Goal: Task Accomplishment & Management: Use online tool/utility

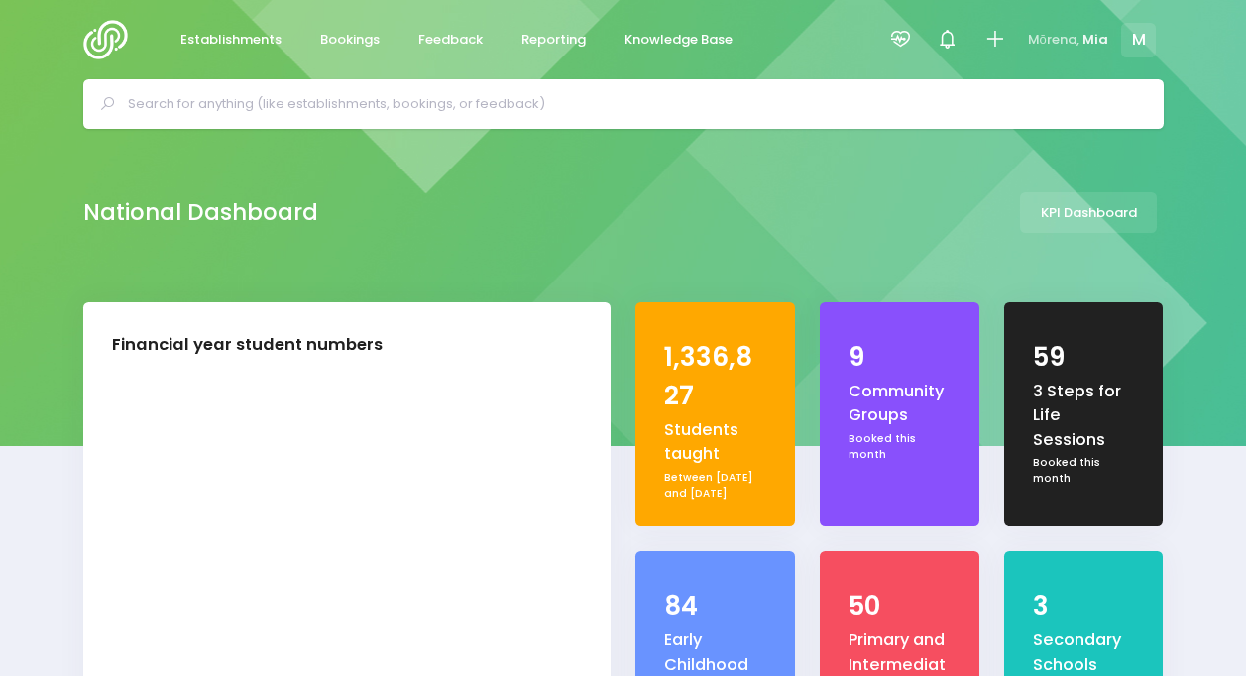
select select "5"
click at [890, 39] on icon at bounding box center [900, 39] width 23 height 23
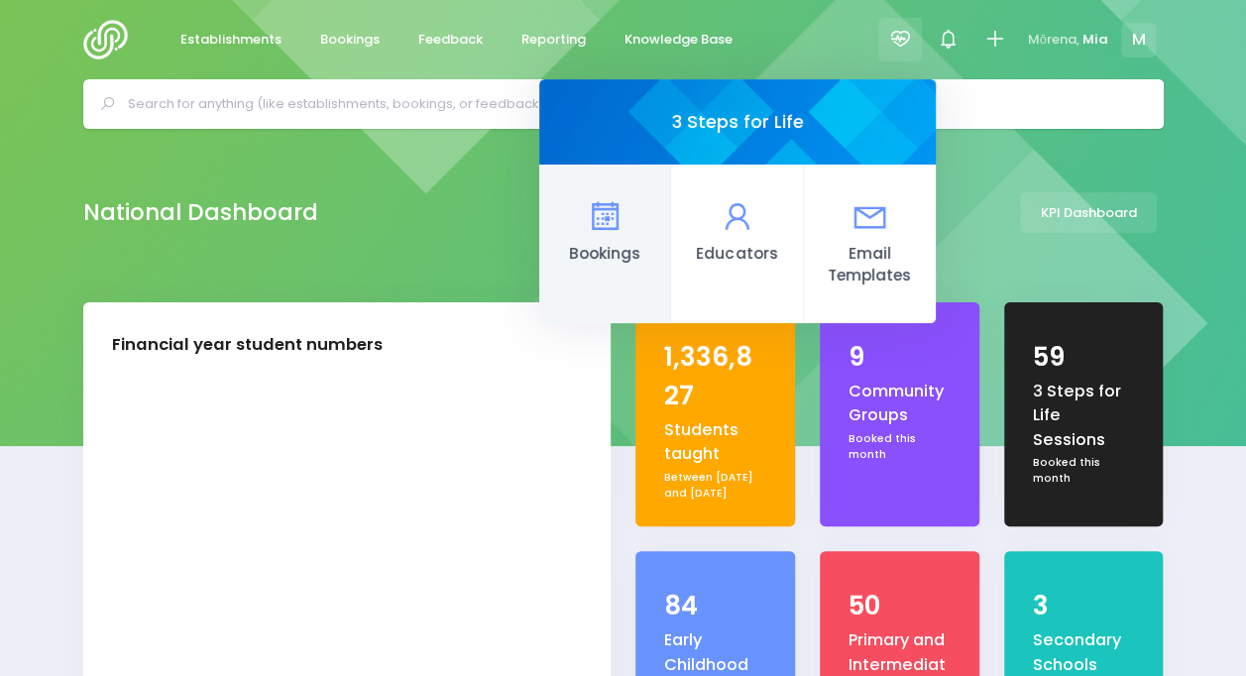
click at [618, 165] on link "Bookings" at bounding box center [605, 244] width 132 height 159
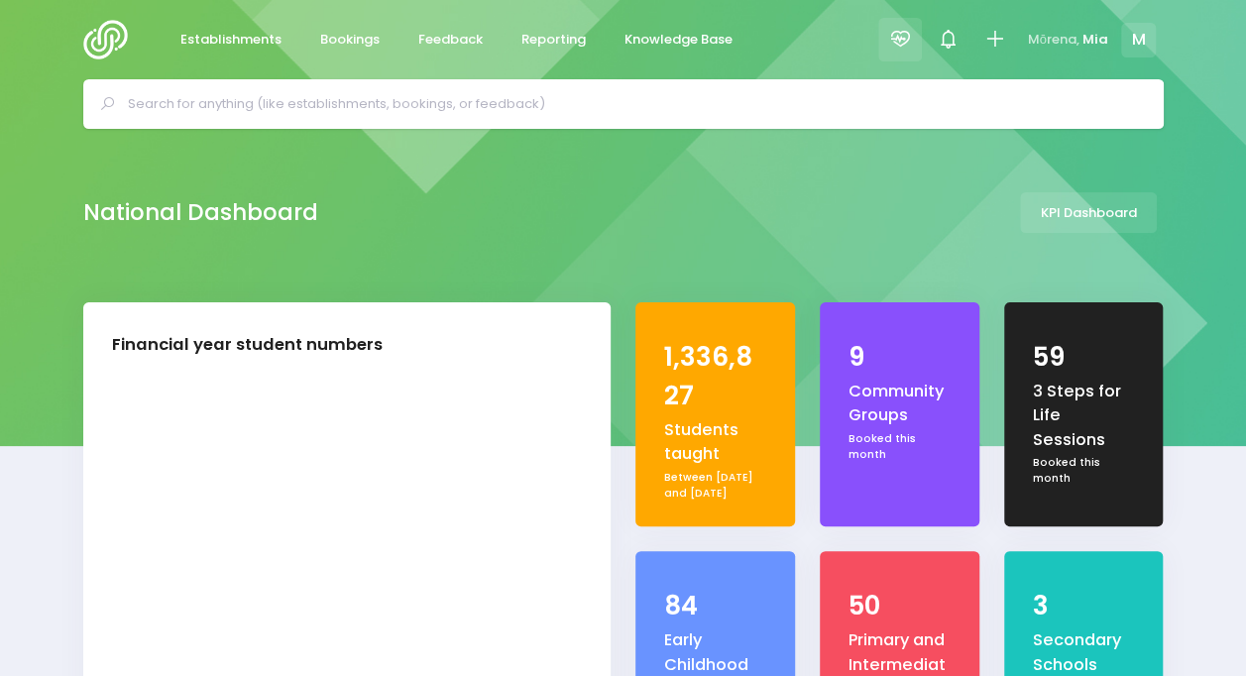
click at [899, 35] on icon at bounding box center [900, 39] width 23 height 23
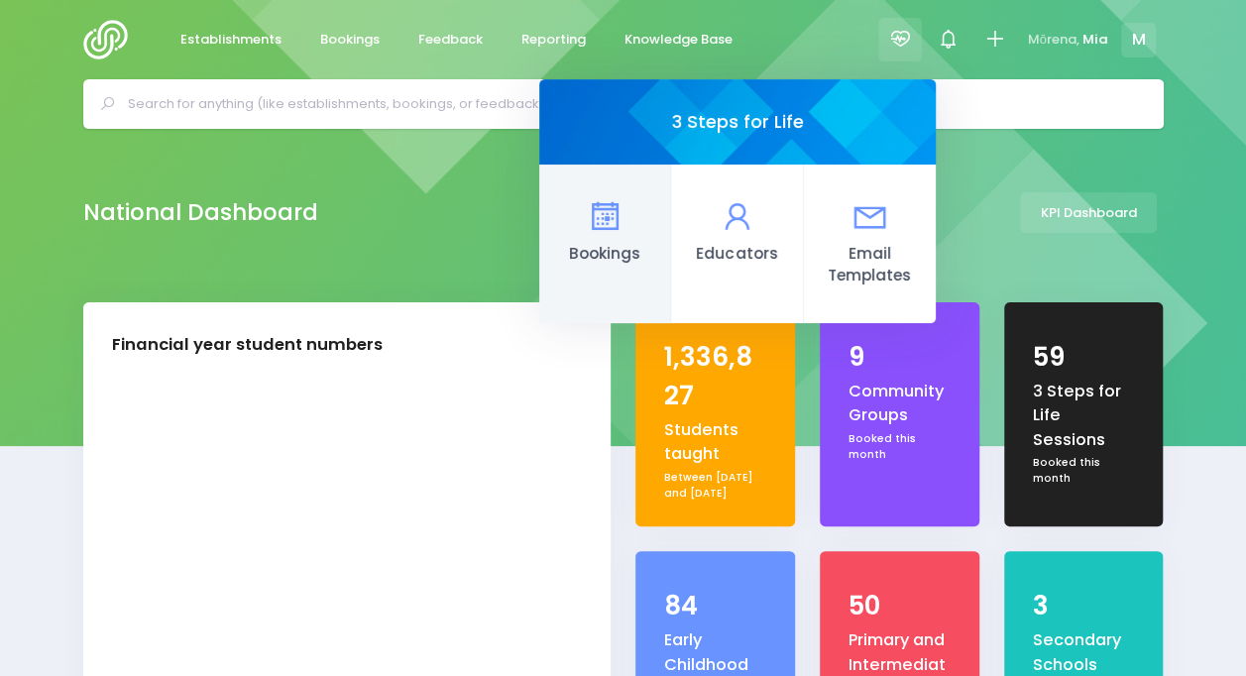
click at [600, 216] on icon at bounding box center [604, 216] width 39 height 39
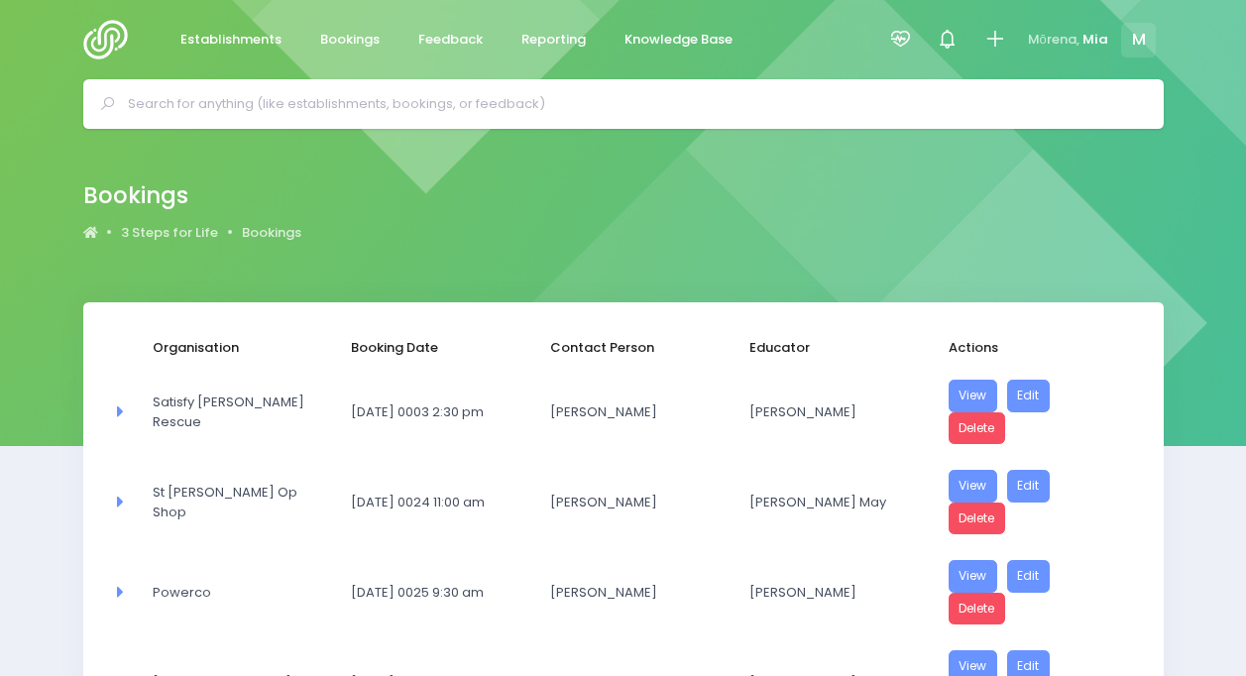
select select "20"
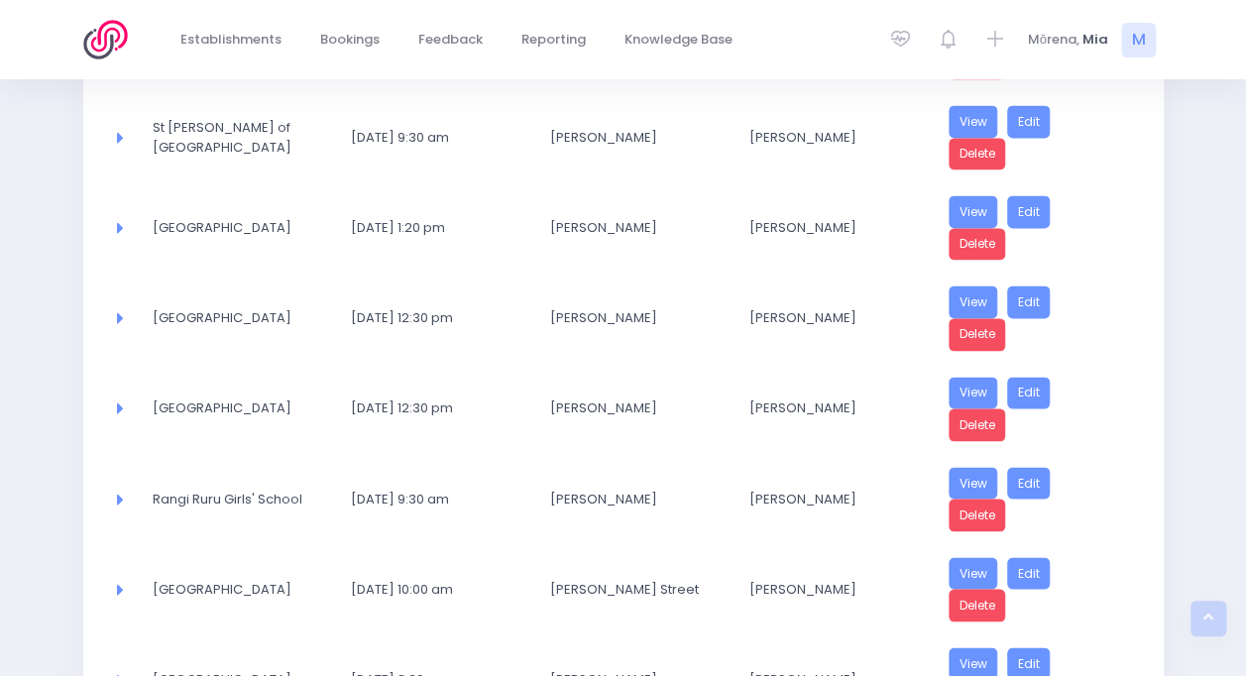
scroll to position [1626, 0]
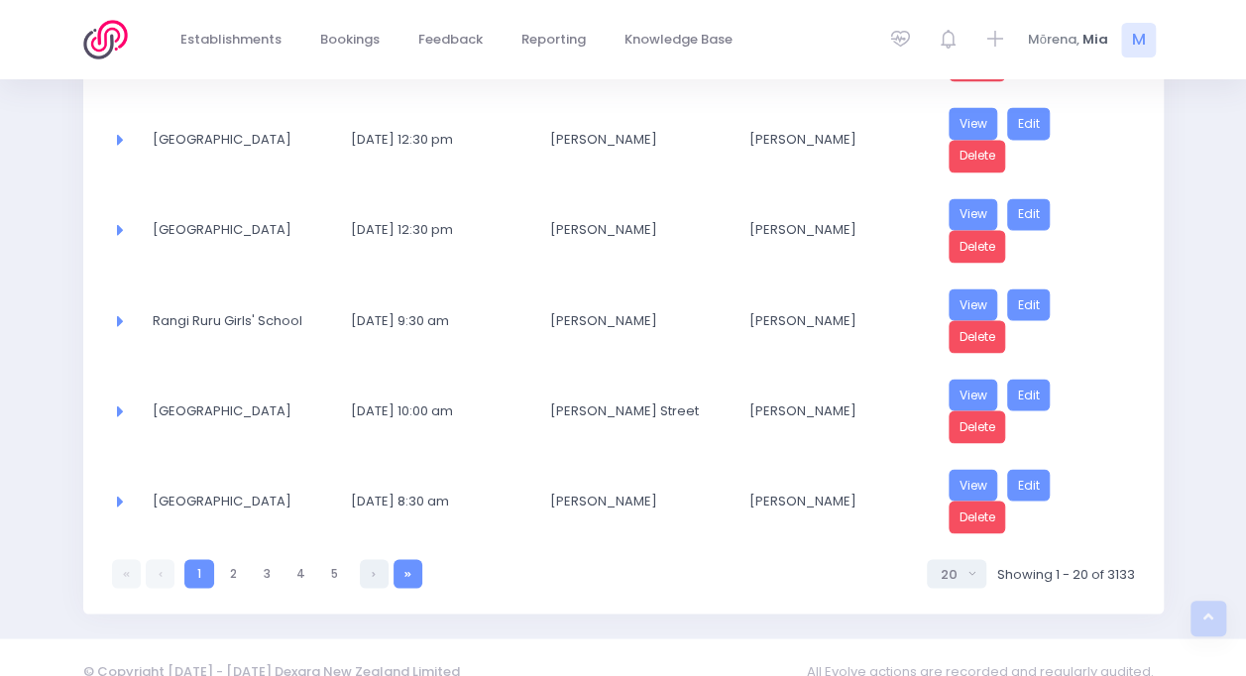
click at [394, 559] on link at bounding box center [408, 573] width 29 height 29
select select "20"
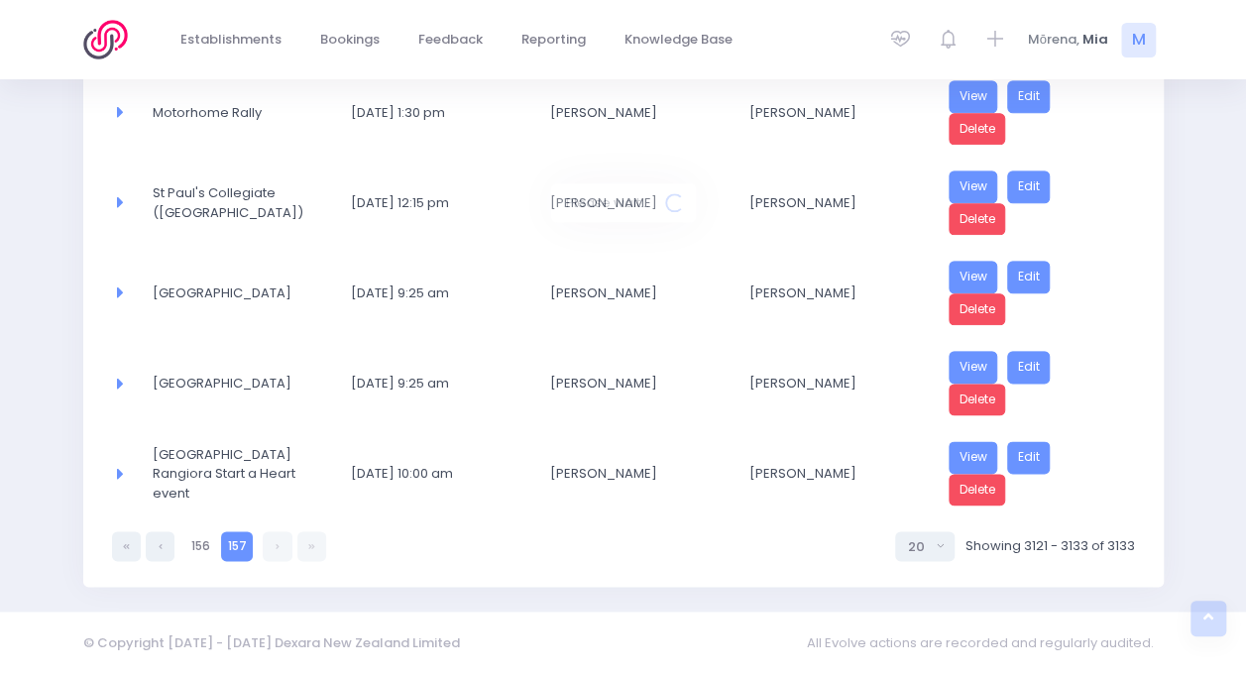
scroll to position [1003, 0]
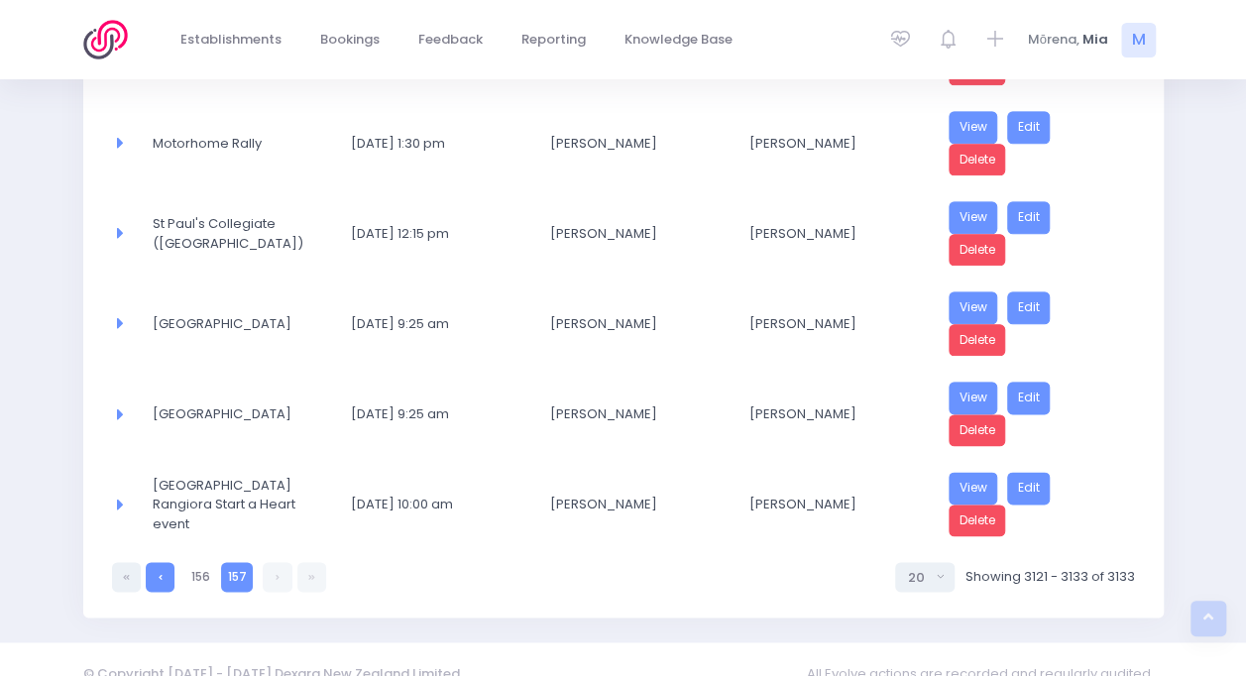
click at [154, 562] on link at bounding box center [160, 576] width 29 height 29
select select "20"
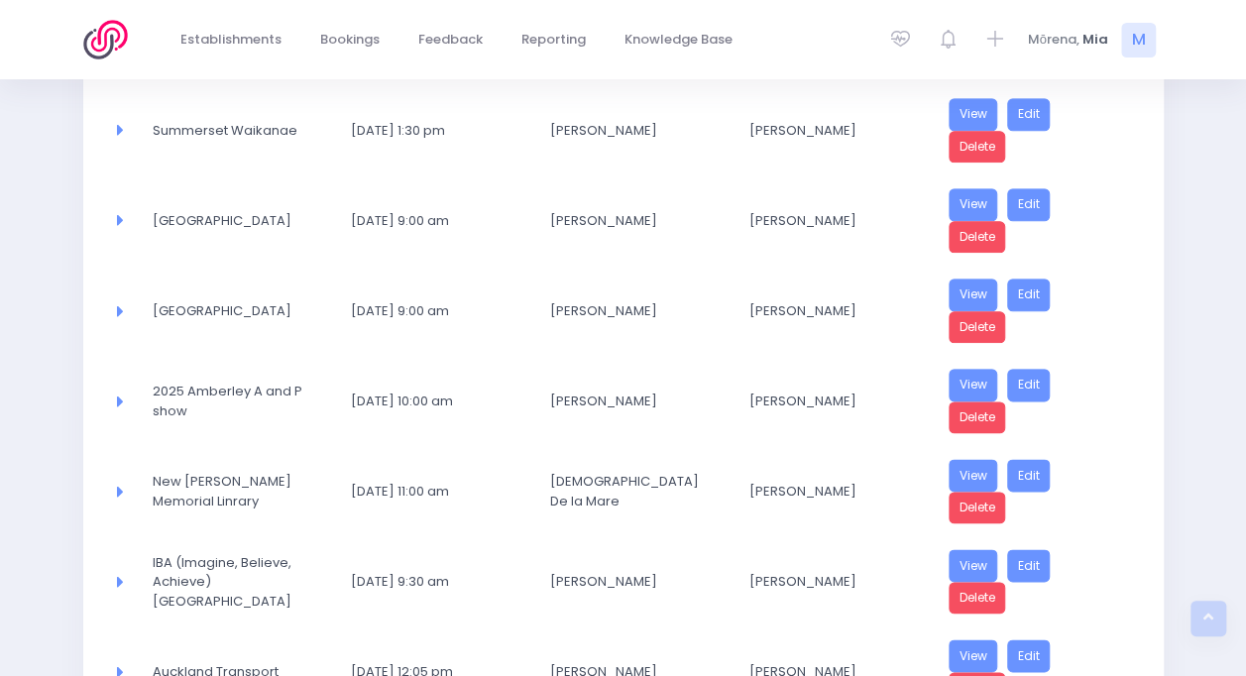
drag, startPoint x: 268, startPoint y: 16, endPoint x: 32, endPoint y: 455, distance: 498.6
click at [32, 455] on div "Organisation Booking Date Contact Person Educator Actions Area Committee 2025 N…" at bounding box center [623, 267] width 1246 height 1937
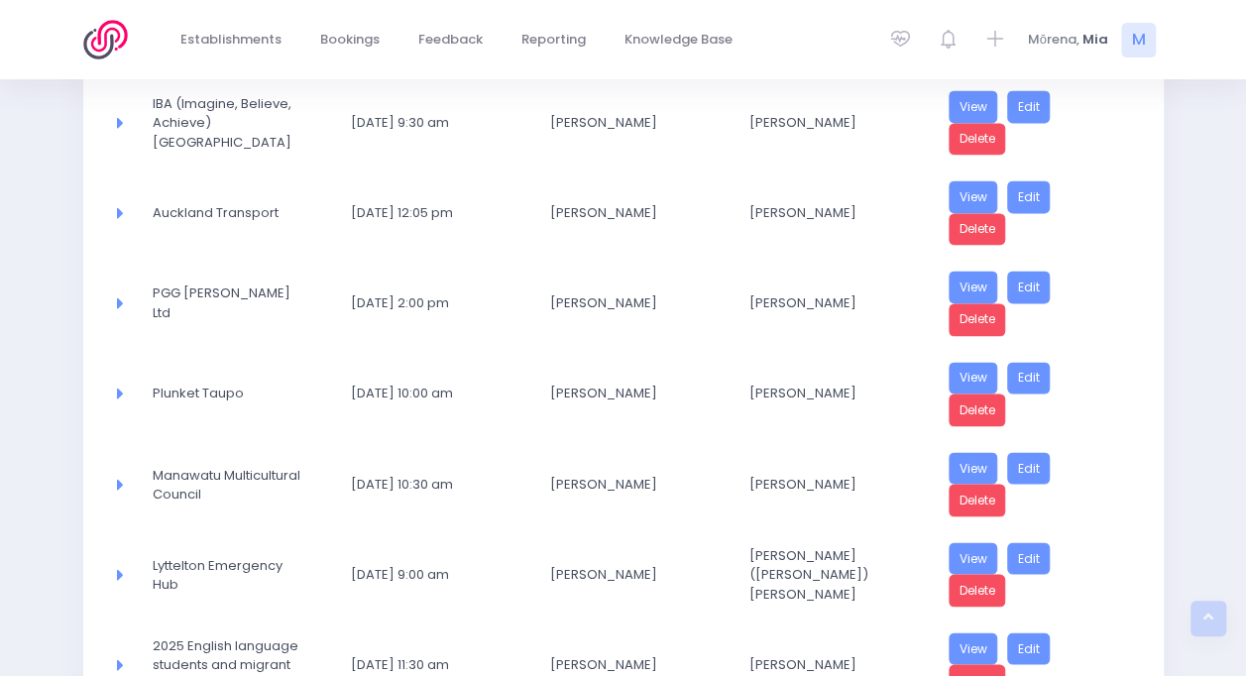
scroll to position [1626, 0]
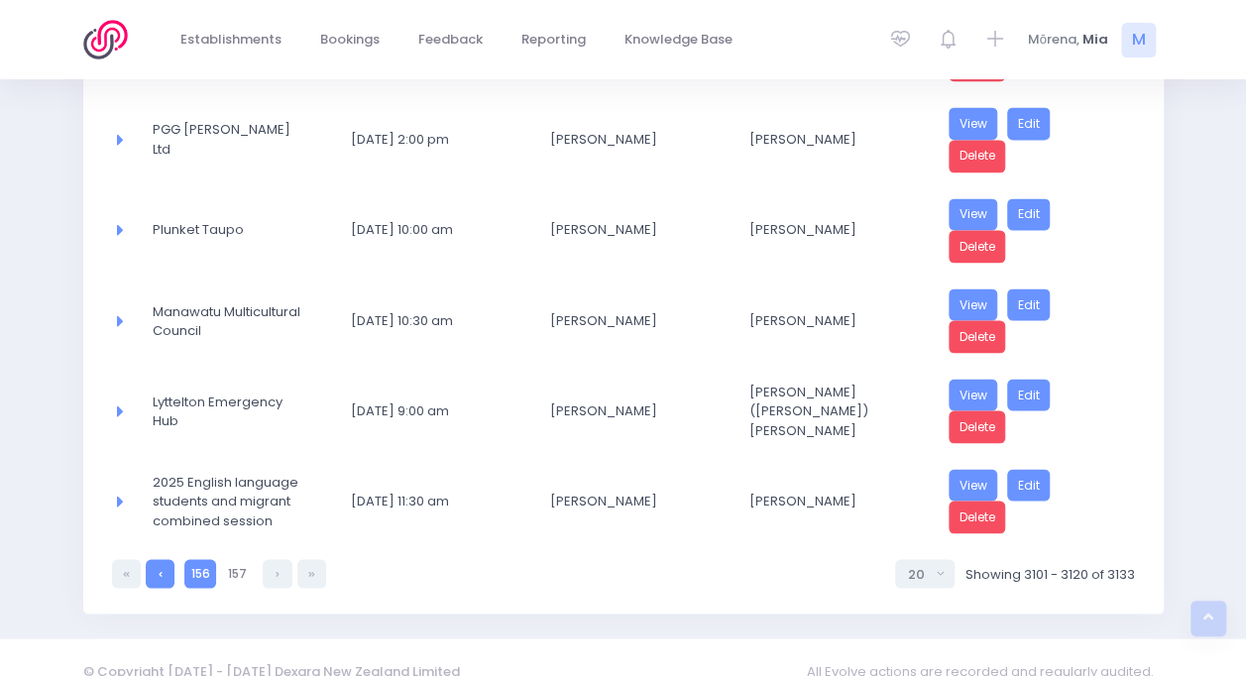
click at [147, 559] on link at bounding box center [160, 573] width 29 height 29
select select "20"
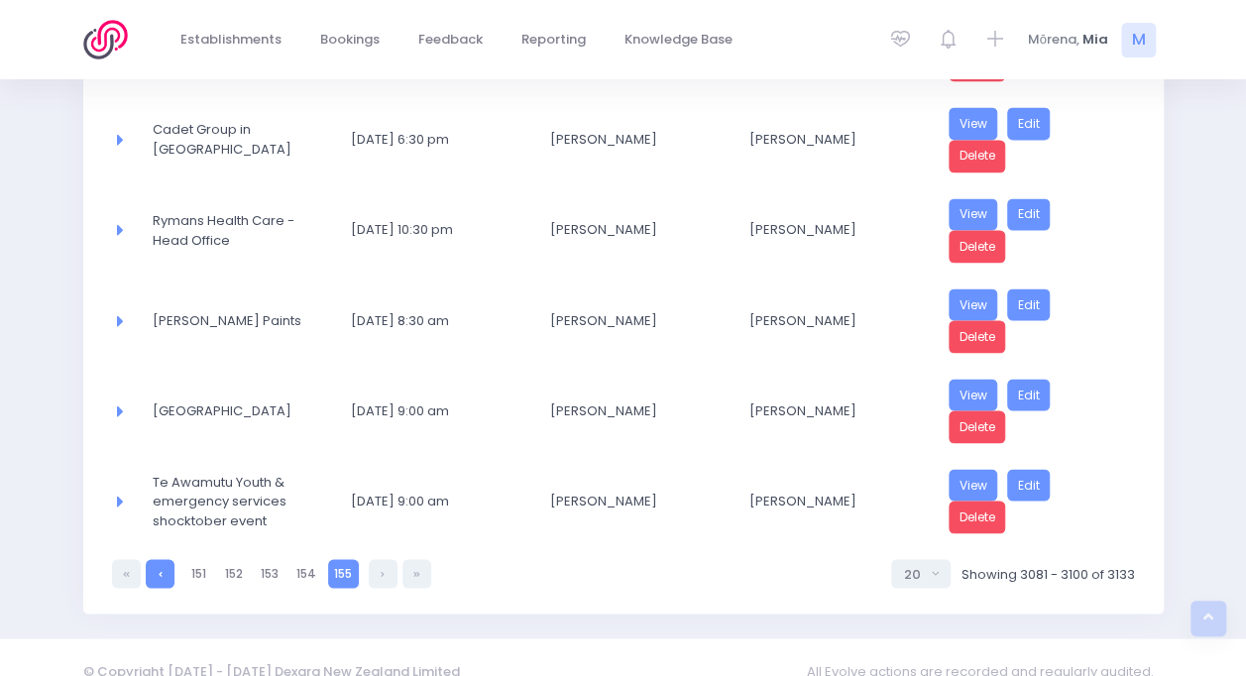
click at [159, 559] on link at bounding box center [160, 573] width 29 height 29
select select "20"
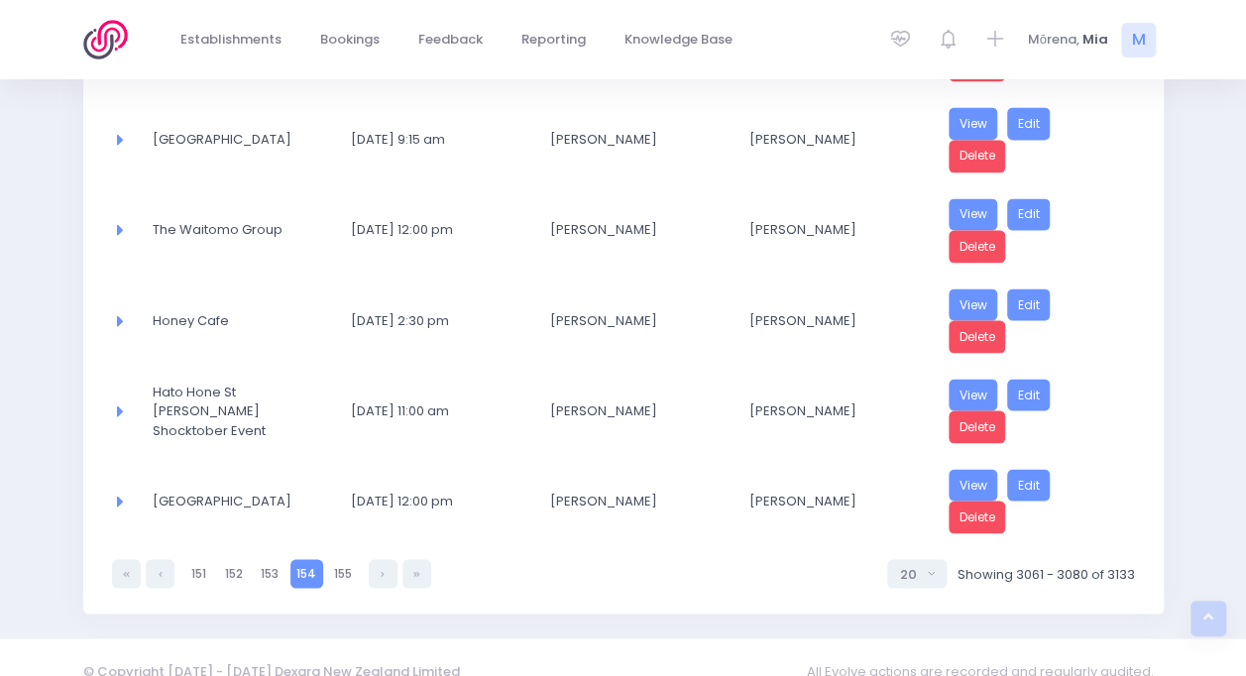
click at [159, 559] on link at bounding box center [160, 573] width 29 height 29
select select "20"
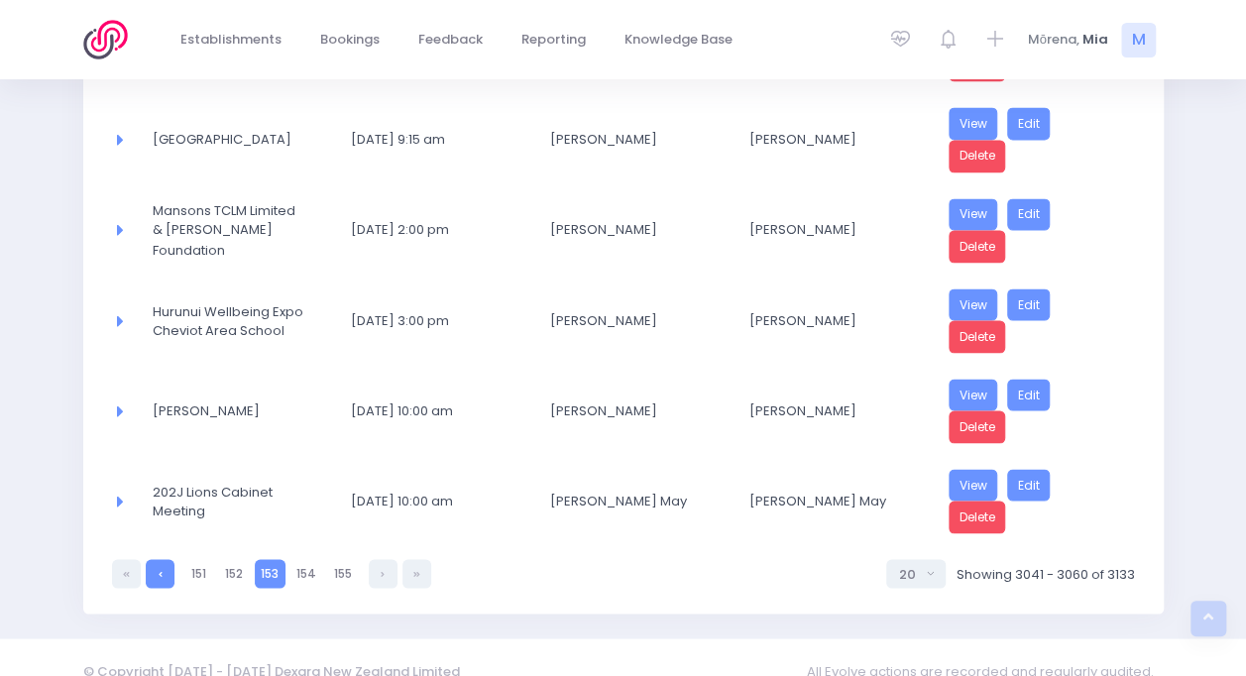
click at [158, 559] on link at bounding box center [160, 573] width 29 height 29
select select "20"
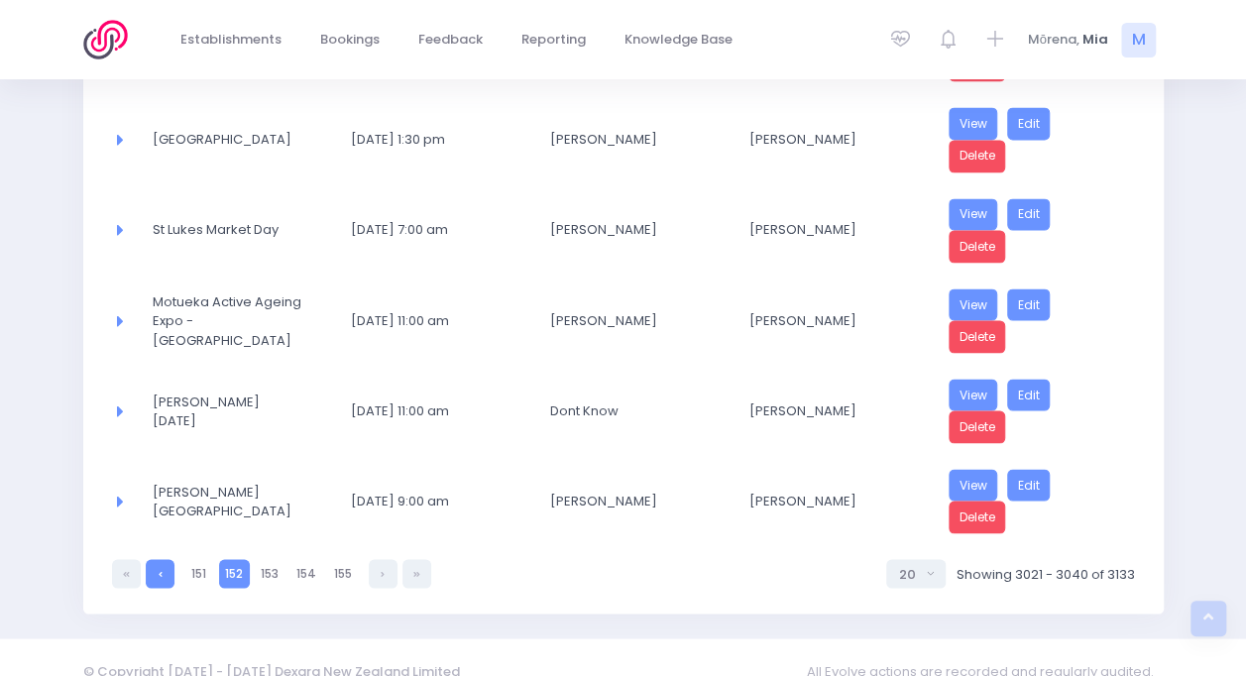
click at [157, 559] on link at bounding box center [160, 573] width 29 height 29
select select "20"
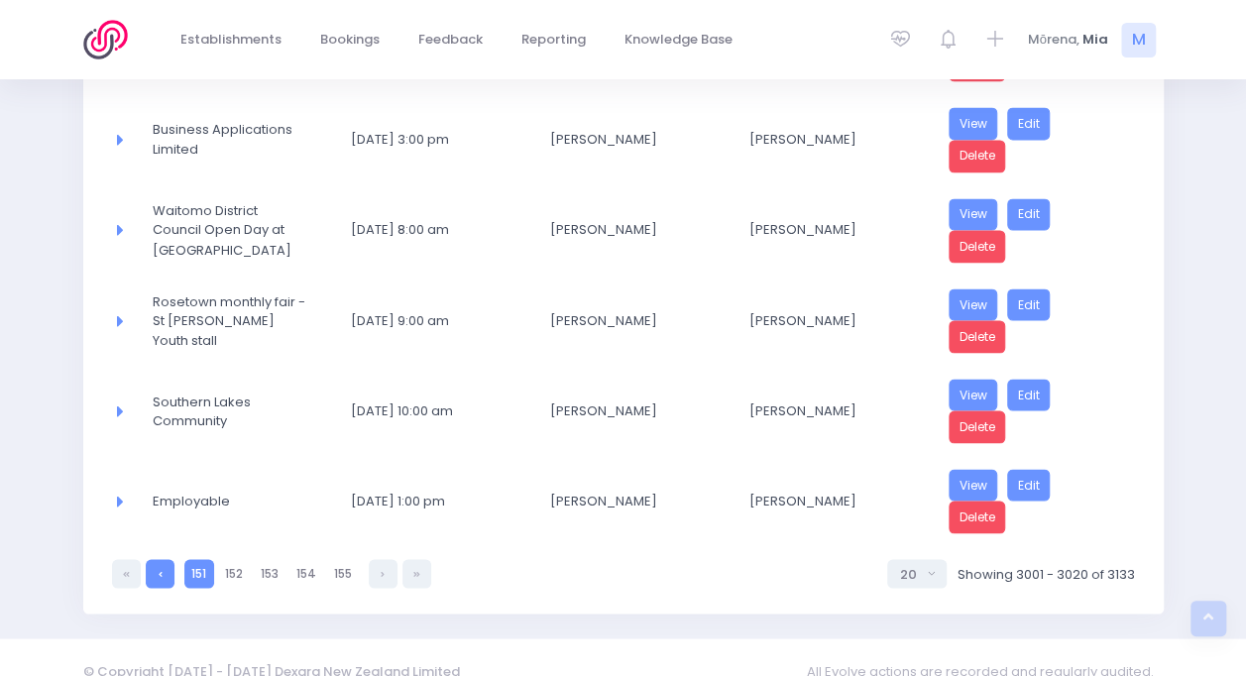
click at [153, 559] on link at bounding box center [160, 573] width 29 height 29
select select "20"
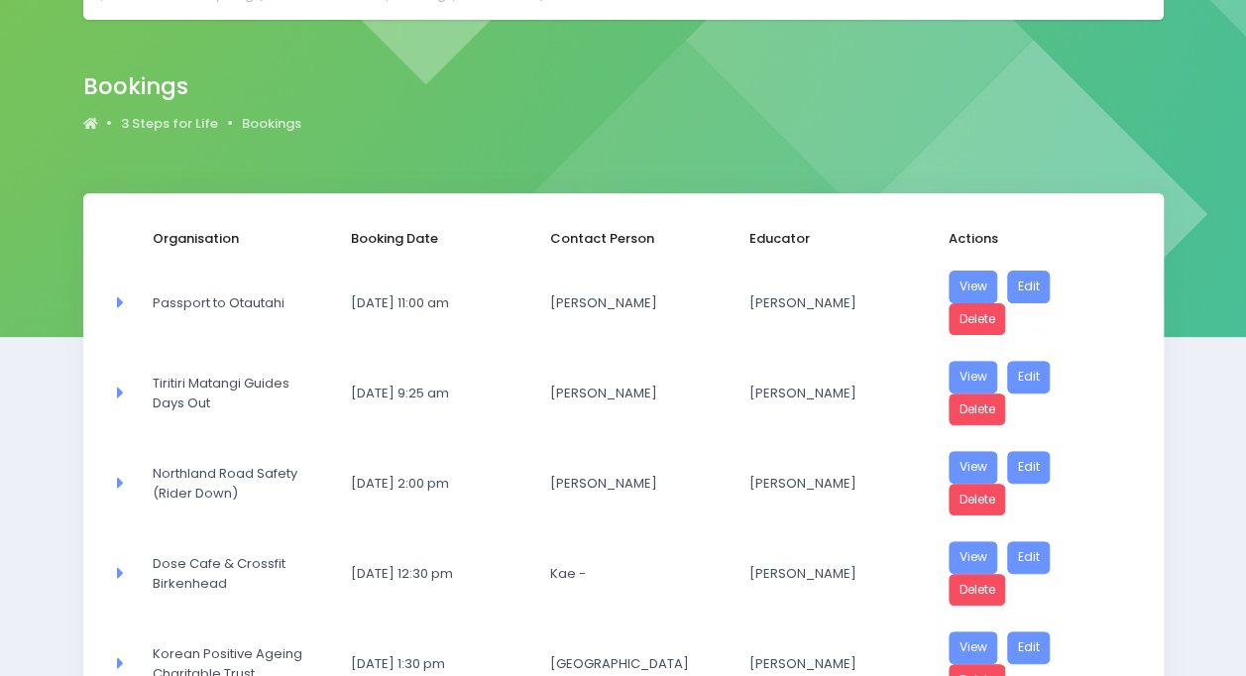
scroll to position [139, 0]
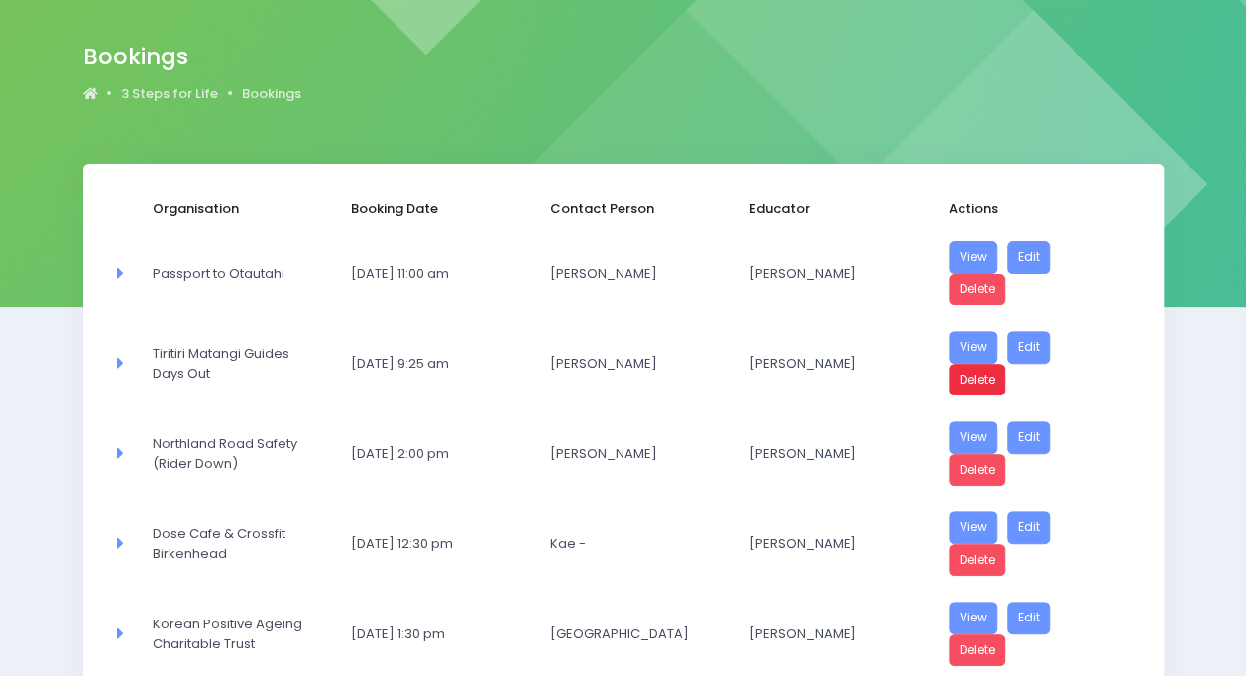
click at [966, 388] on link "Delete" at bounding box center [978, 380] width 58 height 33
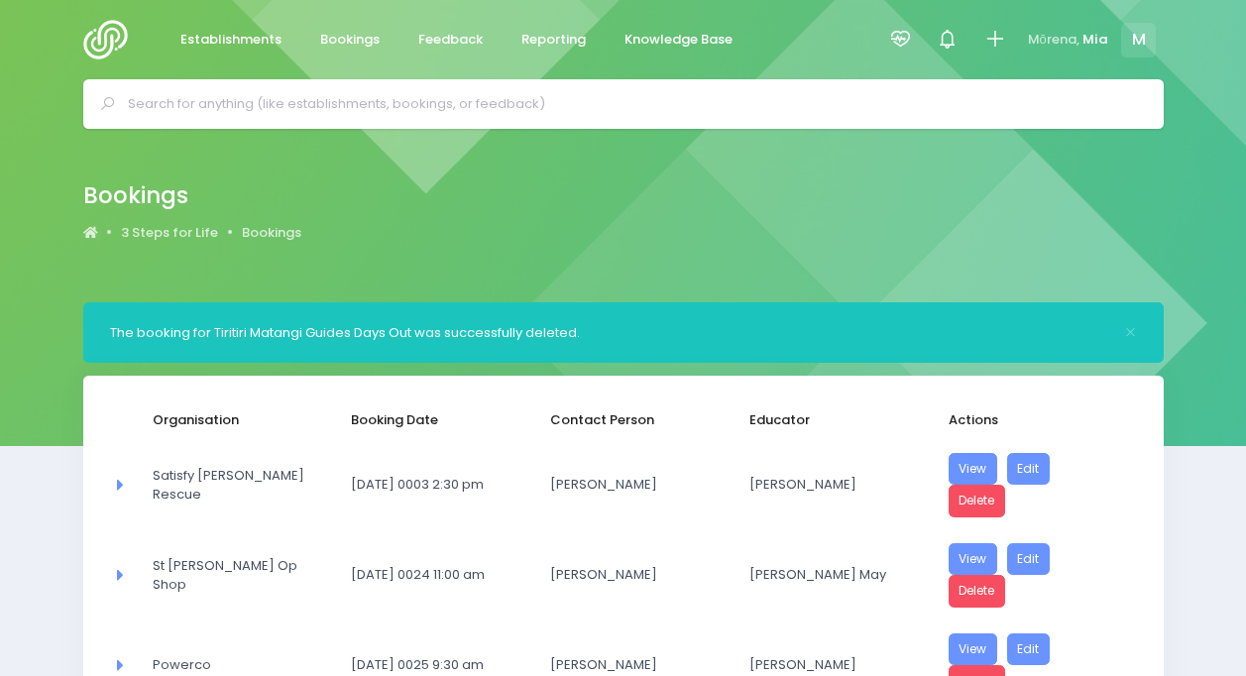
select select "20"
click at [902, 20] on div at bounding box center [900, 40] width 45 height 45
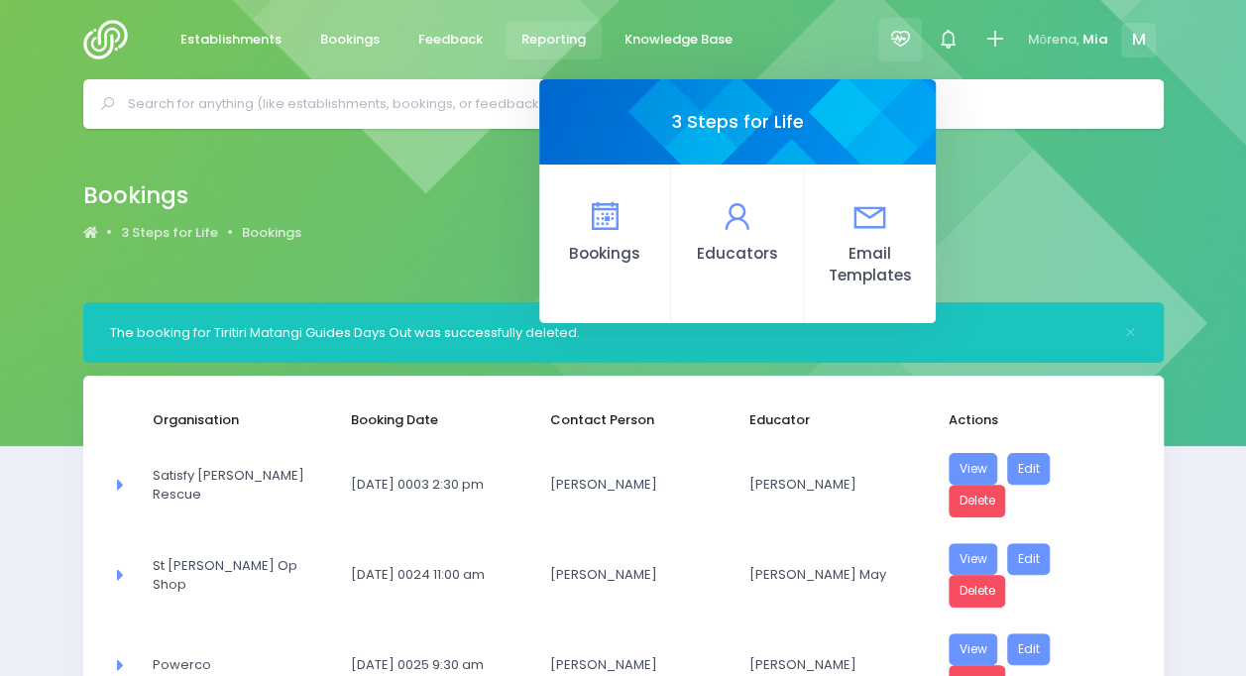
click at [544, 52] on link "Reporting" at bounding box center [554, 40] width 97 height 39
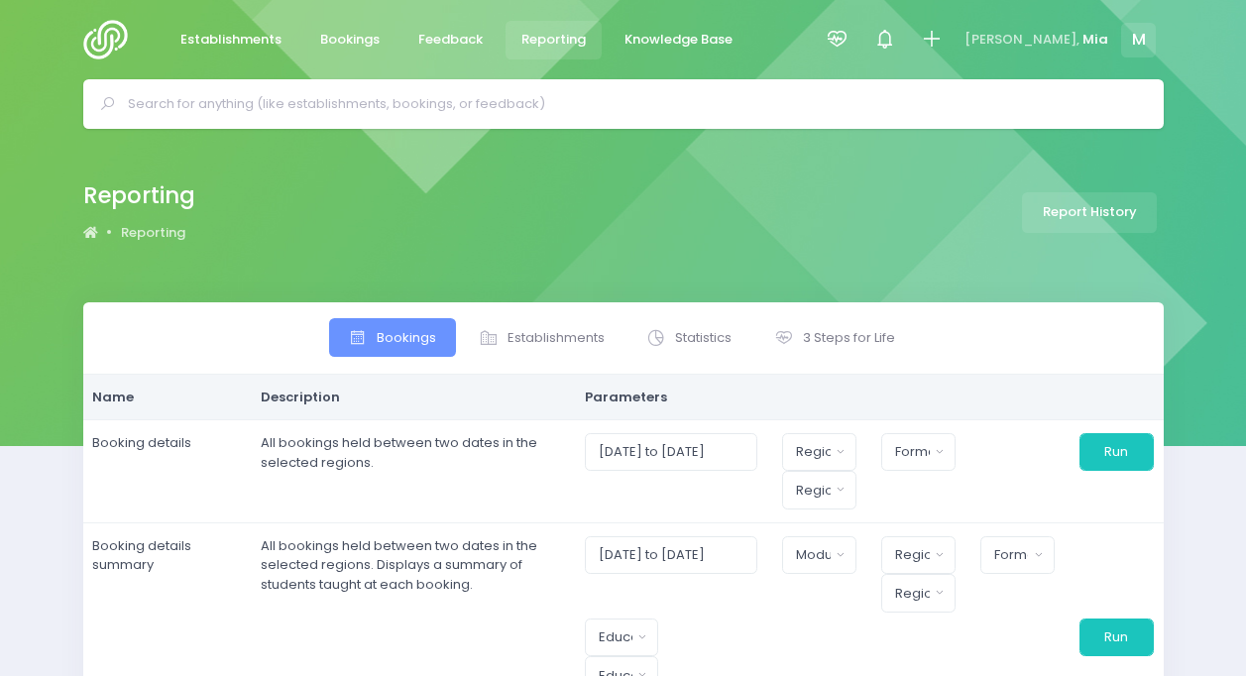
select select
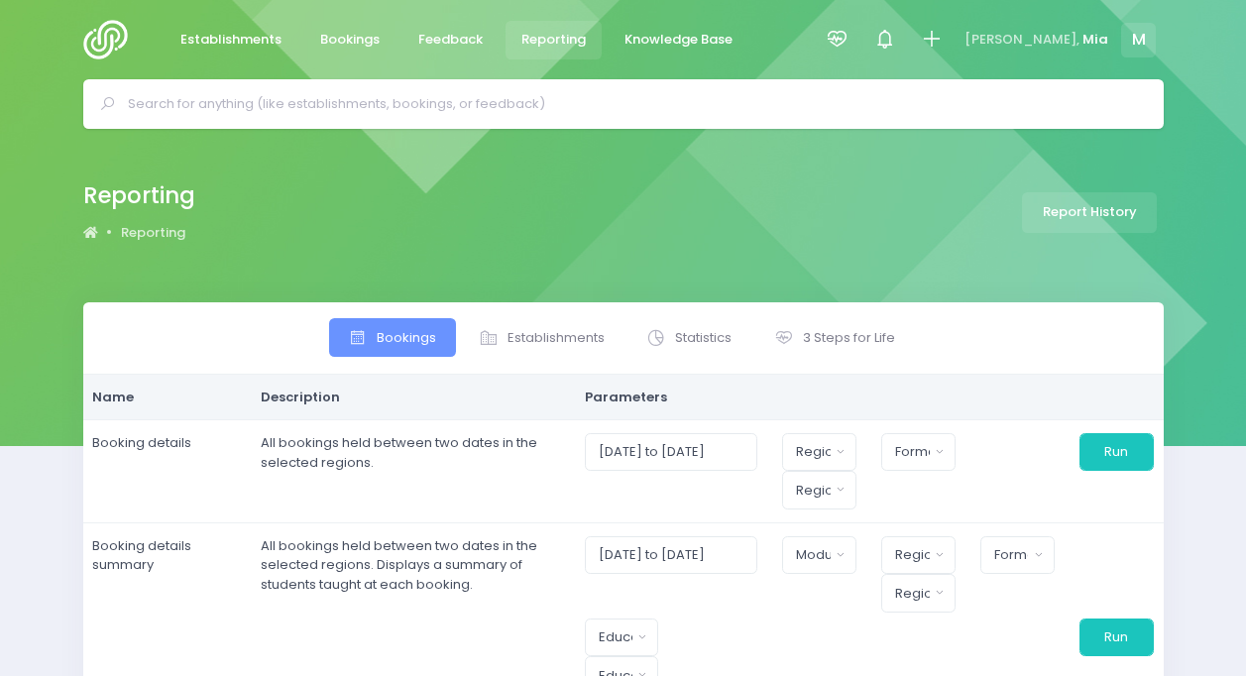
select select
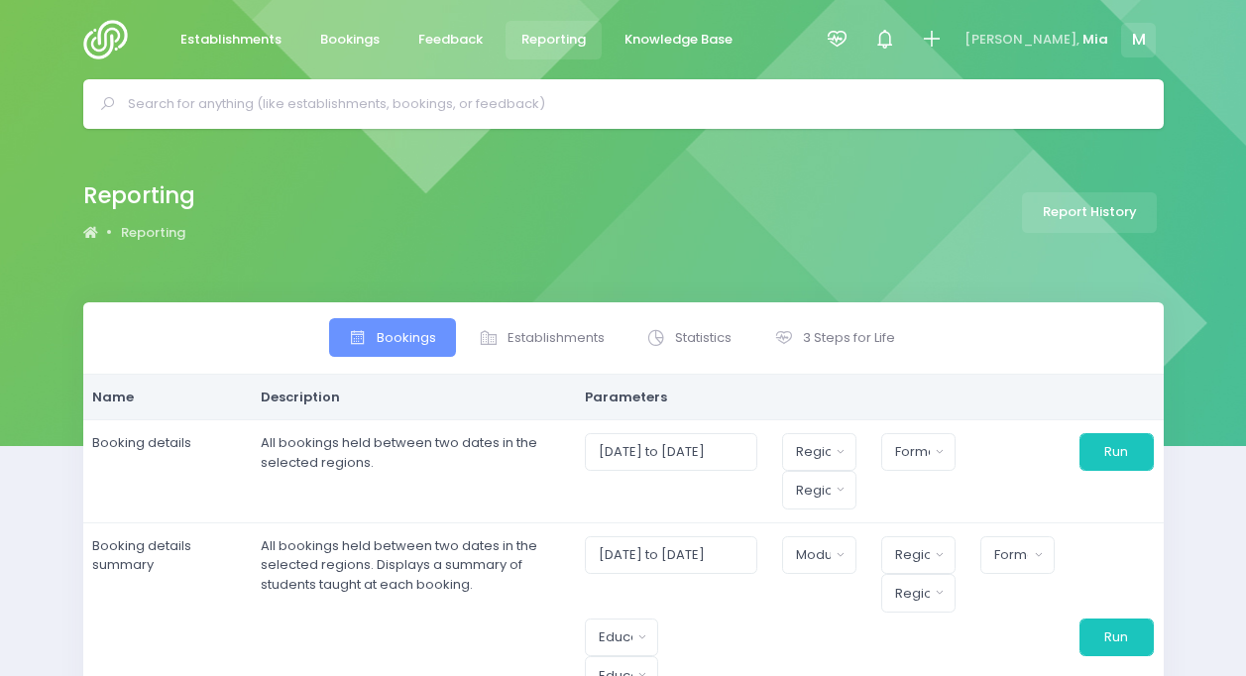
select select
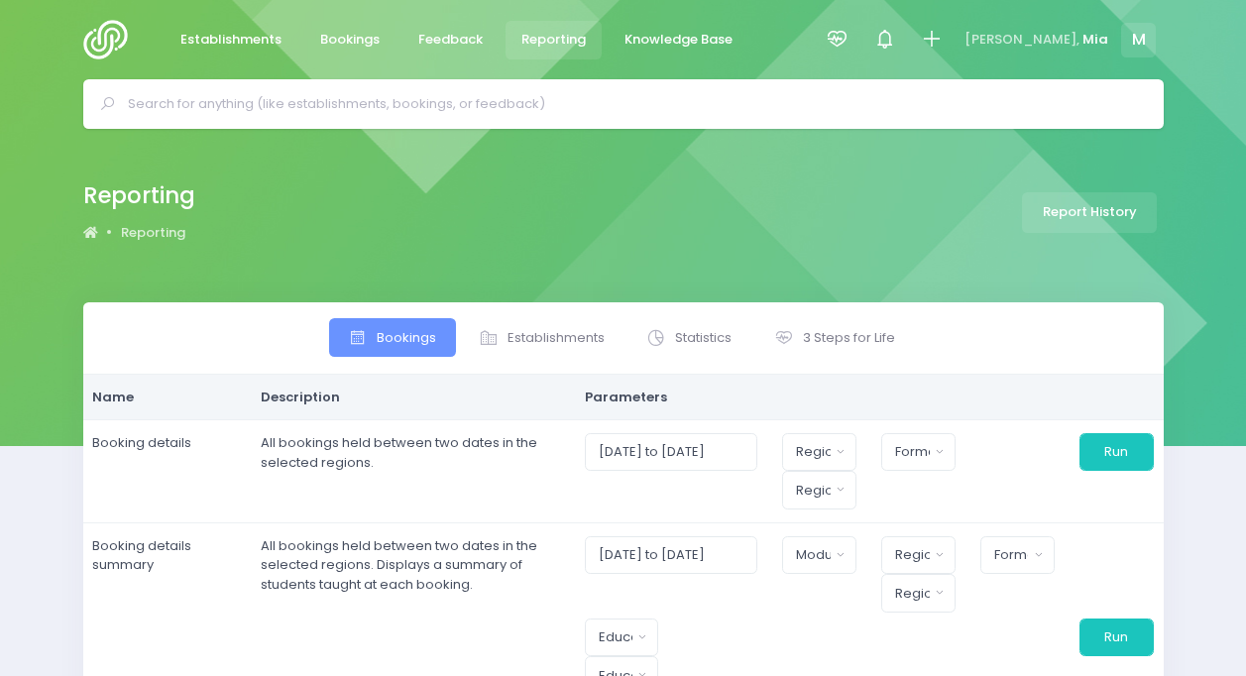
select select
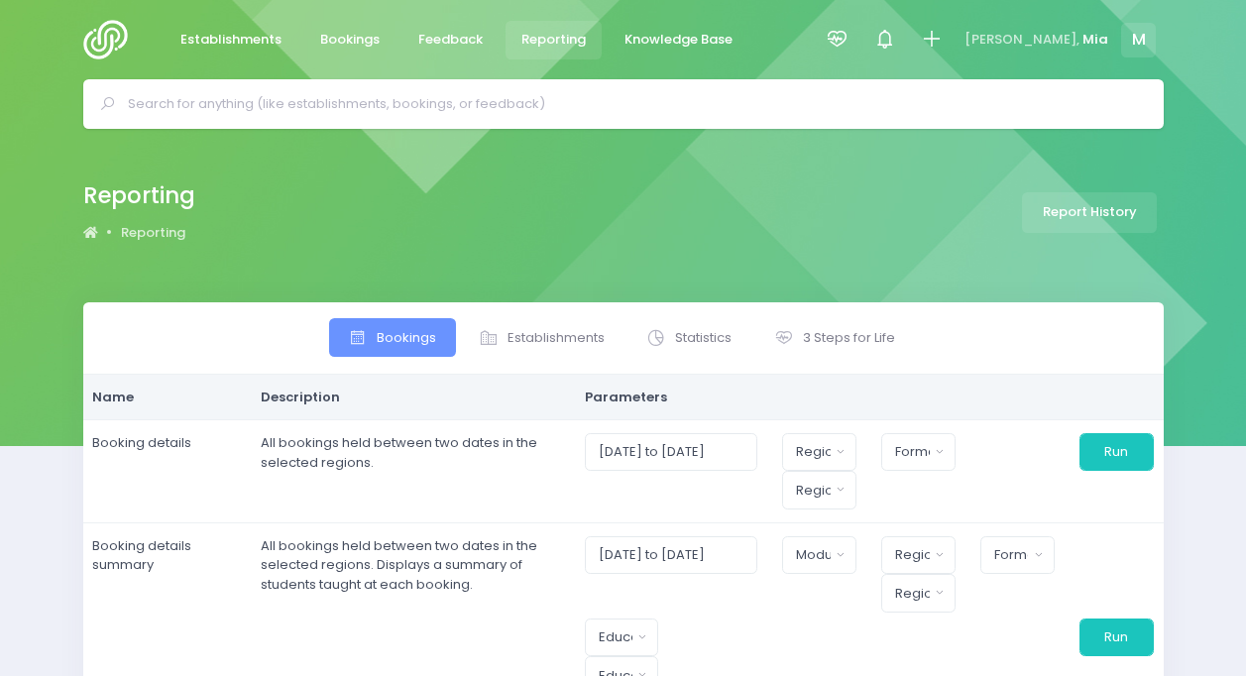
select select
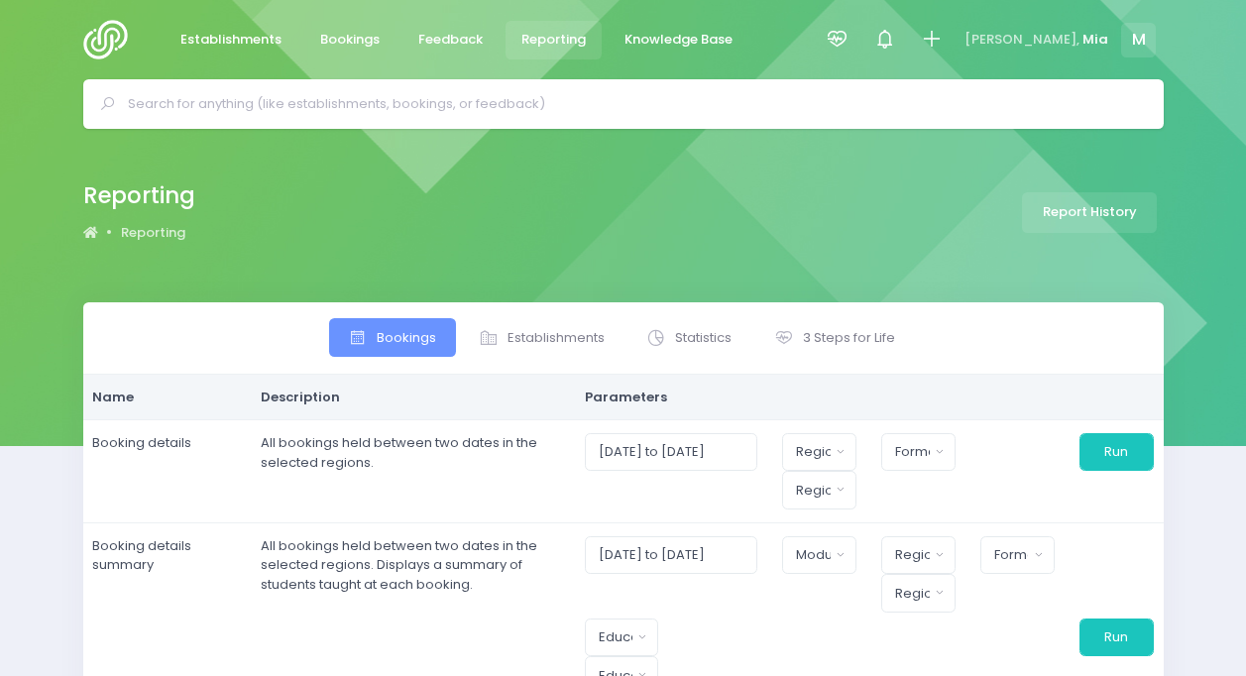
select select
click at [882, 340] on span "3 Steps for Life" at bounding box center [849, 338] width 92 height 20
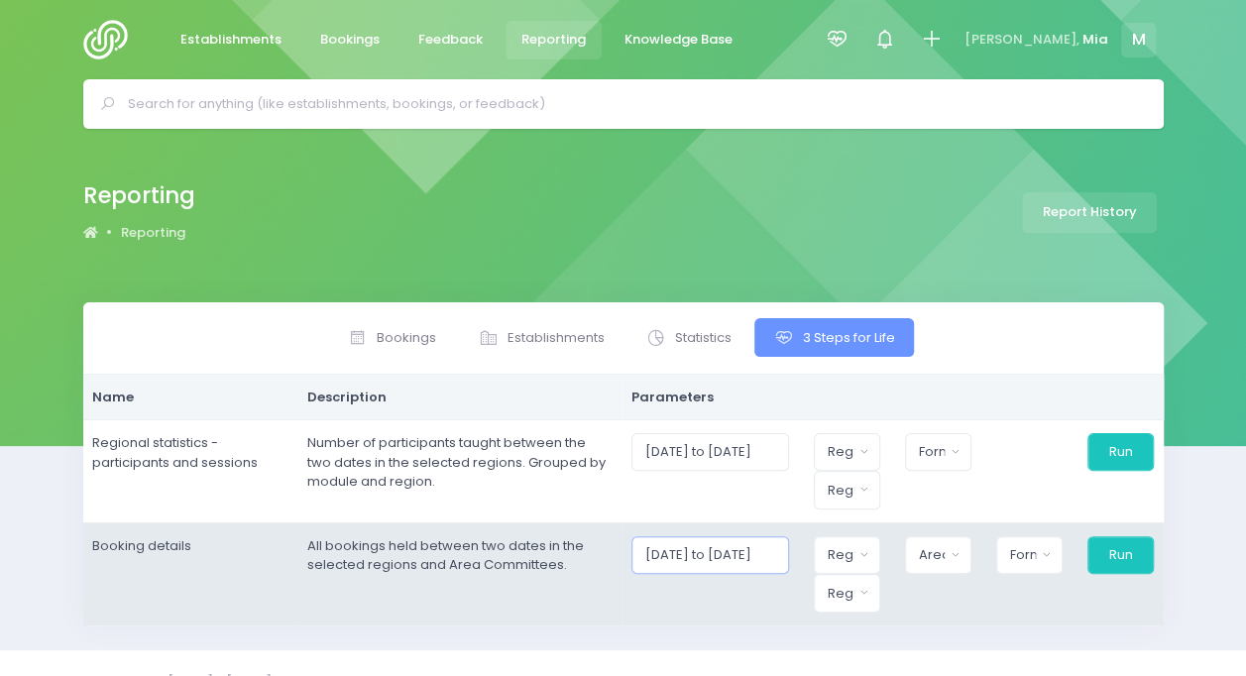
click at [750, 567] on input "01/09/2025 to 30/09/2025" at bounding box center [711, 555] width 158 height 38
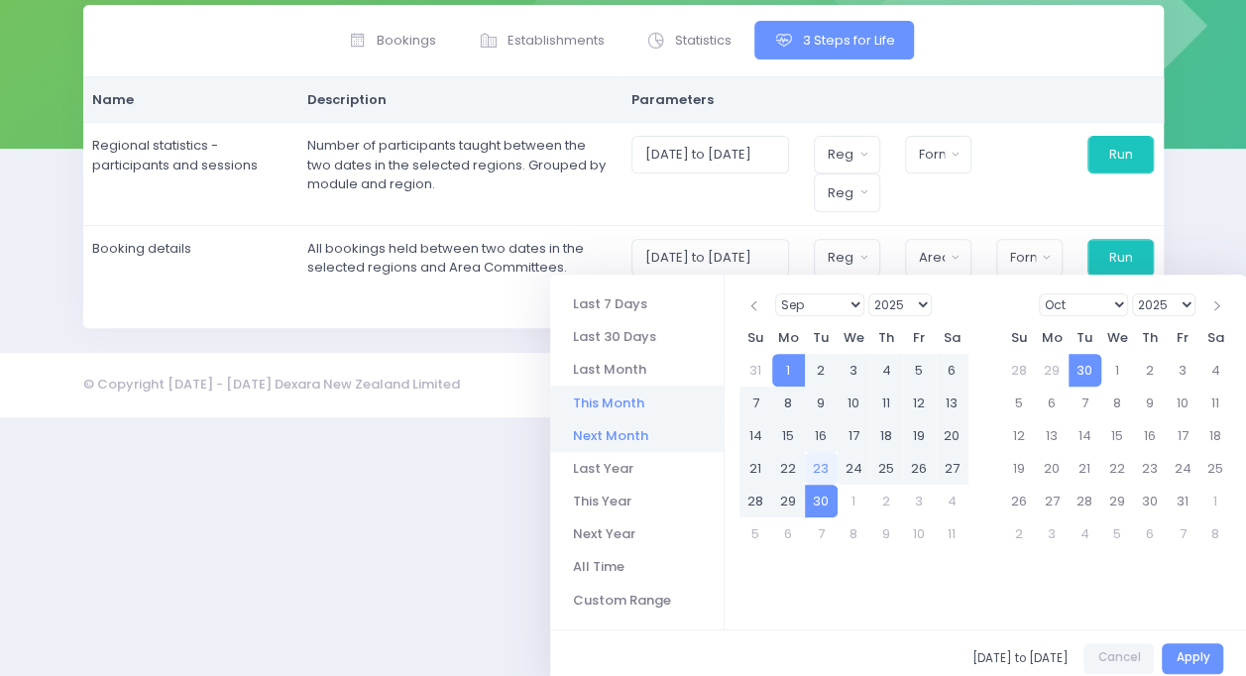
click at [609, 426] on li "Next Month" at bounding box center [637, 435] width 174 height 33
type input "01/10/2025 to 31/10/2025"
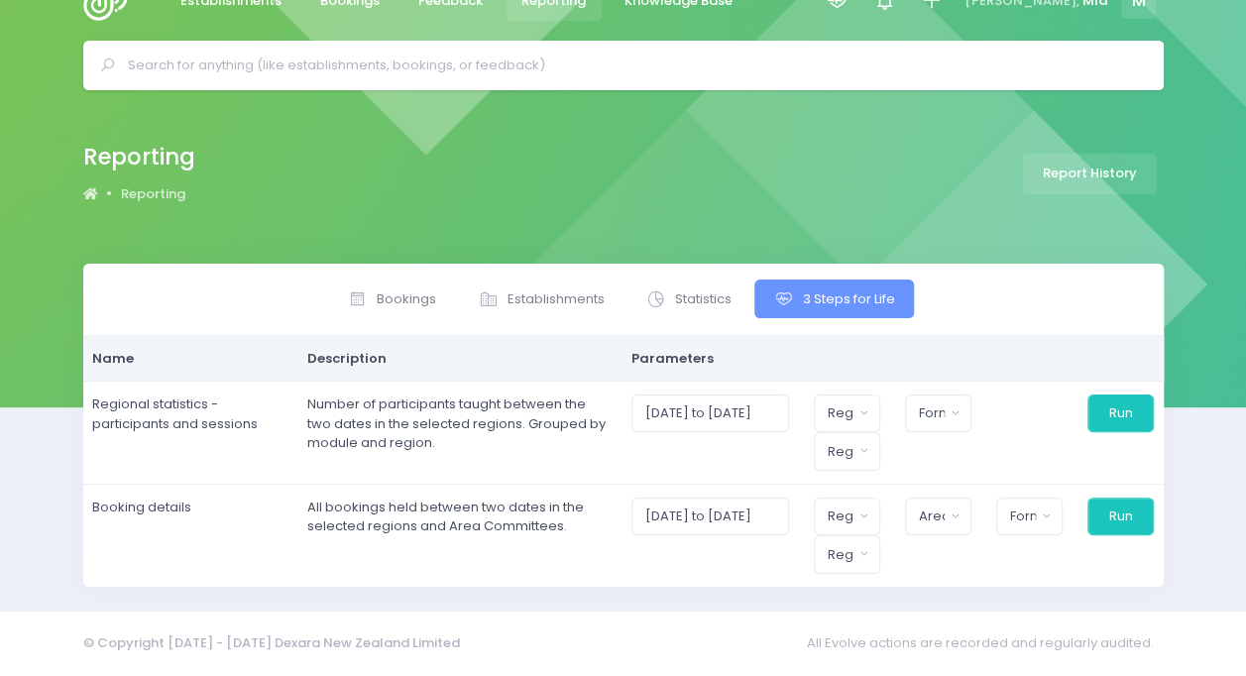
scroll to position [34, 0]
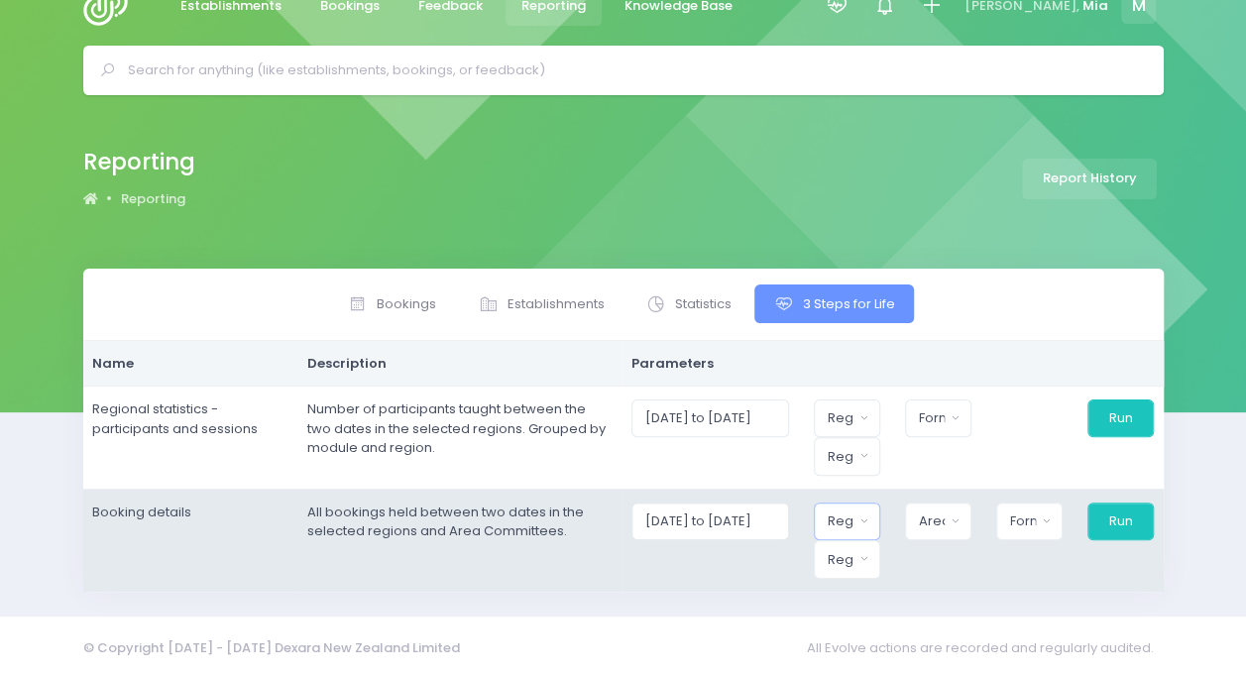
click at [866, 508] on button "Region" at bounding box center [847, 522] width 66 height 38
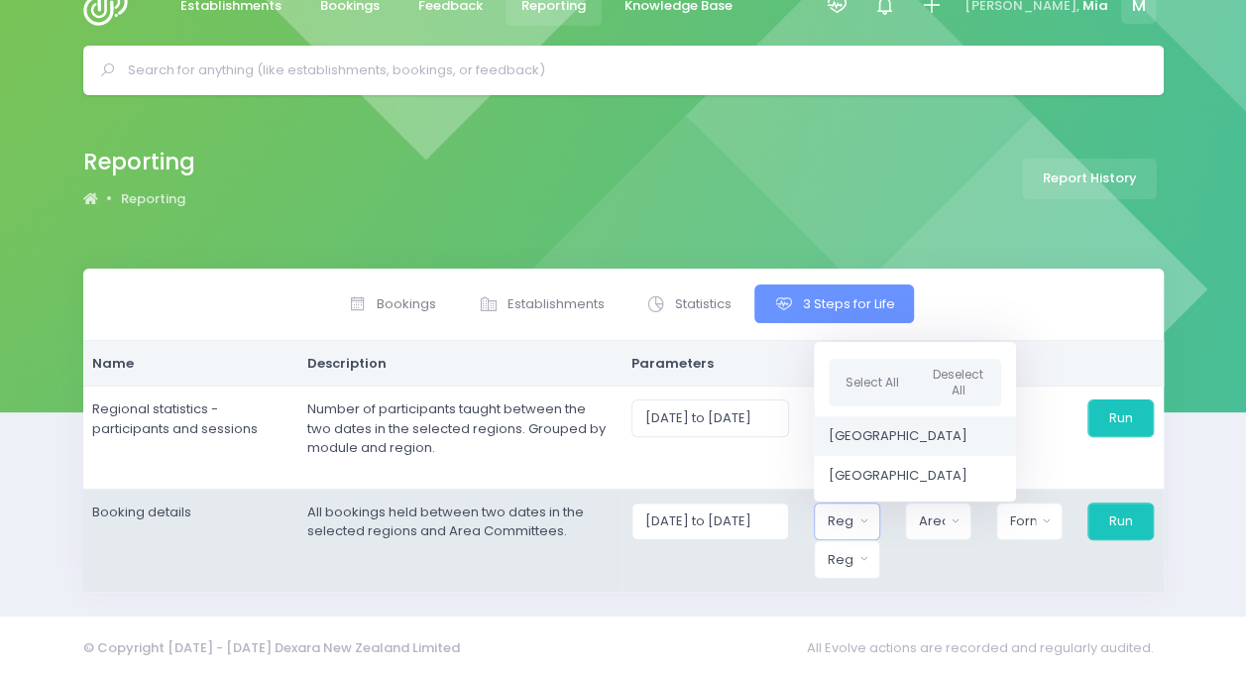
click at [873, 433] on span "[GEOGRAPHIC_DATA]" at bounding box center [898, 436] width 139 height 20
select select "Northern"
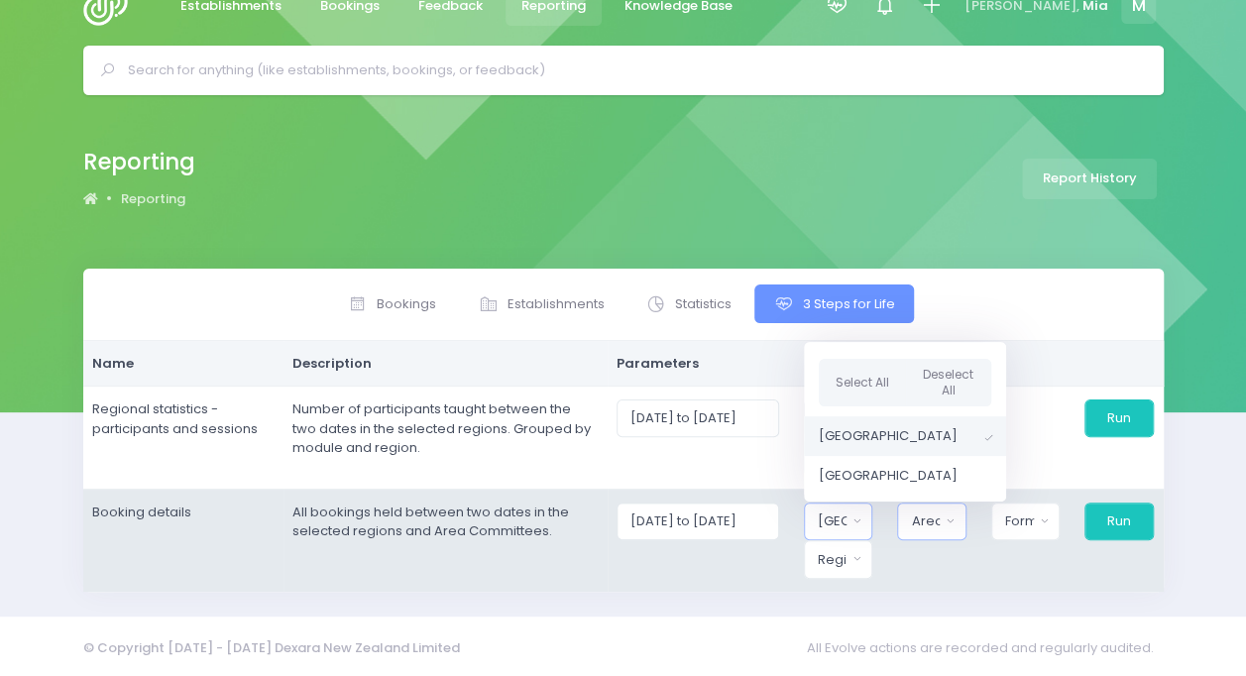
click at [940, 522] on div "Area Committee" at bounding box center [925, 522] width 29 height 20
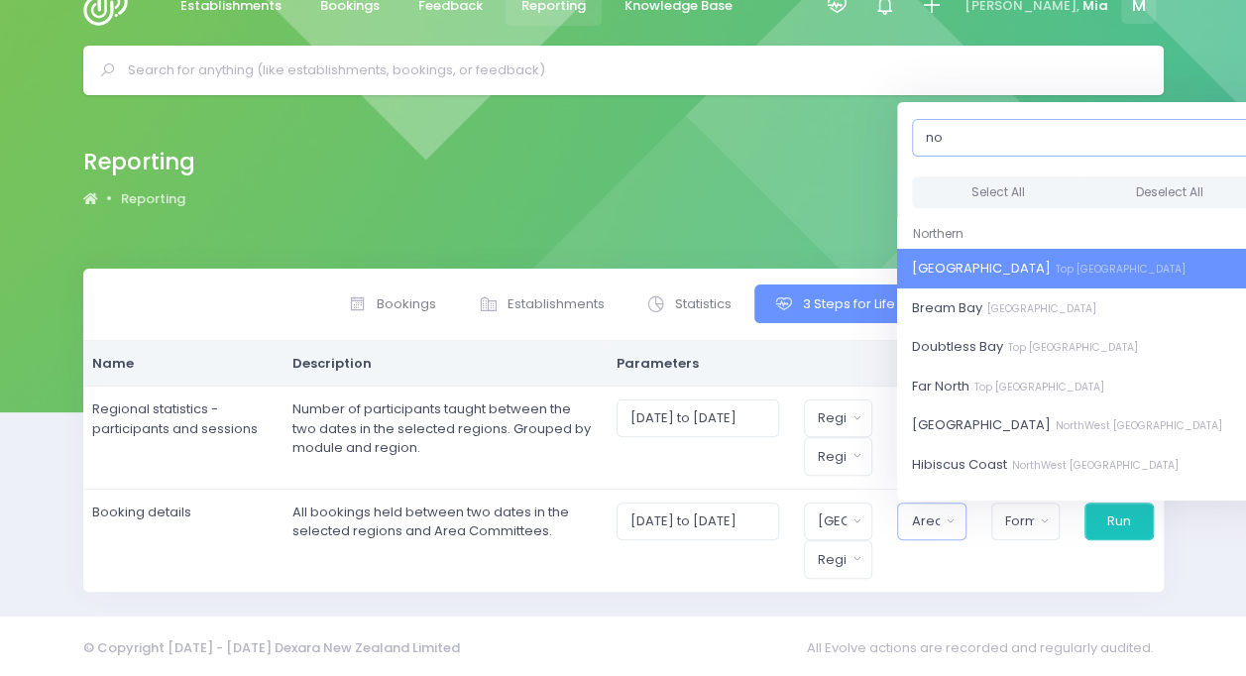
type input "n"
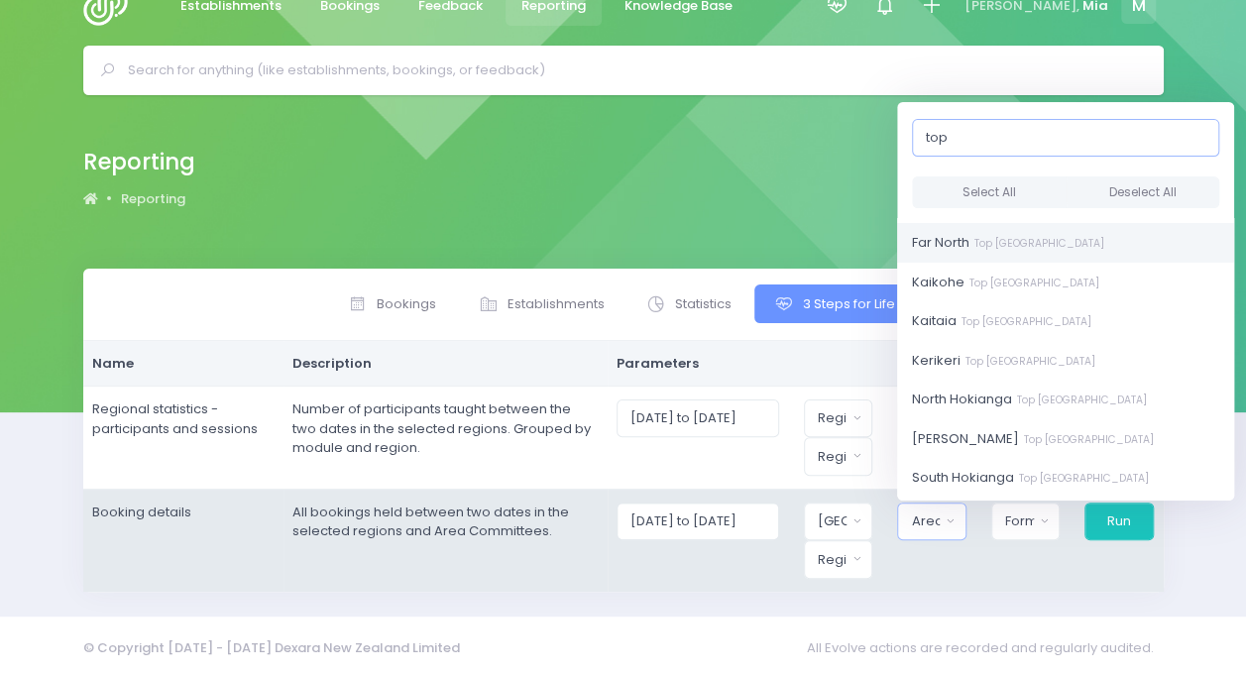
scroll to position [105, 0]
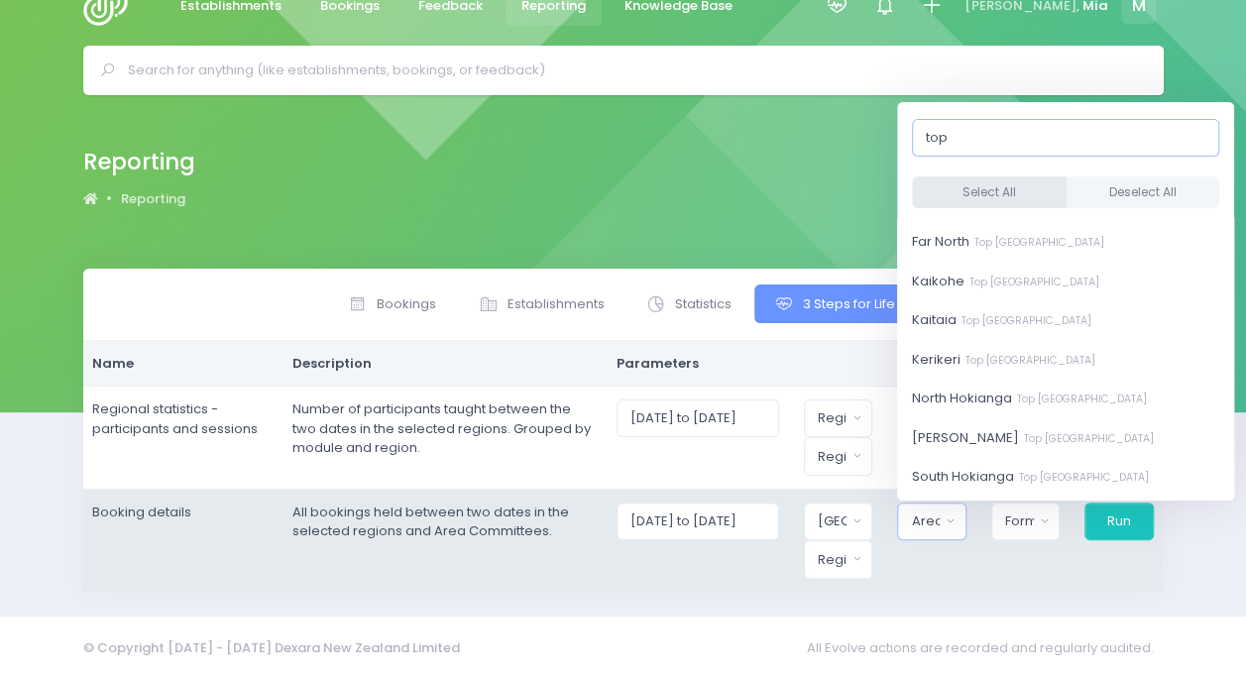
type input "top"
click at [996, 182] on button "Select All" at bounding box center [989, 192] width 155 height 33
select select "Bay of Islands"
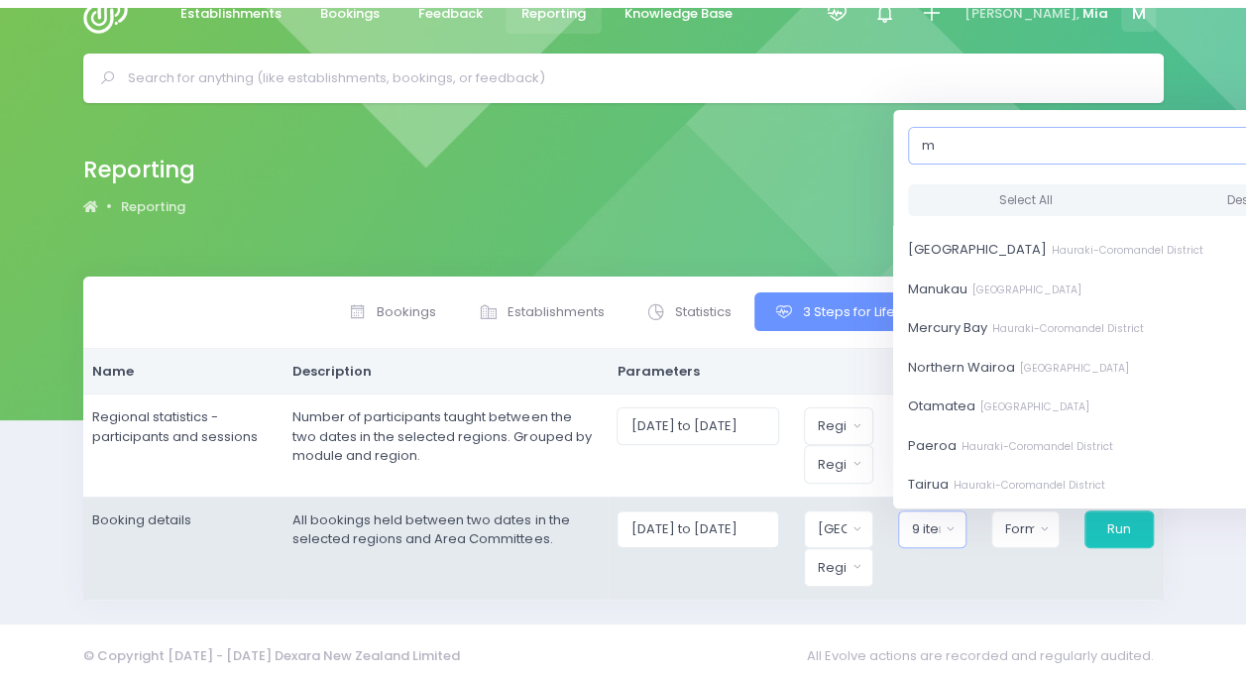
scroll to position [0, 0]
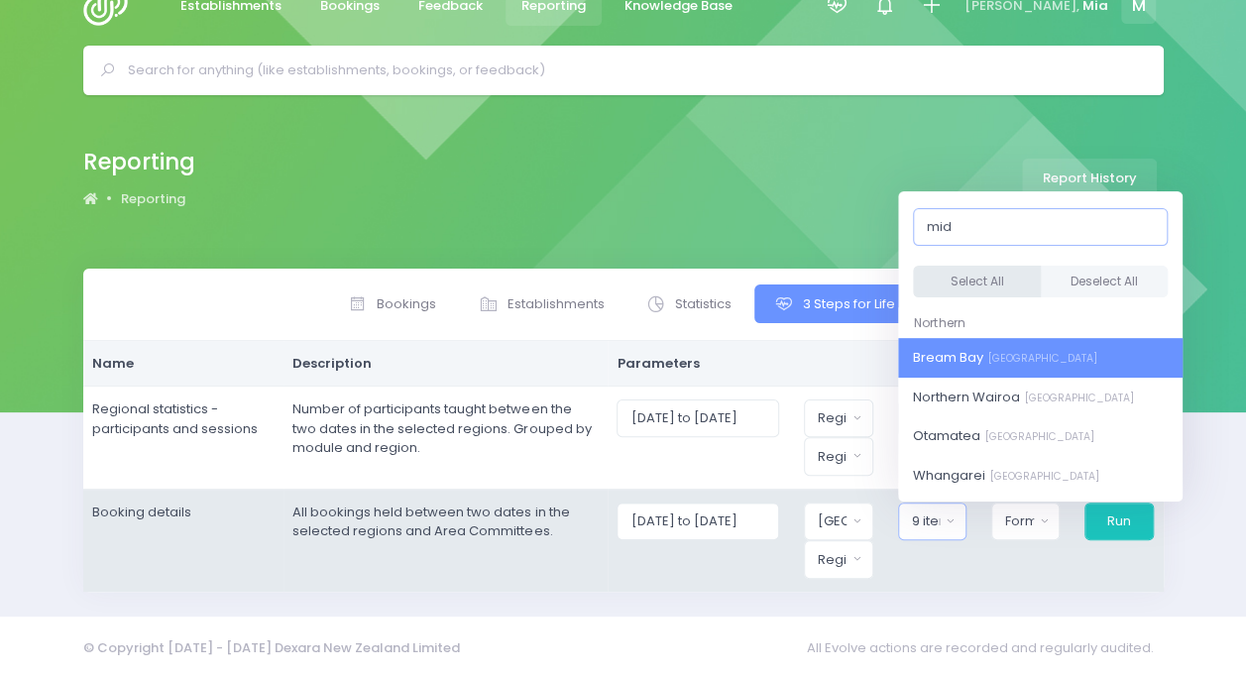
type input "mid"
click at [987, 270] on button "Select All" at bounding box center [977, 282] width 128 height 33
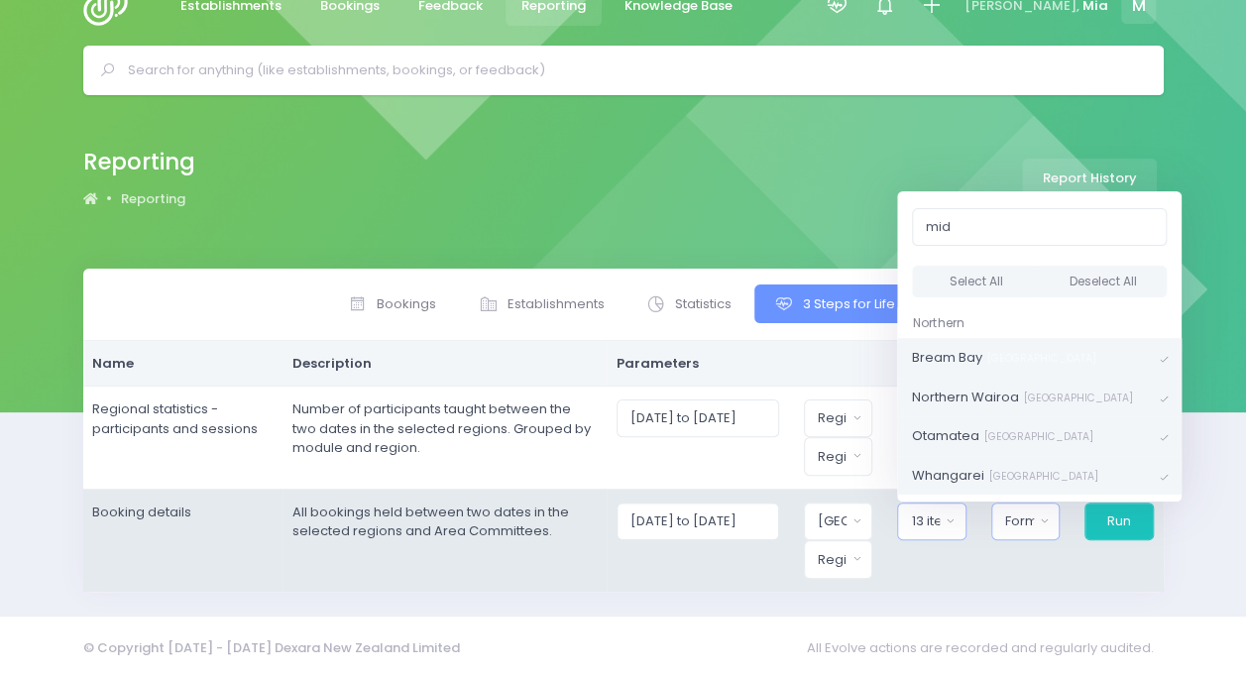
click at [1038, 516] on button "Format" at bounding box center [1026, 522] width 68 height 38
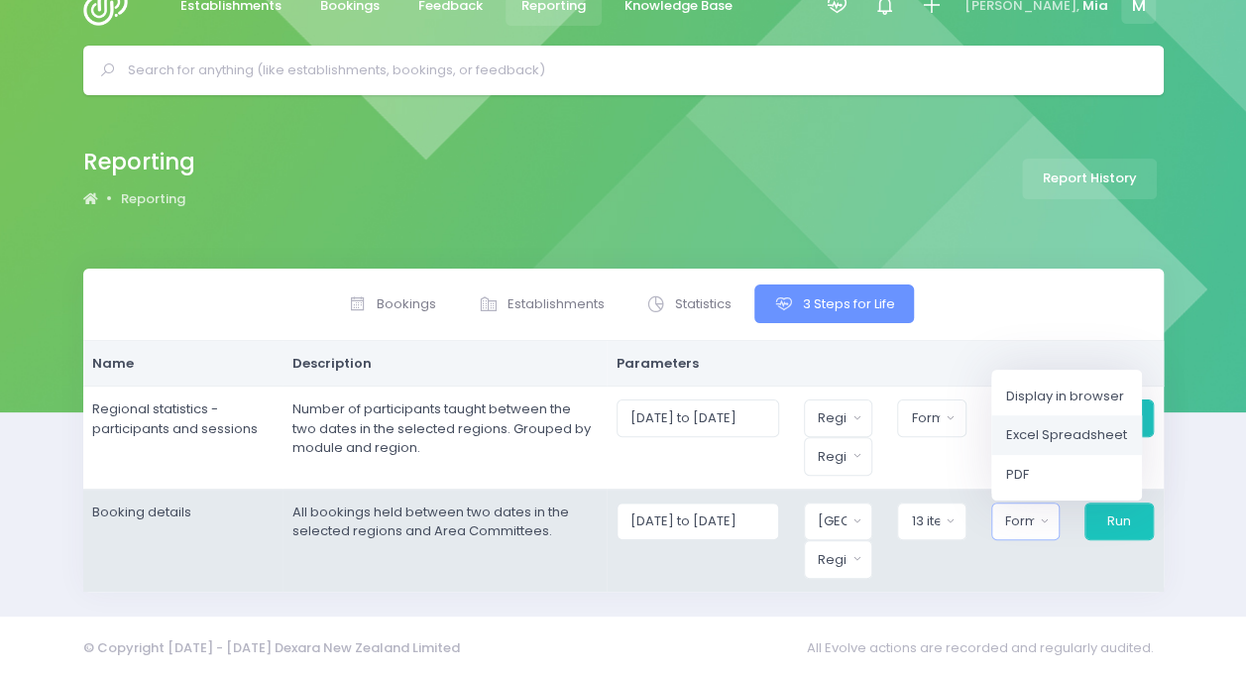
click at [1080, 427] on span "Excel Spreadsheet" at bounding box center [1066, 435] width 121 height 20
select select "excel"
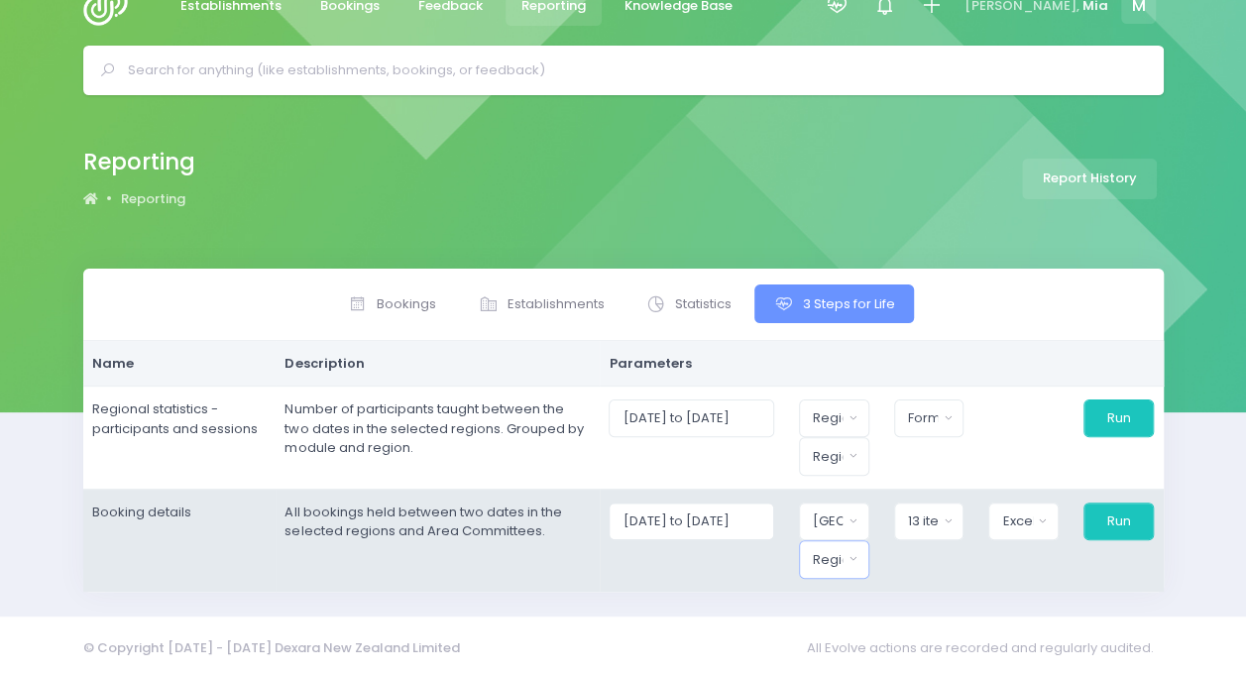
click at [861, 564] on button "Region" at bounding box center [834, 559] width 70 height 38
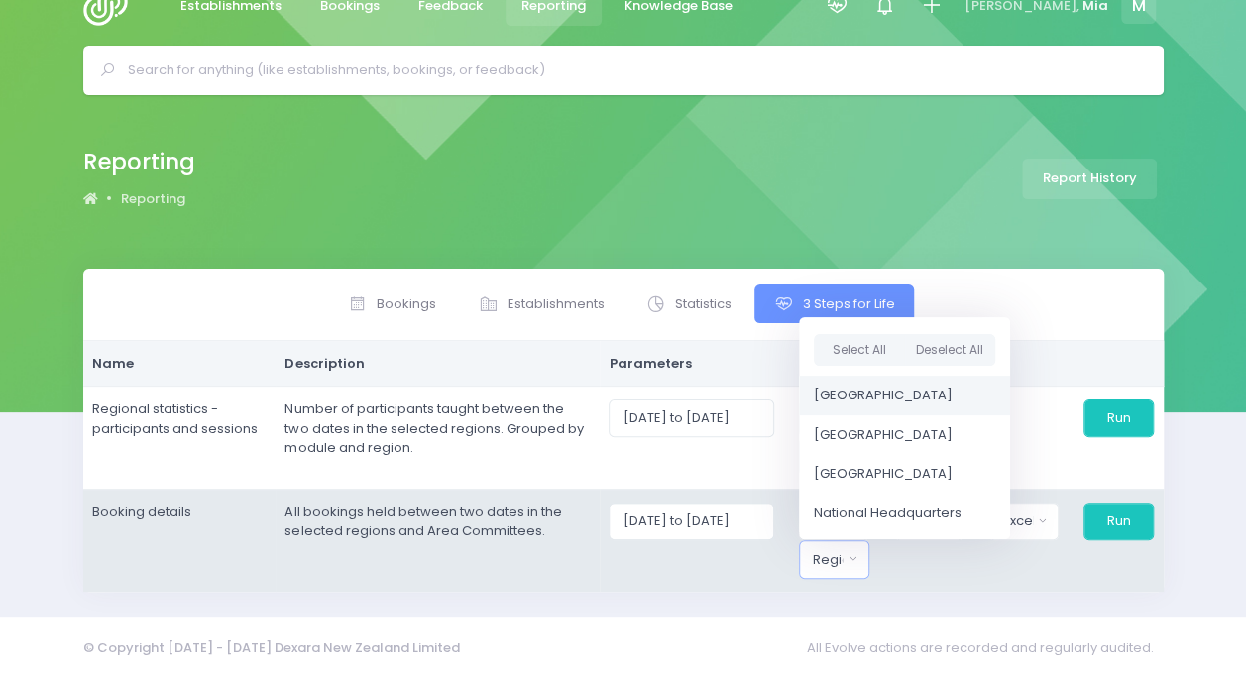
click at [879, 386] on span "[GEOGRAPHIC_DATA]" at bounding box center [883, 396] width 139 height 20
select select "Northern"
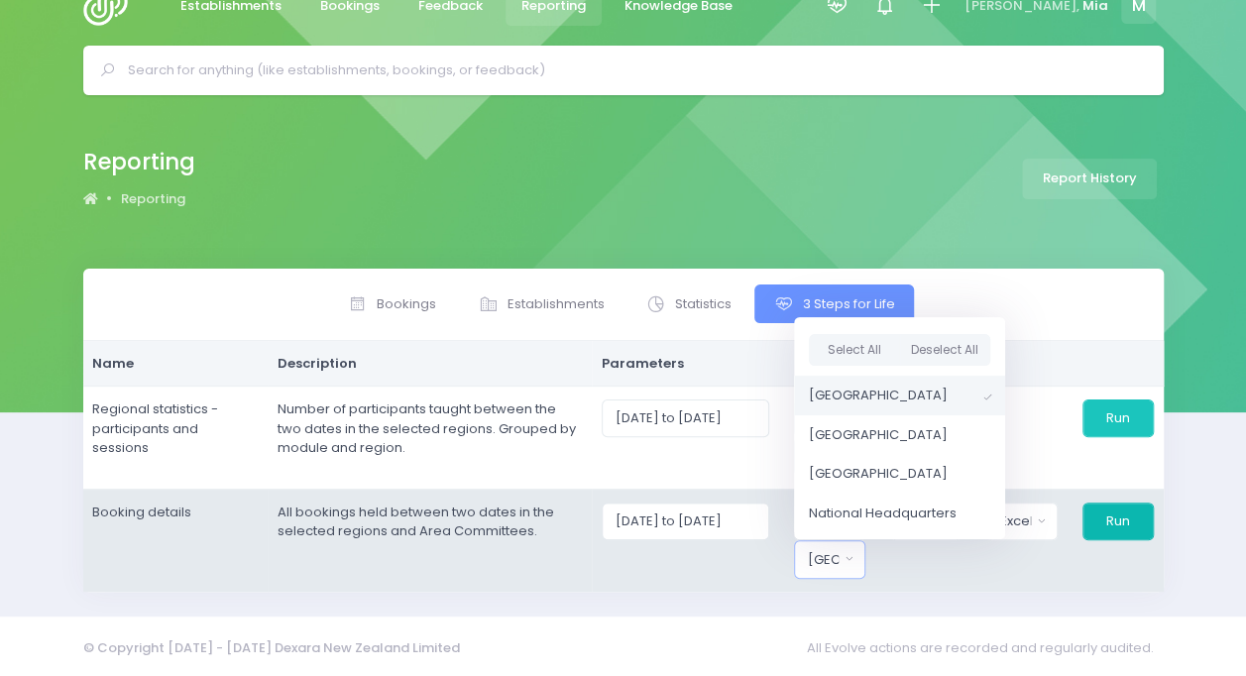
click at [1131, 534] on button "Run" at bounding box center [1118, 522] width 71 height 38
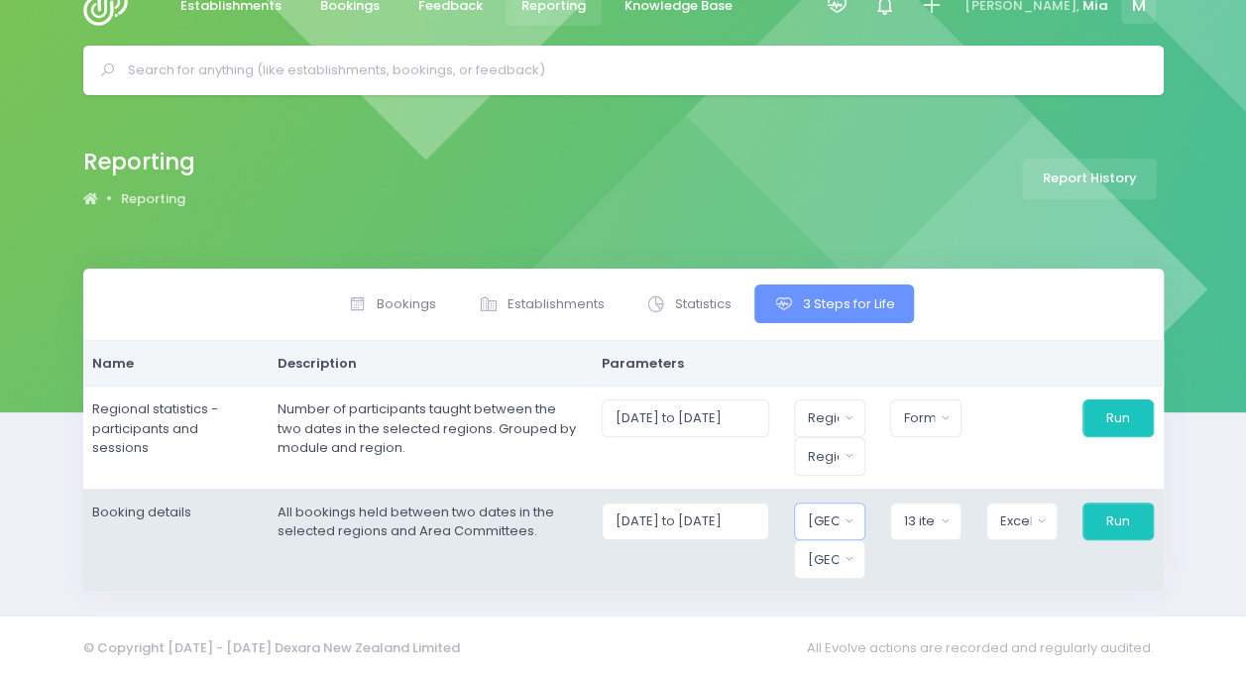
click at [827, 520] on div "[GEOGRAPHIC_DATA]" at bounding box center [824, 522] width 32 height 20
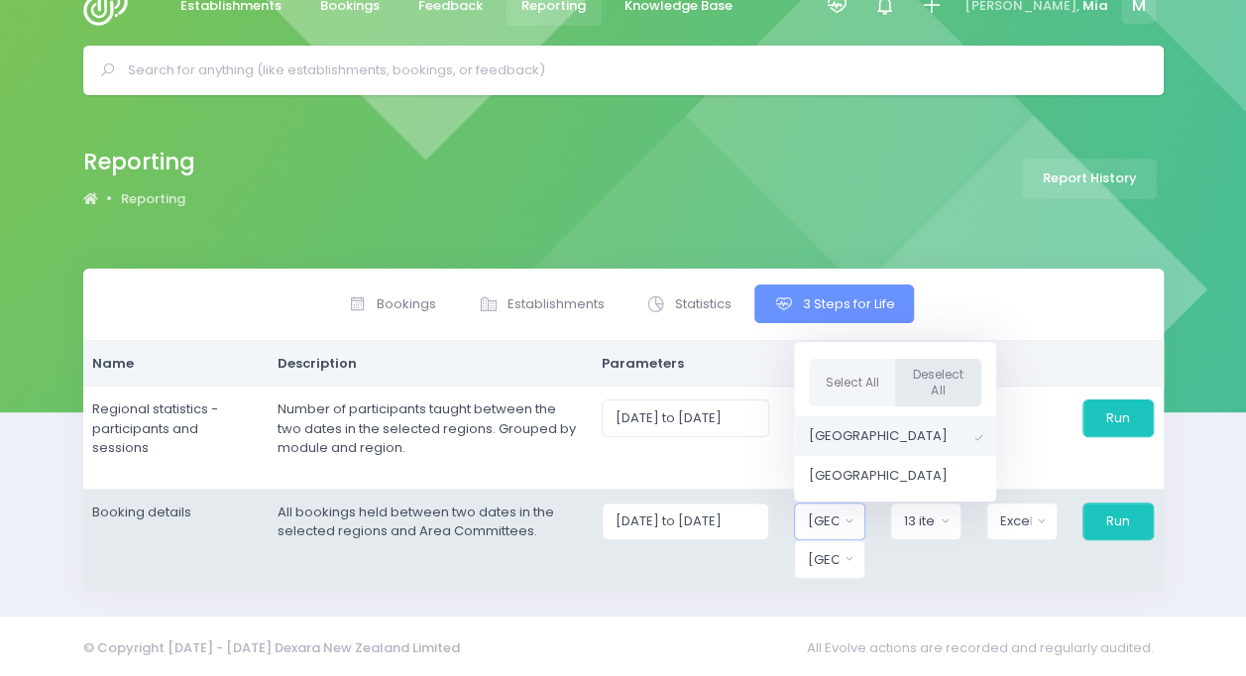
click at [913, 378] on button "Deselect All" at bounding box center [937, 382] width 87 height 49
select select
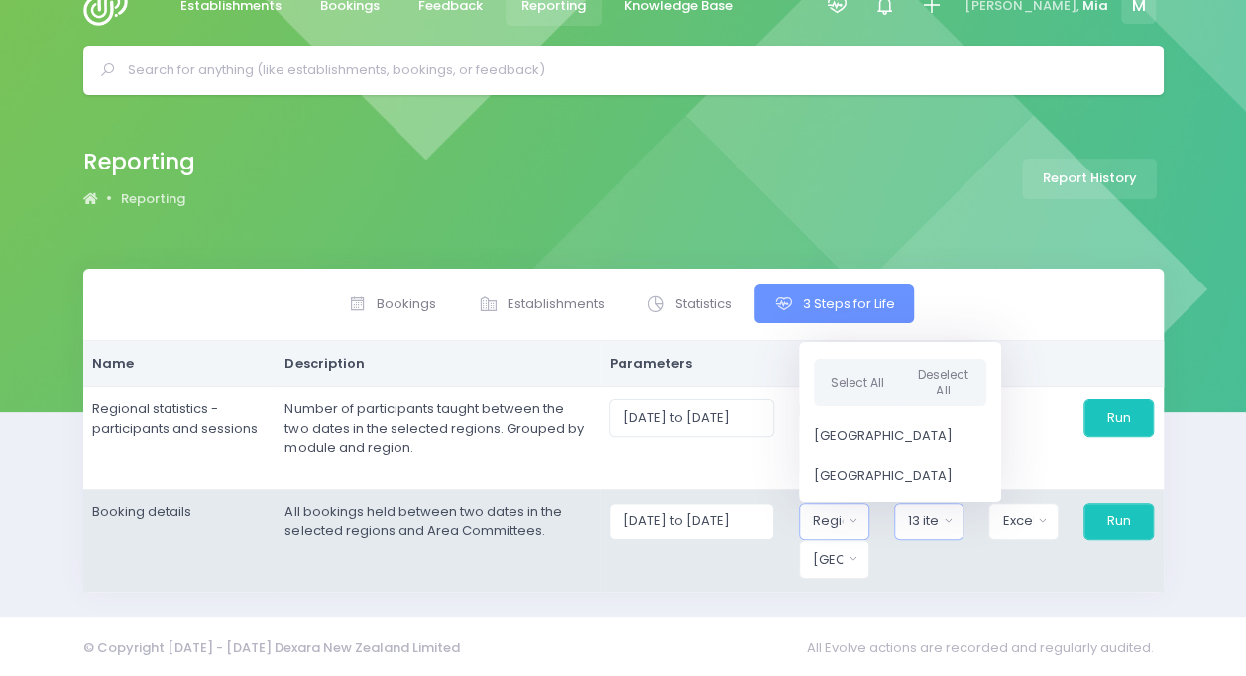
click at [938, 514] on div "13 items selected" at bounding box center [923, 522] width 30 height 20
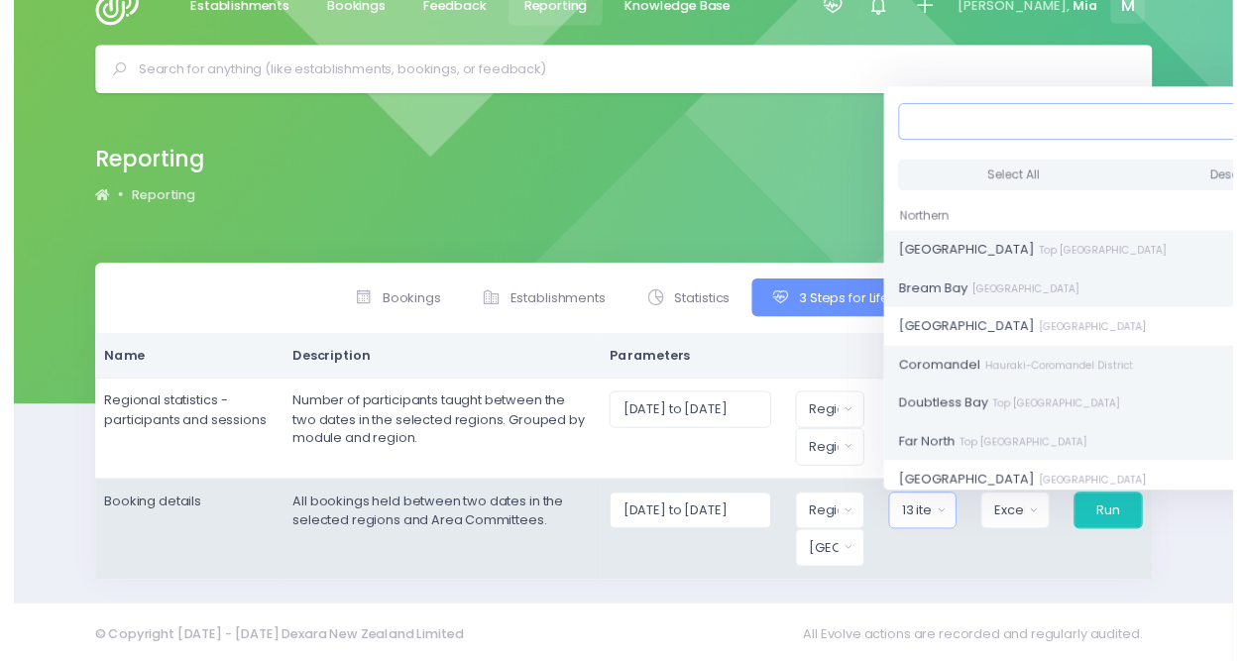
scroll to position [34, 11]
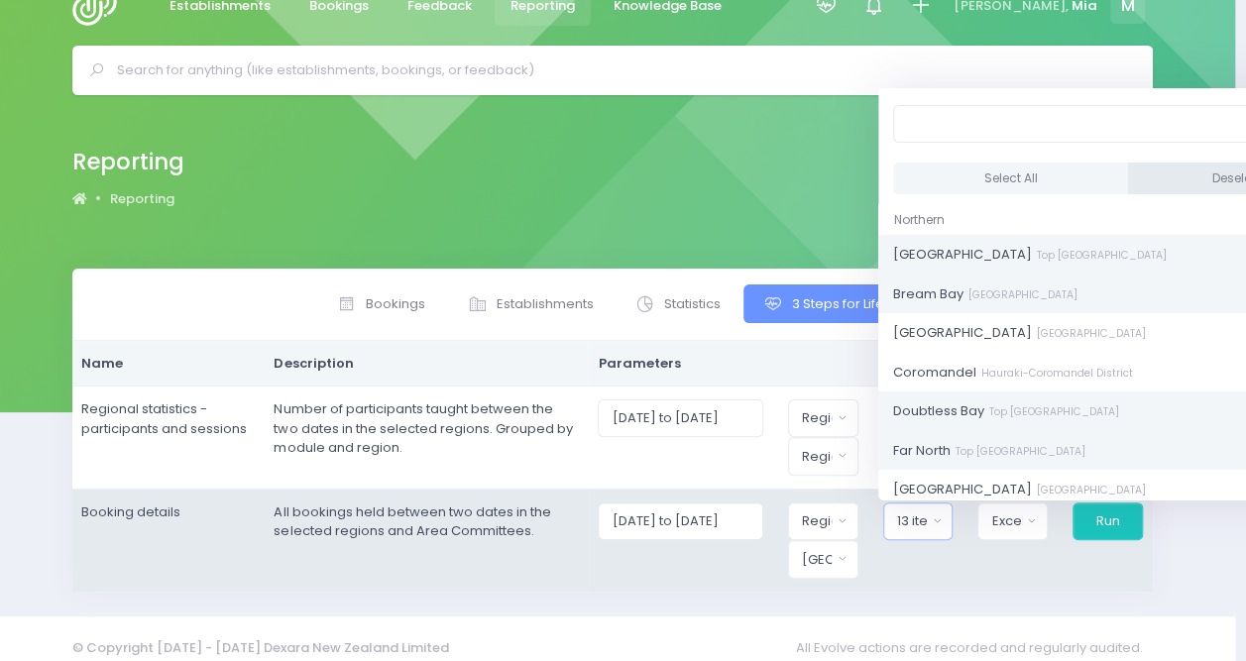
click at [1148, 168] on button "Deselect All" at bounding box center [1246, 179] width 236 height 33
select select
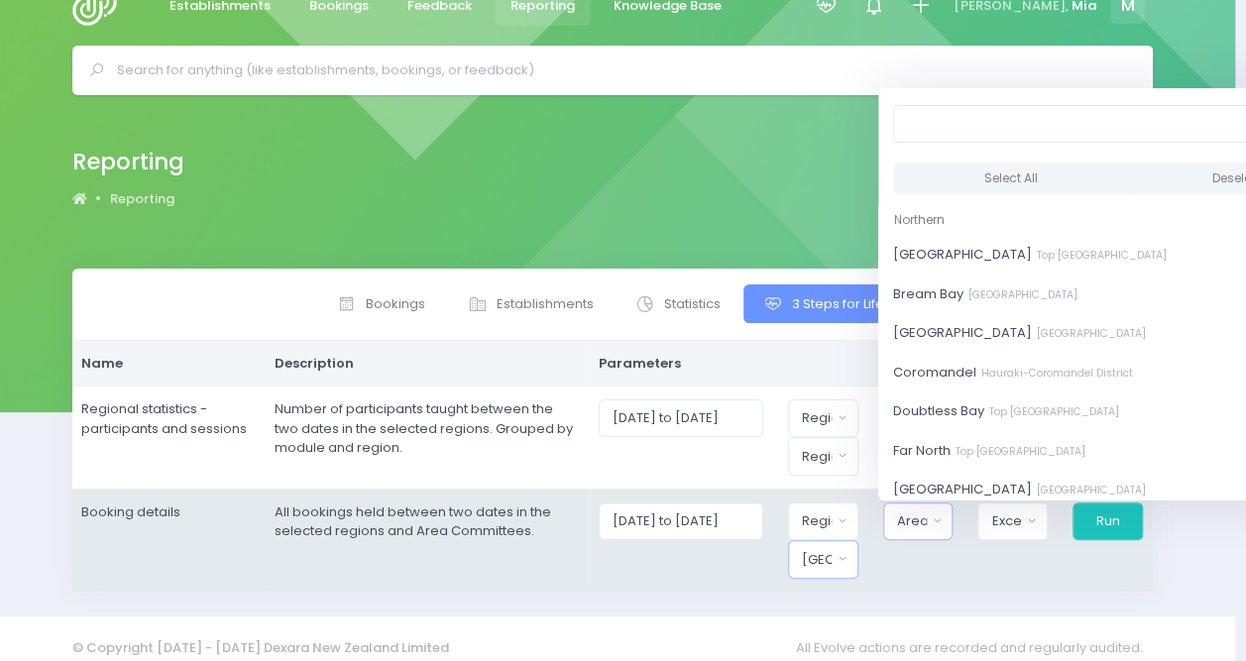
click at [809, 541] on button "[GEOGRAPHIC_DATA]" at bounding box center [823, 559] width 70 height 38
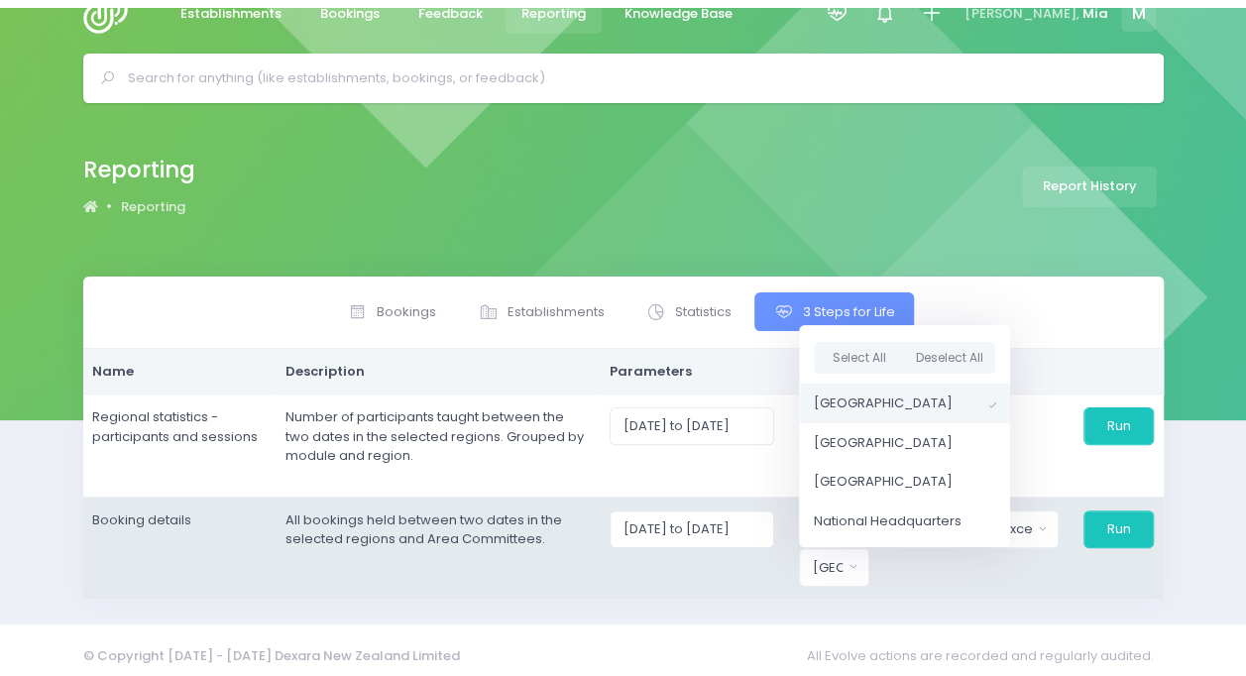
scroll to position [34, 0]
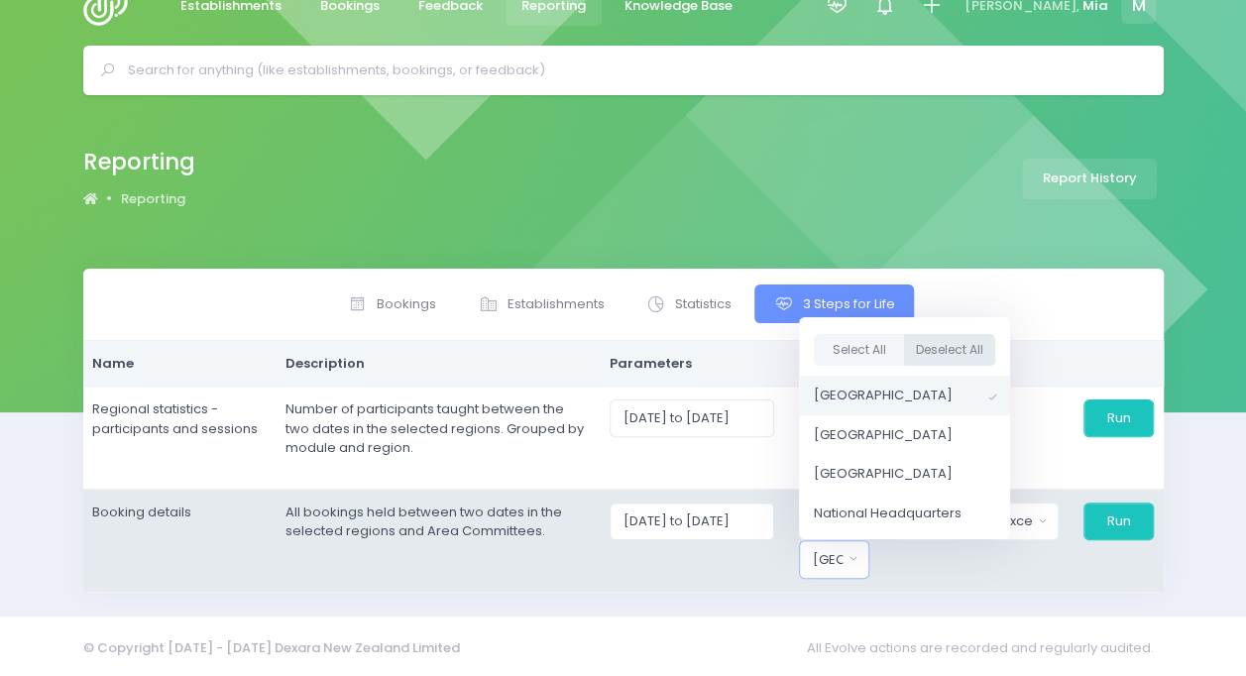
click at [957, 352] on button "Deselect All" at bounding box center [949, 350] width 91 height 33
select select
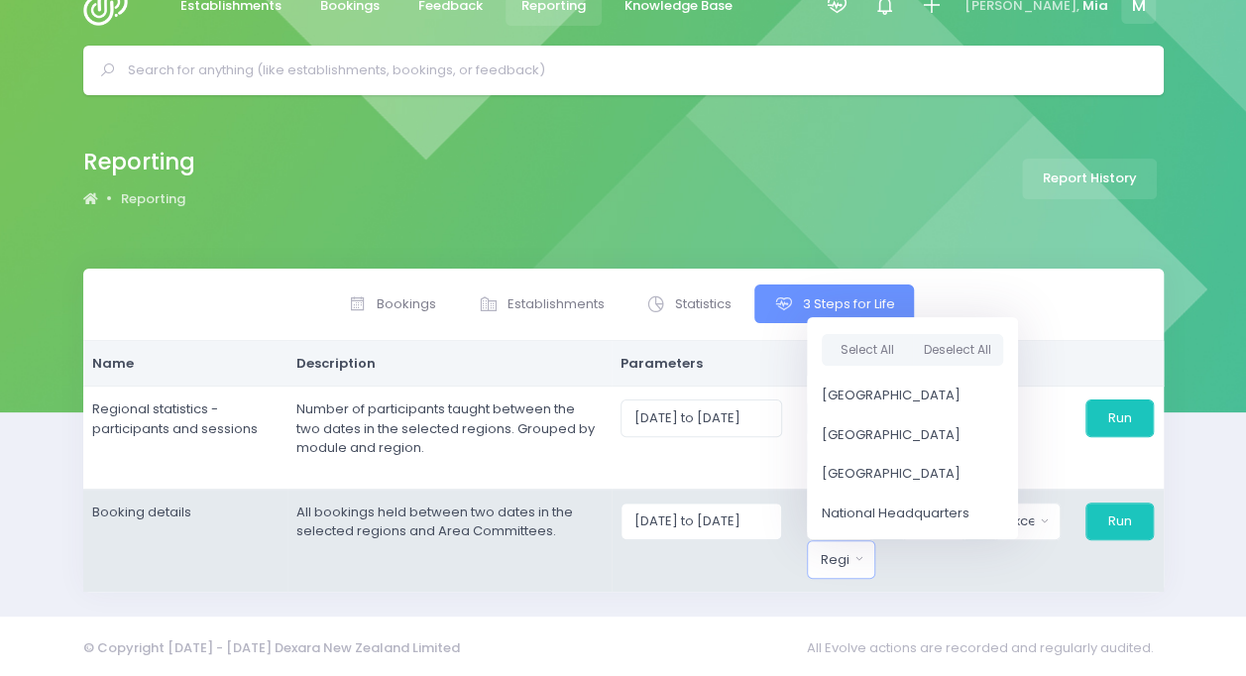
drag, startPoint x: 942, startPoint y: 563, endPoint x: 930, endPoint y: 553, distance: 15.5
click at [942, 562] on div "Bay of Islands Bream Bay Central Auckland Coromandel Doubtless Bay Far North Gr…" at bounding box center [933, 541] width 93 height 76
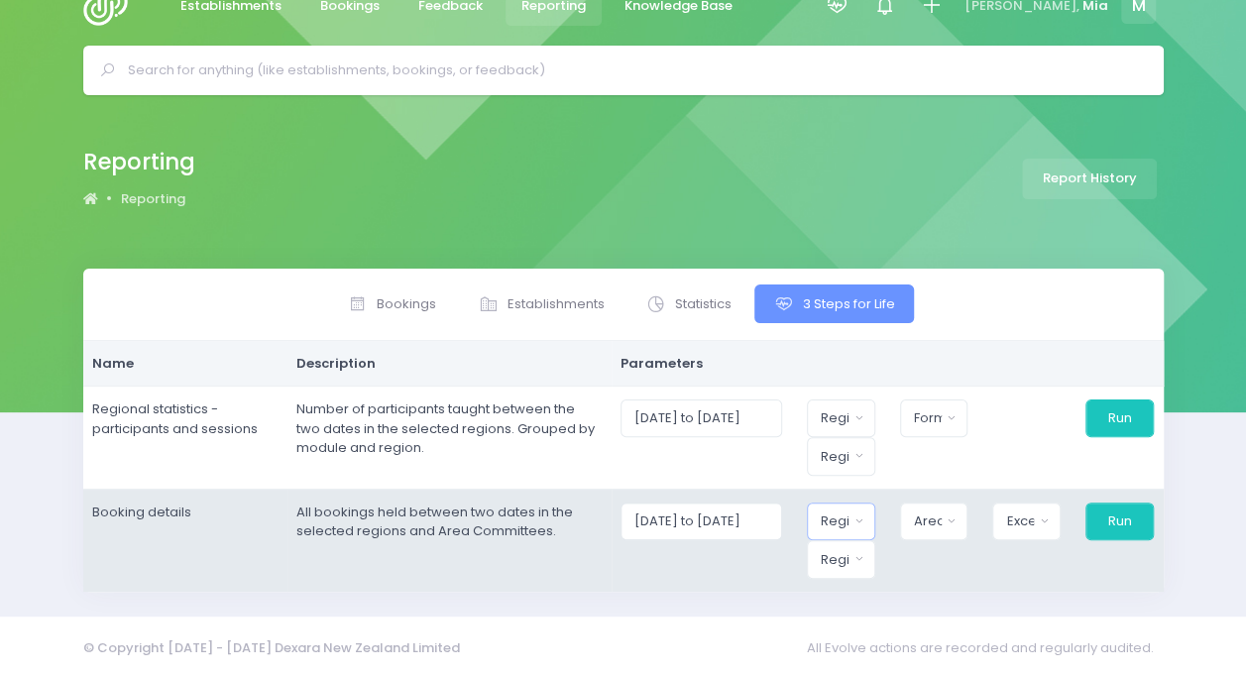
click at [862, 521] on button "Region" at bounding box center [841, 522] width 68 height 38
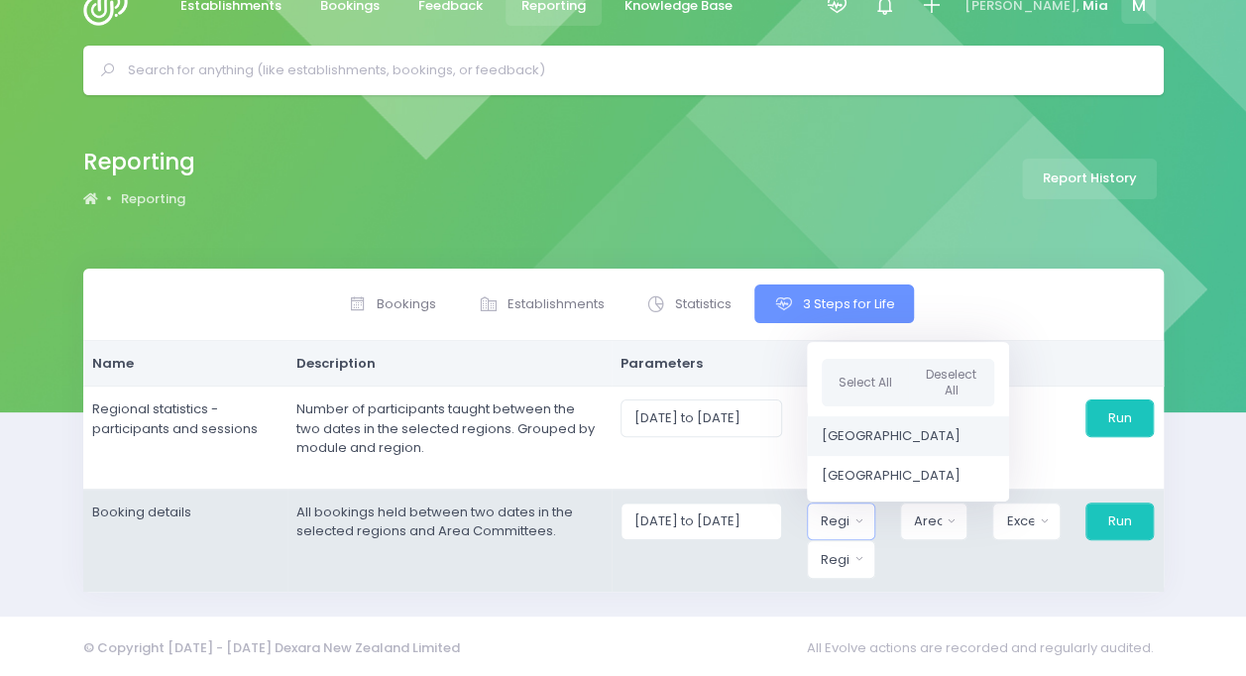
click at [889, 438] on span "[GEOGRAPHIC_DATA]" at bounding box center [891, 436] width 139 height 20
select select "Northern"
click at [926, 519] on div "Area Committee" at bounding box center [923, 522] width 30 height 20
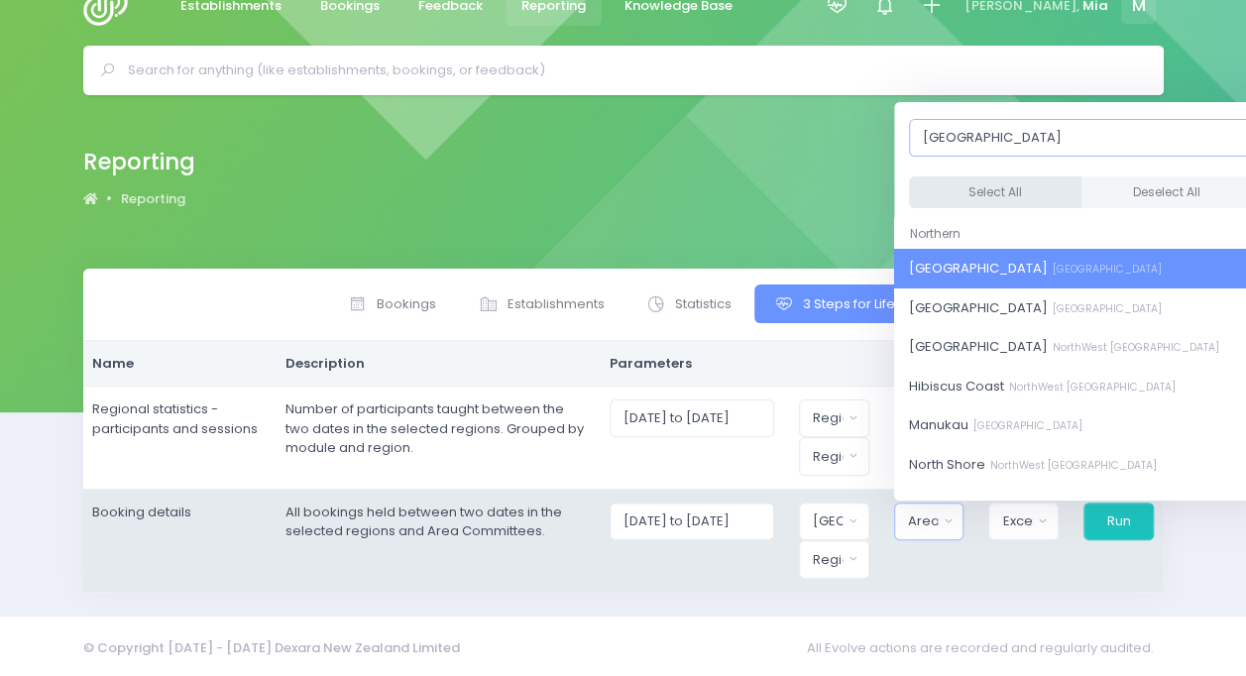
type input "auckland"
click at [956, 185] on button "Select All" at bounding box center [995, 192] width 173 height 33
select select "Central Auckland"
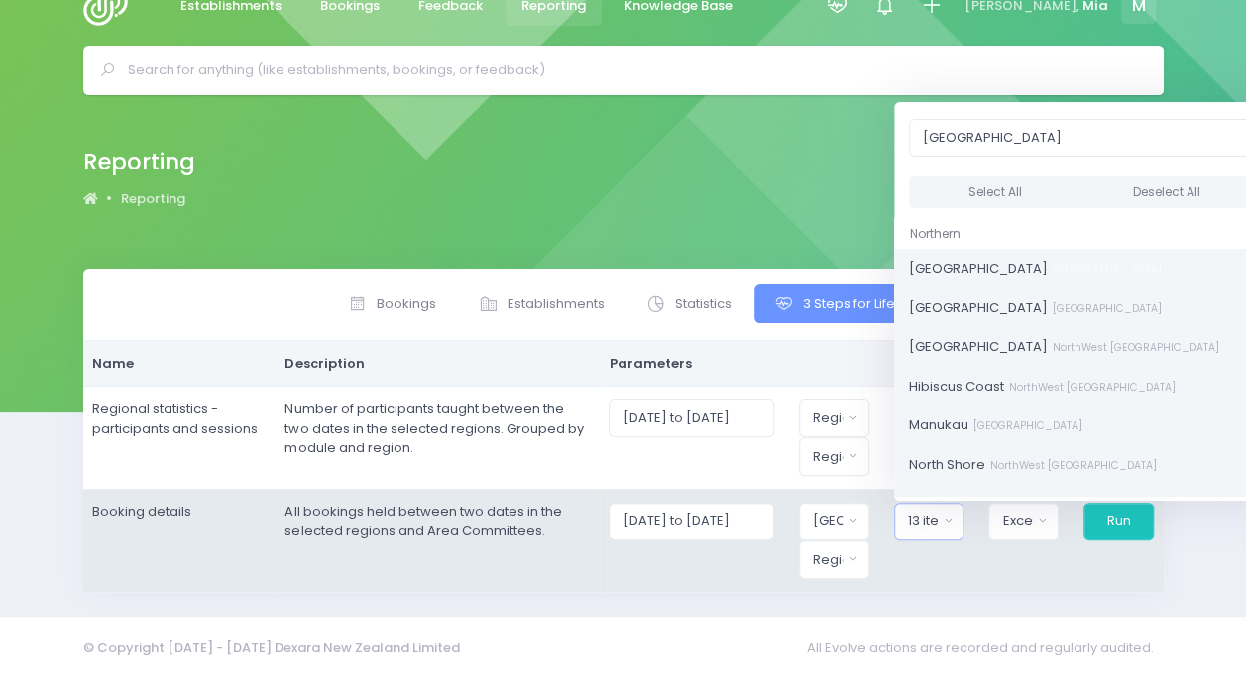
click at [975, 535] on div "Bay of Islands Bream Bay Central Auckland Coromandel Doubtless Bay Far North Gr…" at bounding box center [928, 541] width 95 height 76
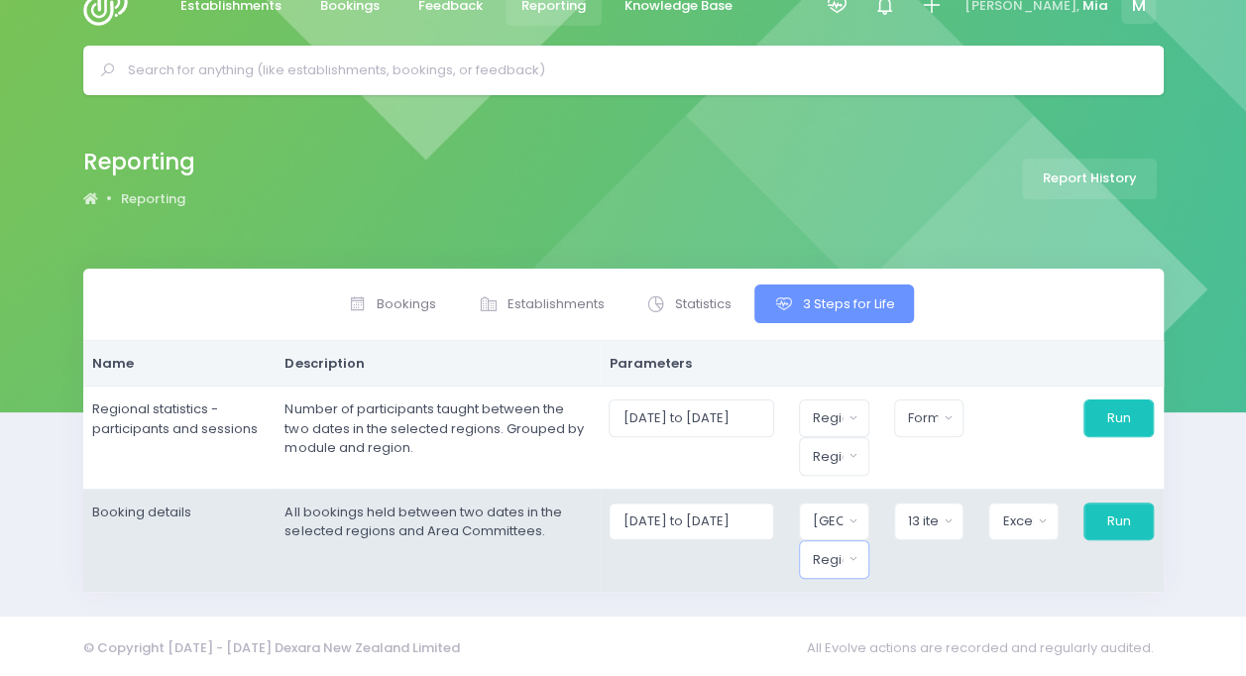
click at [843, 558] on div "Region" at bounding box center [828, 560] width 30 height 20
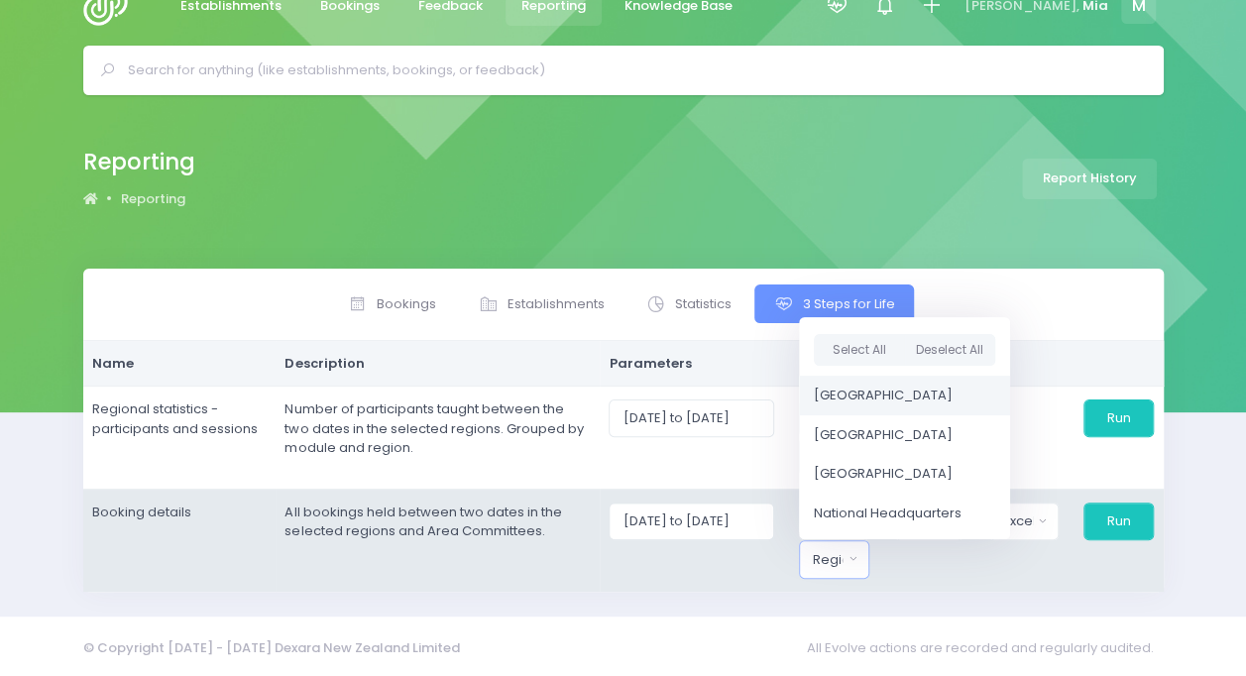
click at [875, 395] on span "[GEOGRAPHIC_DATA]" at bounding box center [883, 396] width 139 height 20
select select "Northern"
click at [1028, 505] on button "Excel Spreadsheet" at bounding box center [1022, 522] width 71 height 38
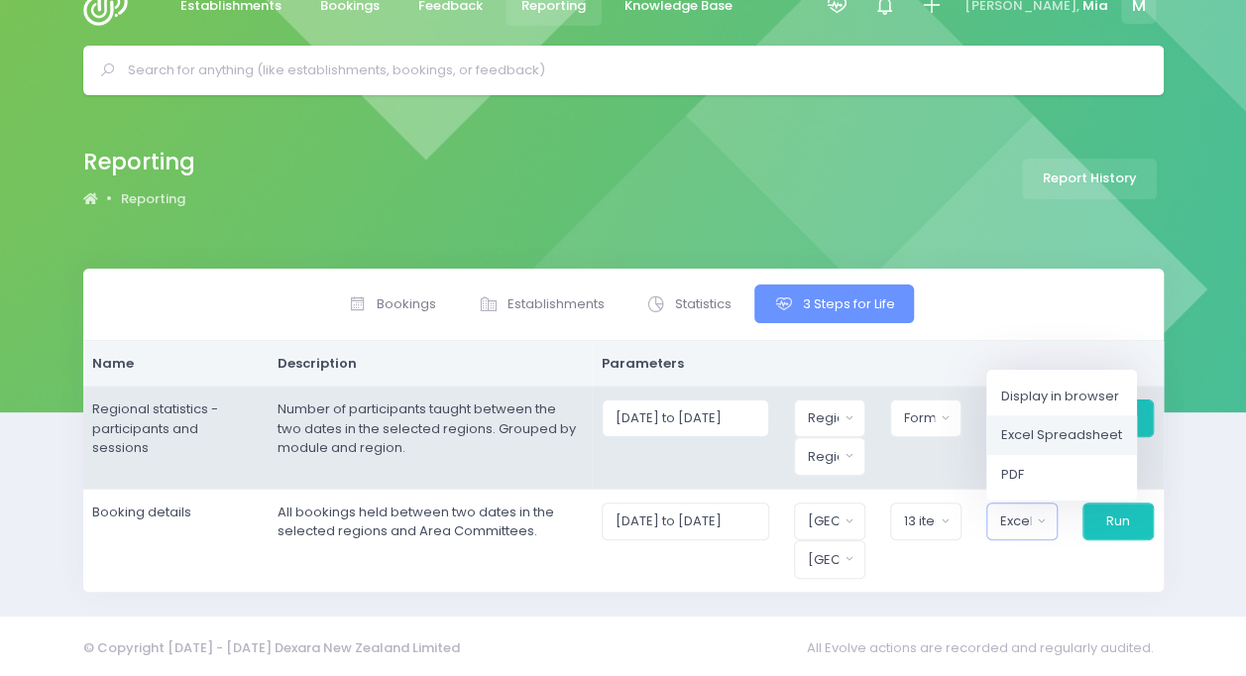
click at [1051, 426] on span "Excel Spreadsheet" at bounding box center [1061, 435] width 121 height 20
select select "excel"
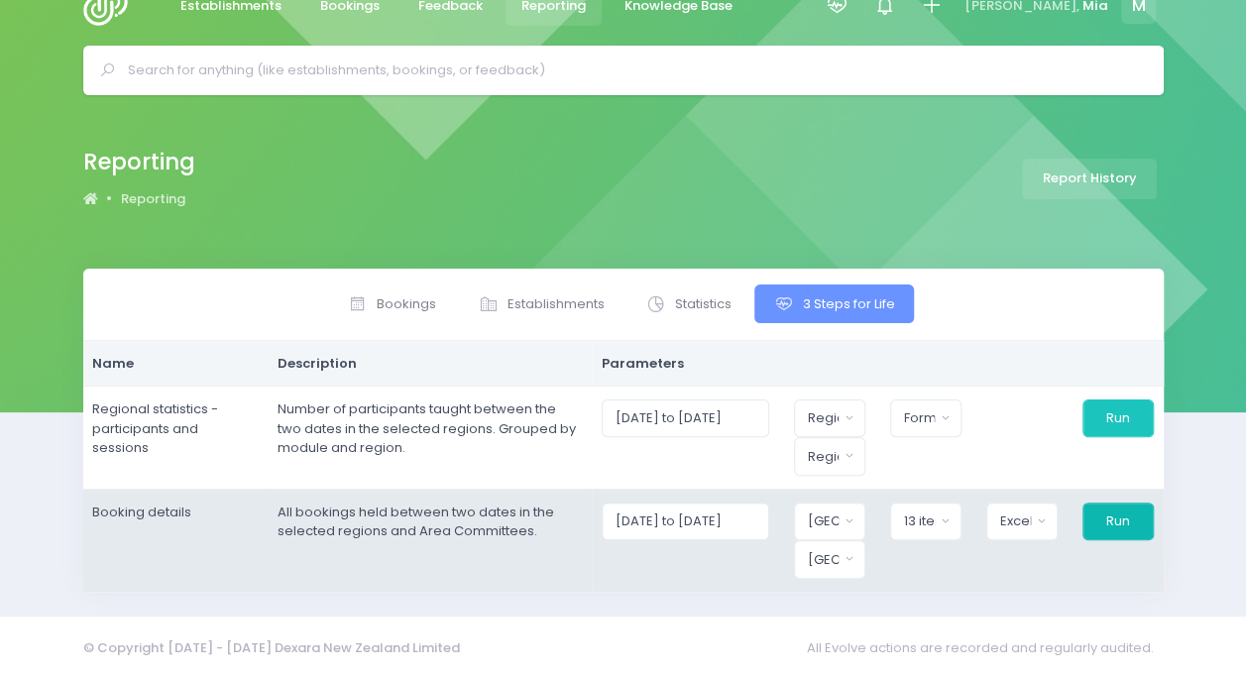
click at [1112, 520] on button "Run" at bounding box center [1118, 522] width 71 height 38
click at [859, 513] on button "[GEOGRAPHIC_DATA]" at bounding box center [829, 522] width 71 height 38
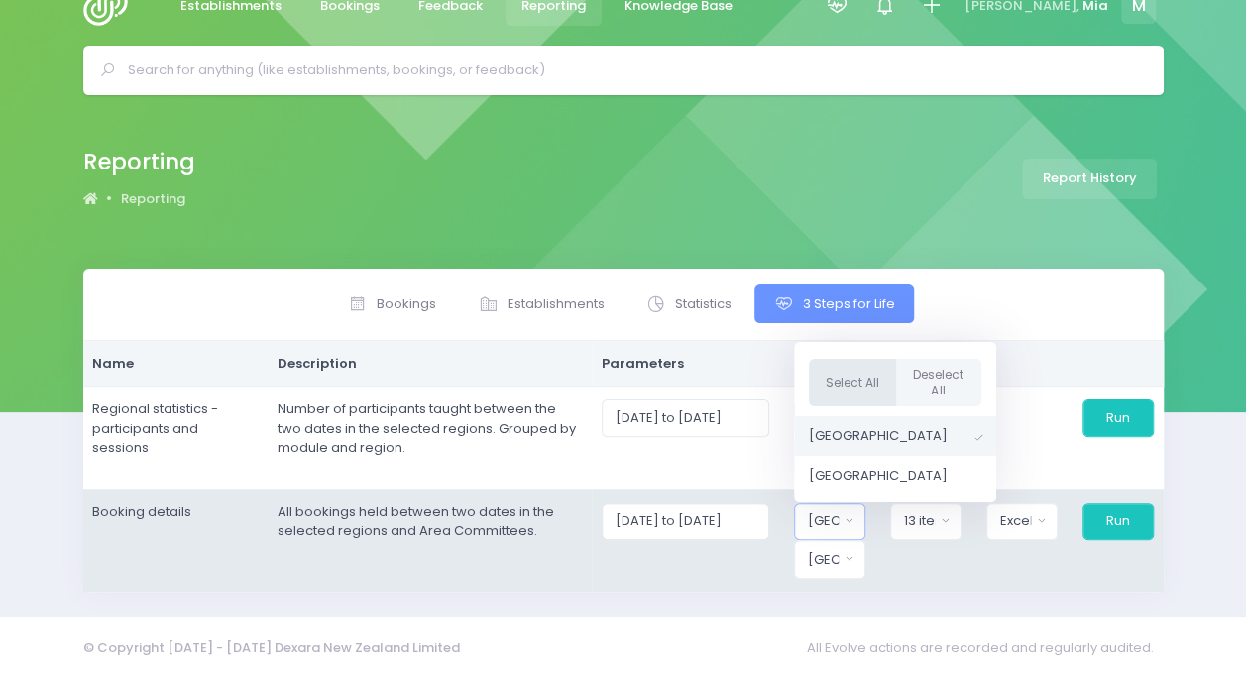
click at [863, 385] on button "Select All" at bounding box center [852, 382] width 87 height 49
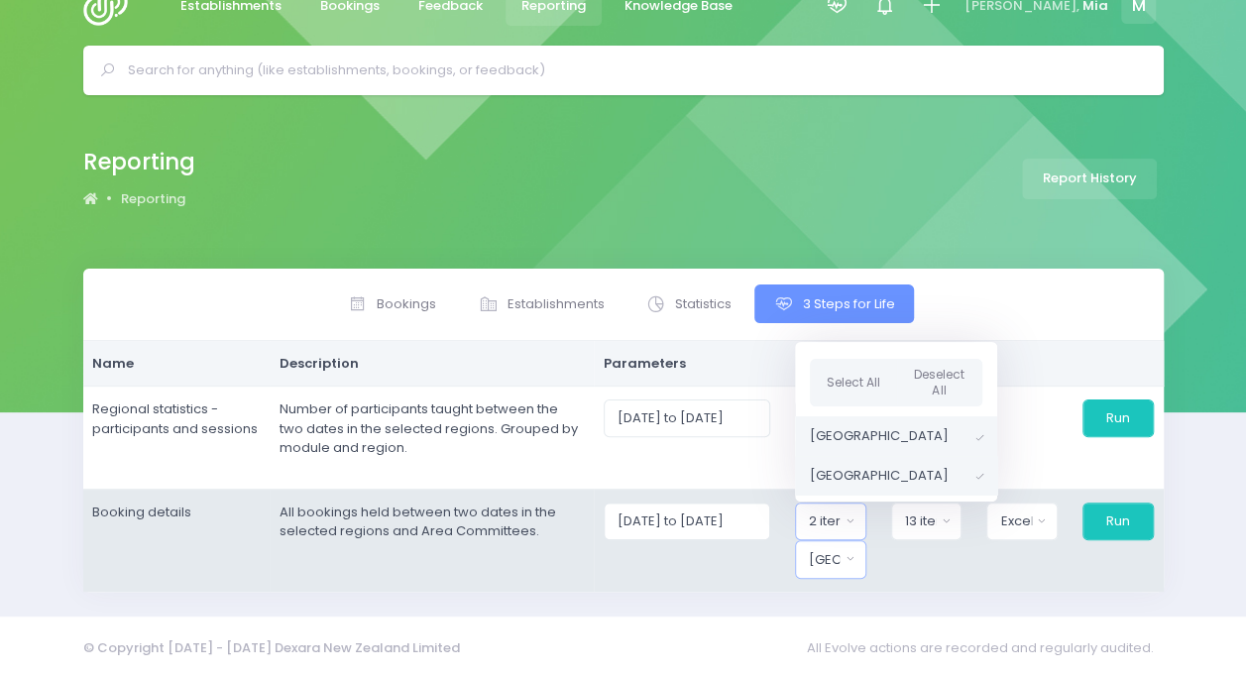
click at [833, 553] on div "[GEOGRAPHIC_DATA]" at bounding box center [824, 560] width 31 height 20
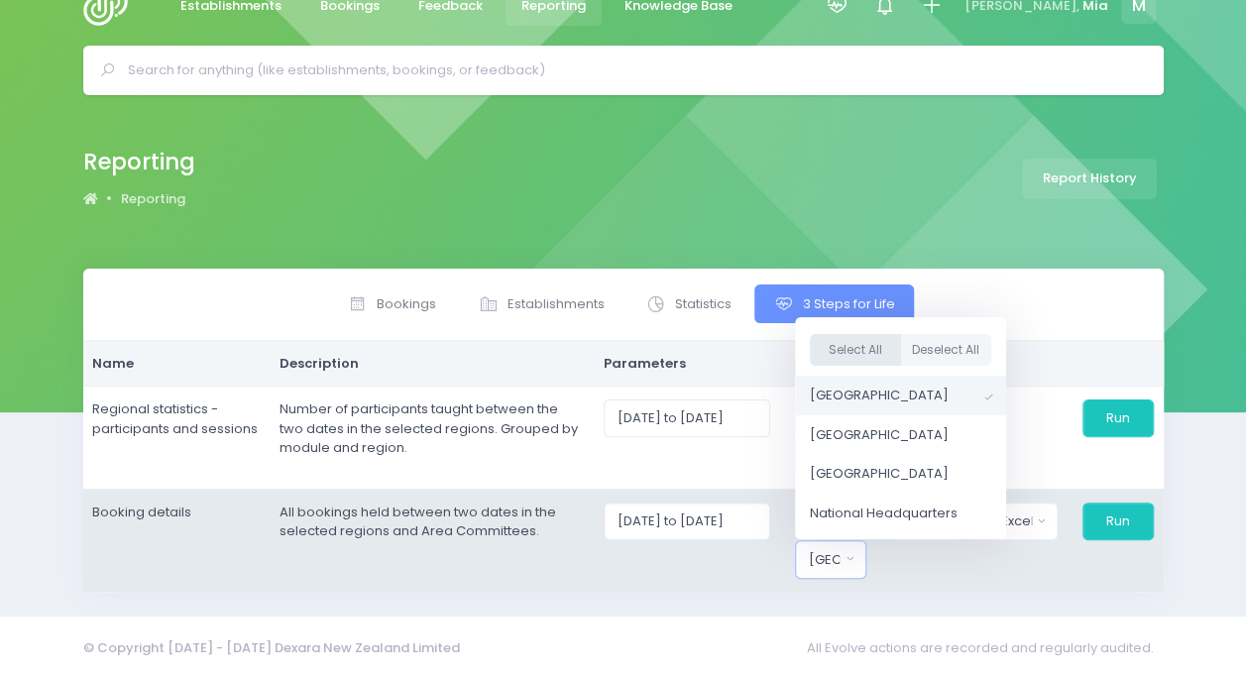
click at [843, 347] on button "Select All" at bounding box center [855, 350] width 91 height 33
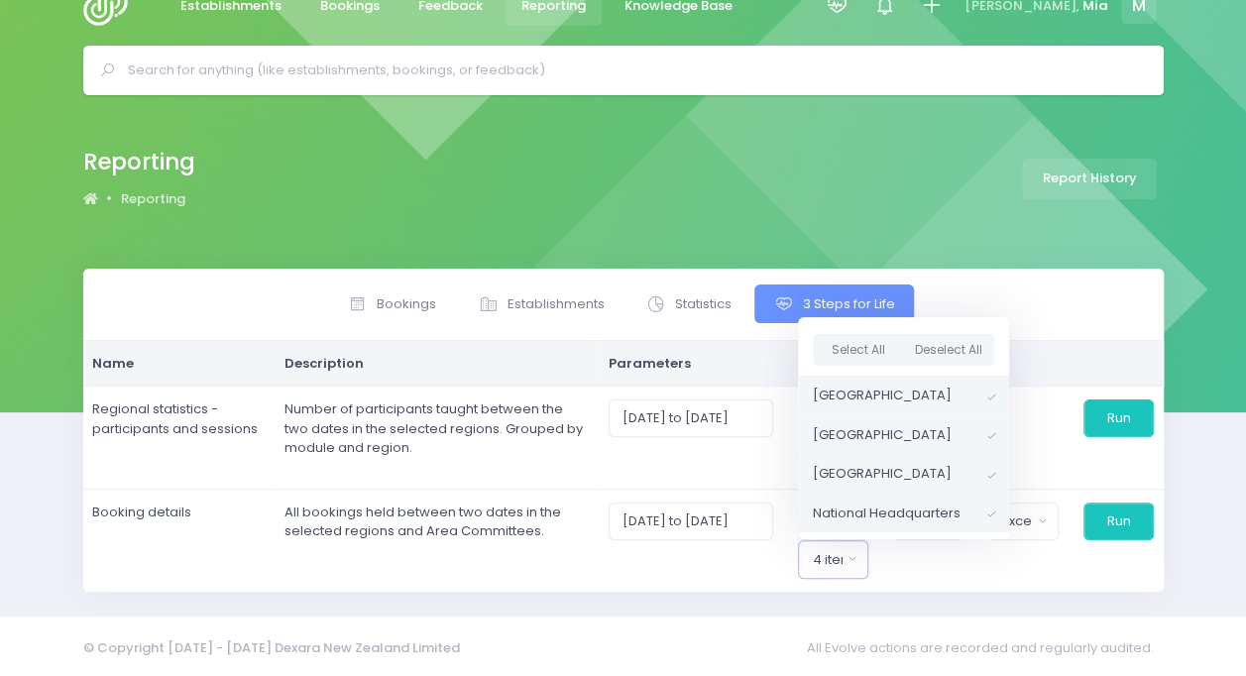
click at [938, 597] on div "Reporting Reporting Report History Bookings Statistics" at bounding box center [623, 356] width 1246 height 522
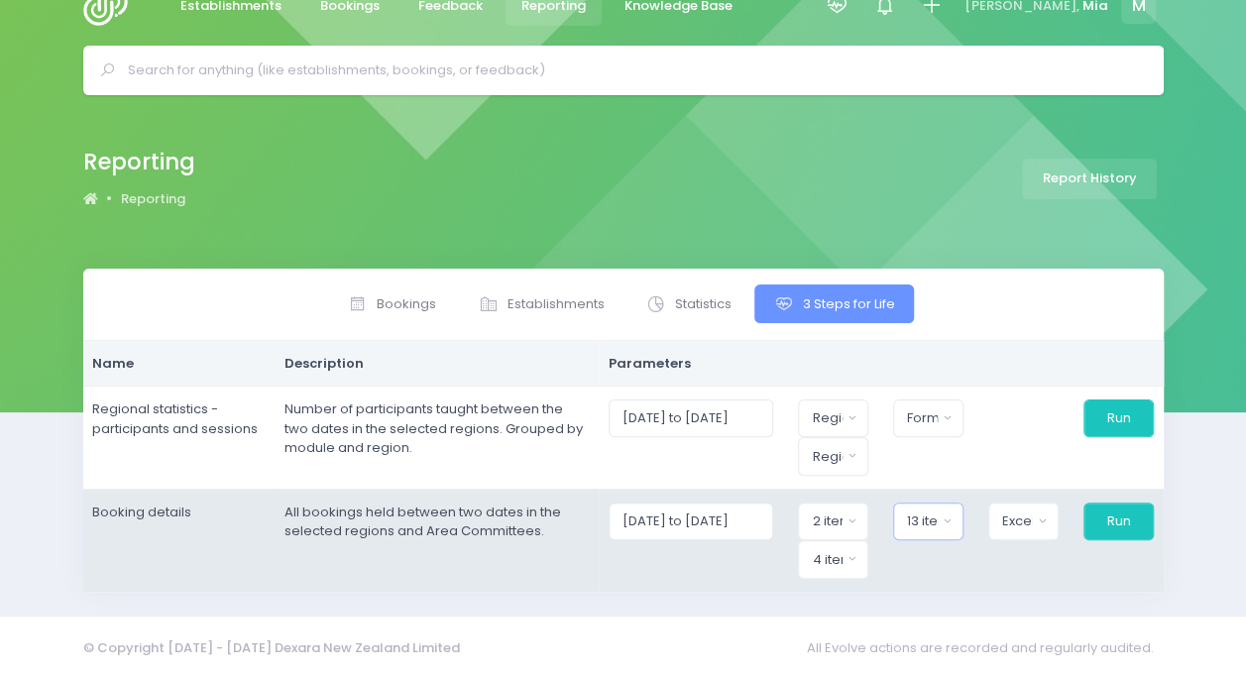
click at [926, 512] on div "13 items selected" at bounding box center [922, 522] width 30 height 20
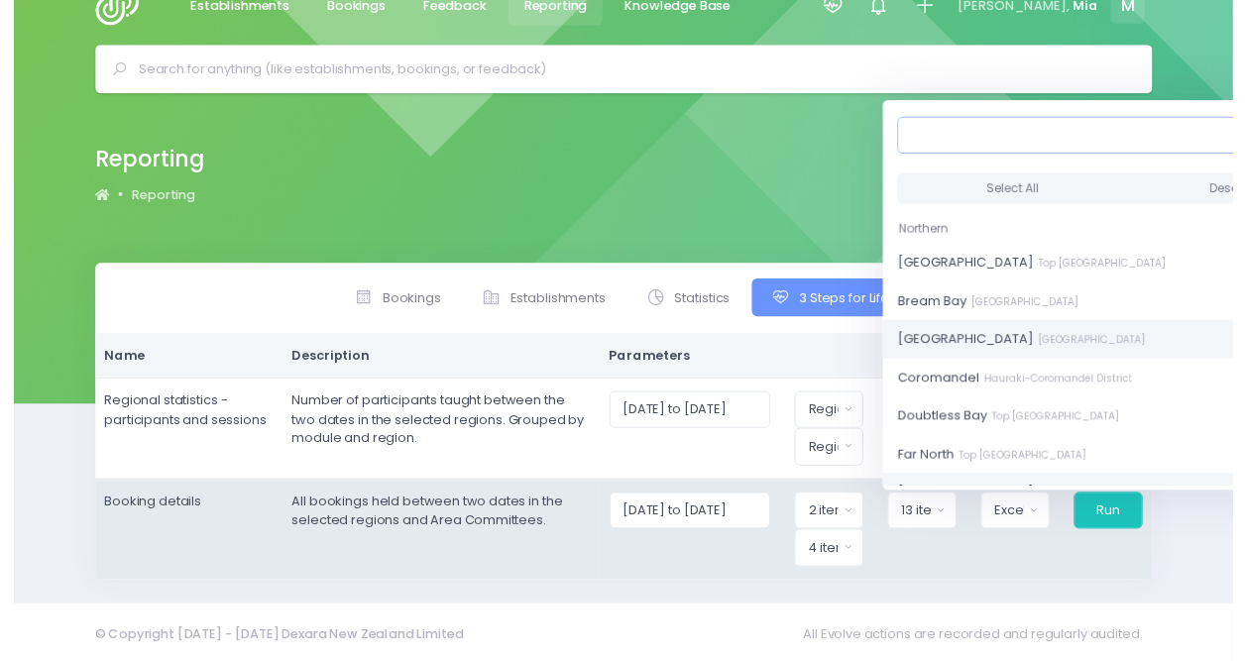
scroll to position [34, 8]
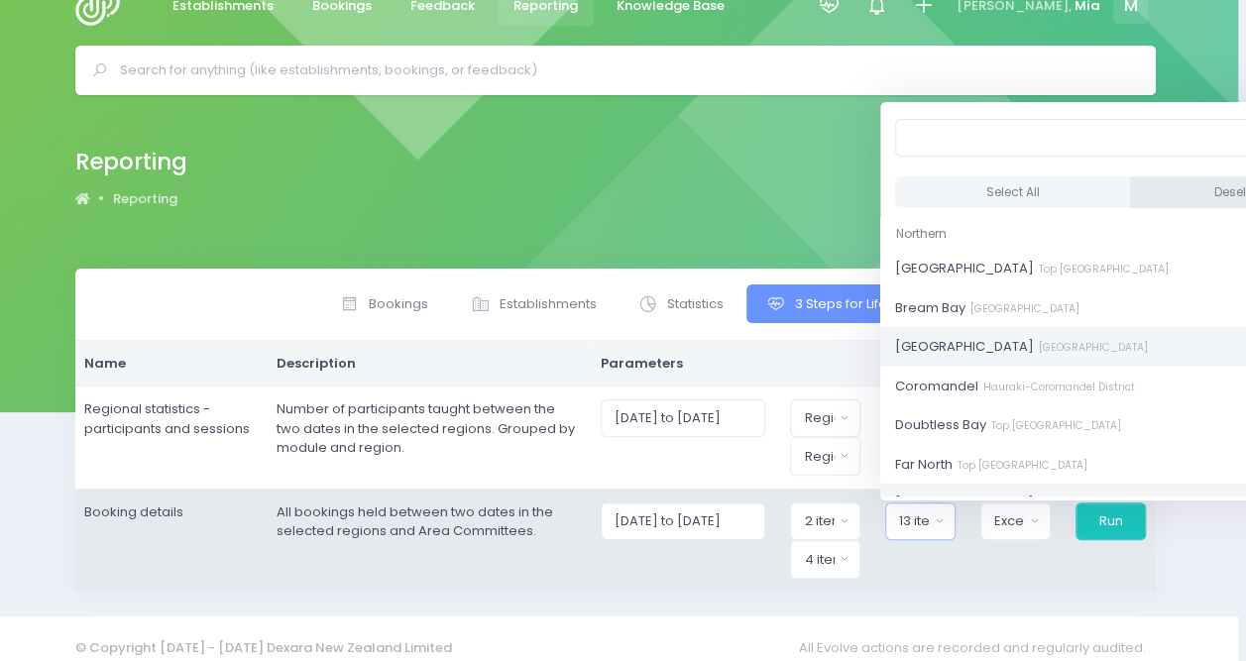
click at [1130, 176] on button "Deselect All" at bounding box center [1248, 192] width 236 height 33
select select
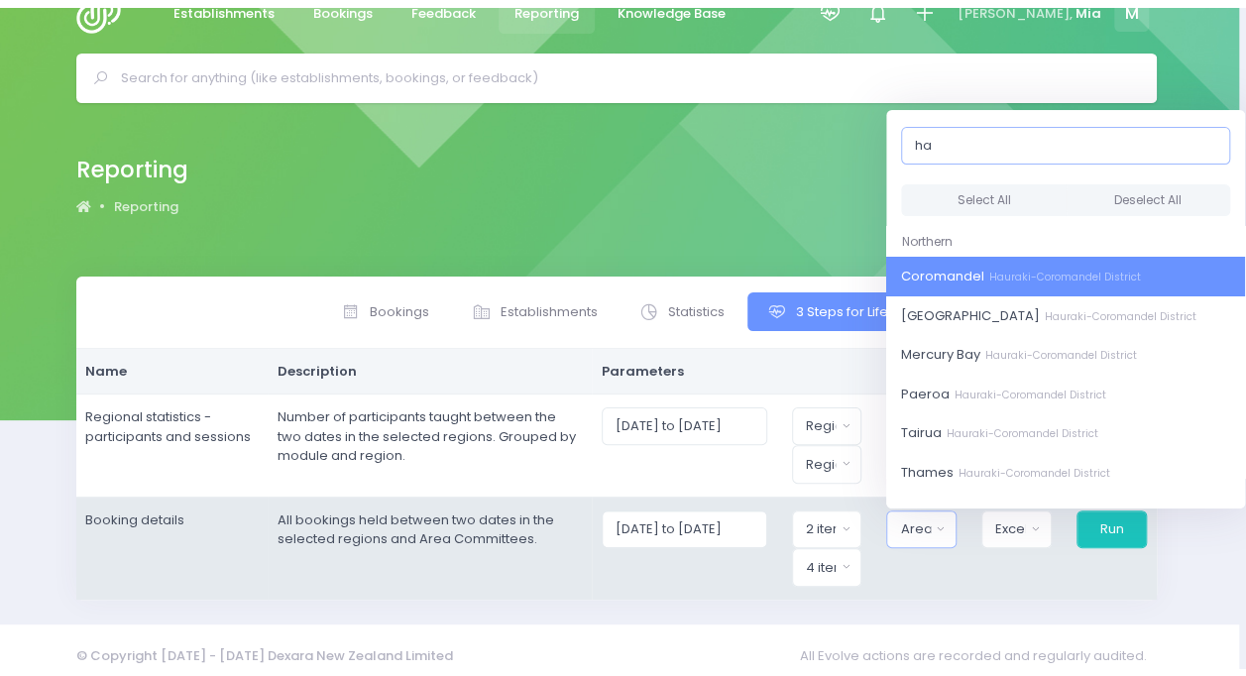
scroll to position [34, 0]
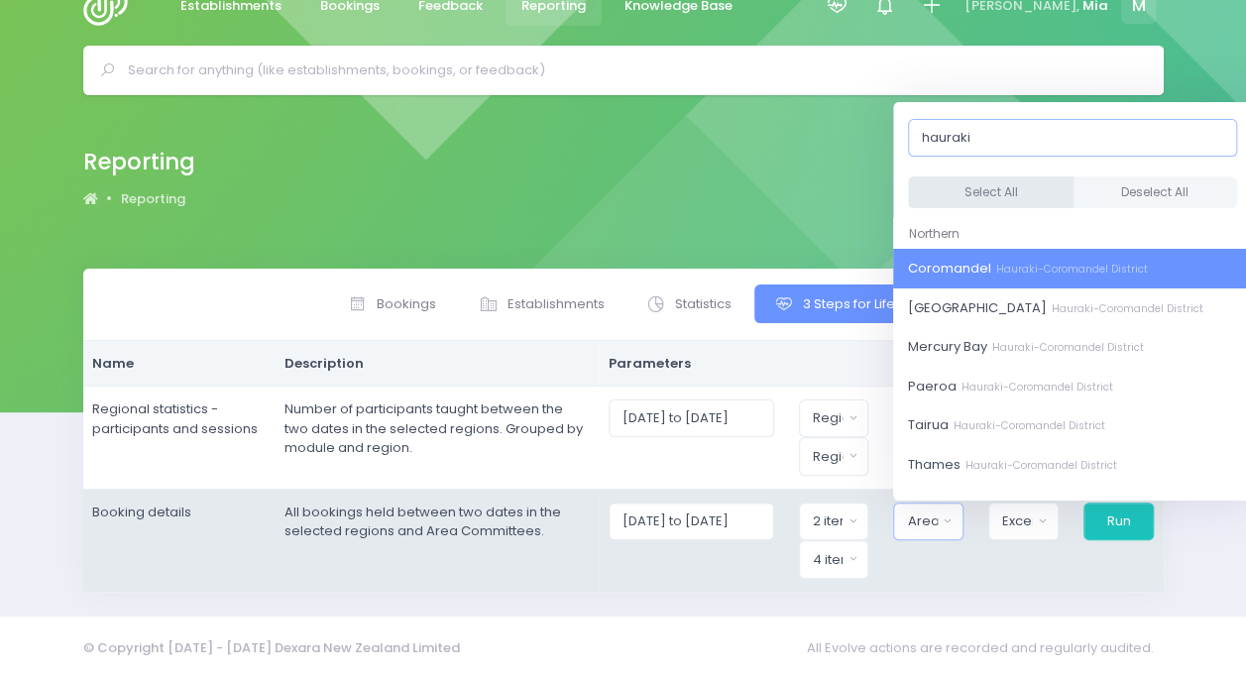
type input "hauraki"
click at [1002, 197] on button "Select All" at bounding box center [991, 192] width 166 height 33
select select "Coromandel"
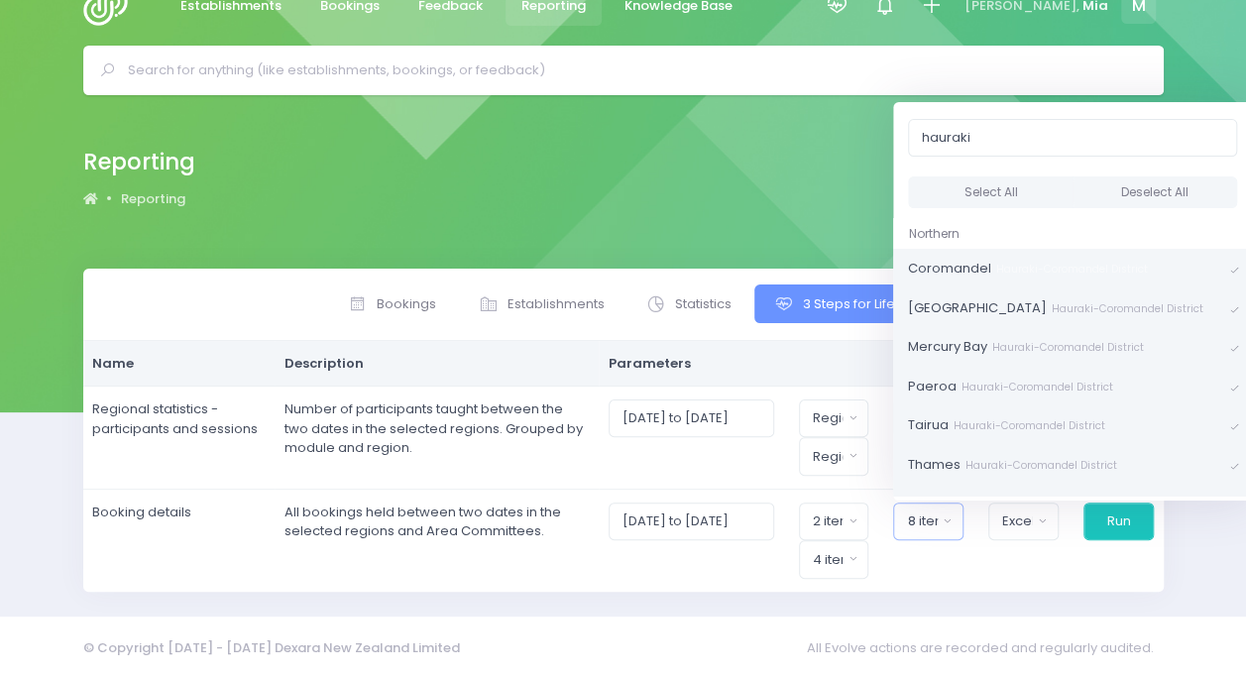
click at [1012, 617] on div "© Copyright 2015 - 2025 Dexara New Zealand Limited All Evolve actions are recor…" at bounding box center [623, 649] width 1246 height 64
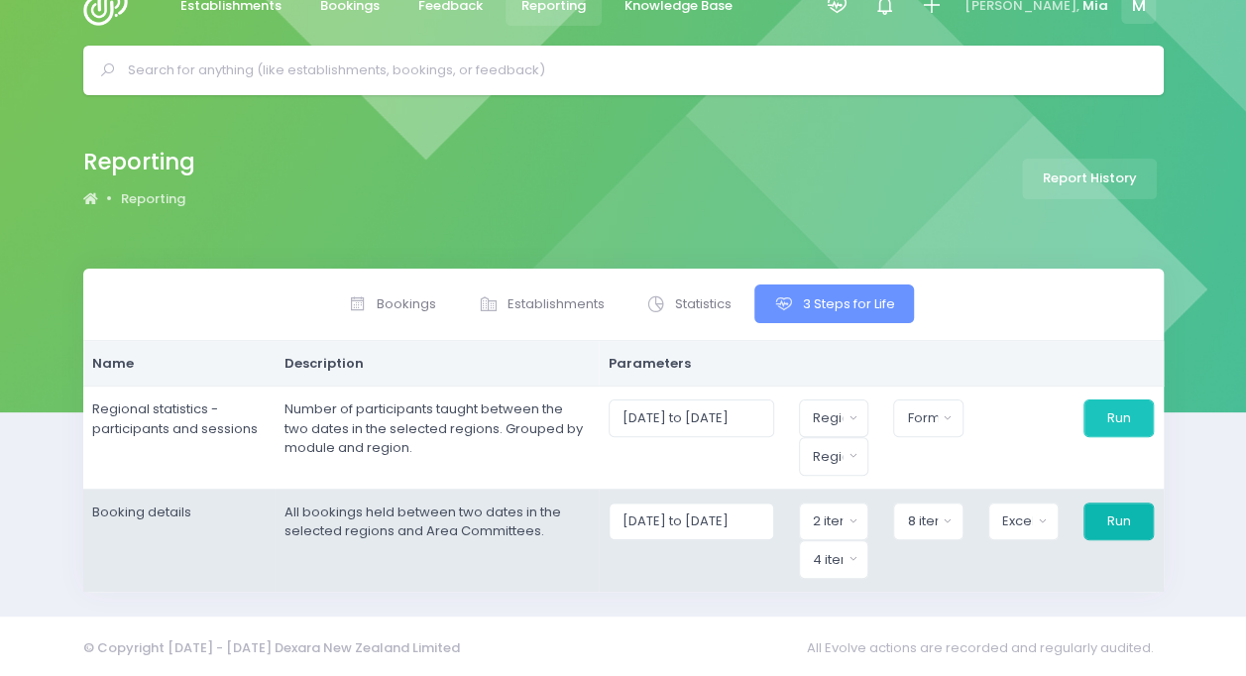
click at [1132, 512] on button "Run" at bounding box center [1119, 522] width 70 height 38
click at [1111, 511] on button "Run" at bounding box center [1119, 522] width 70 height 38
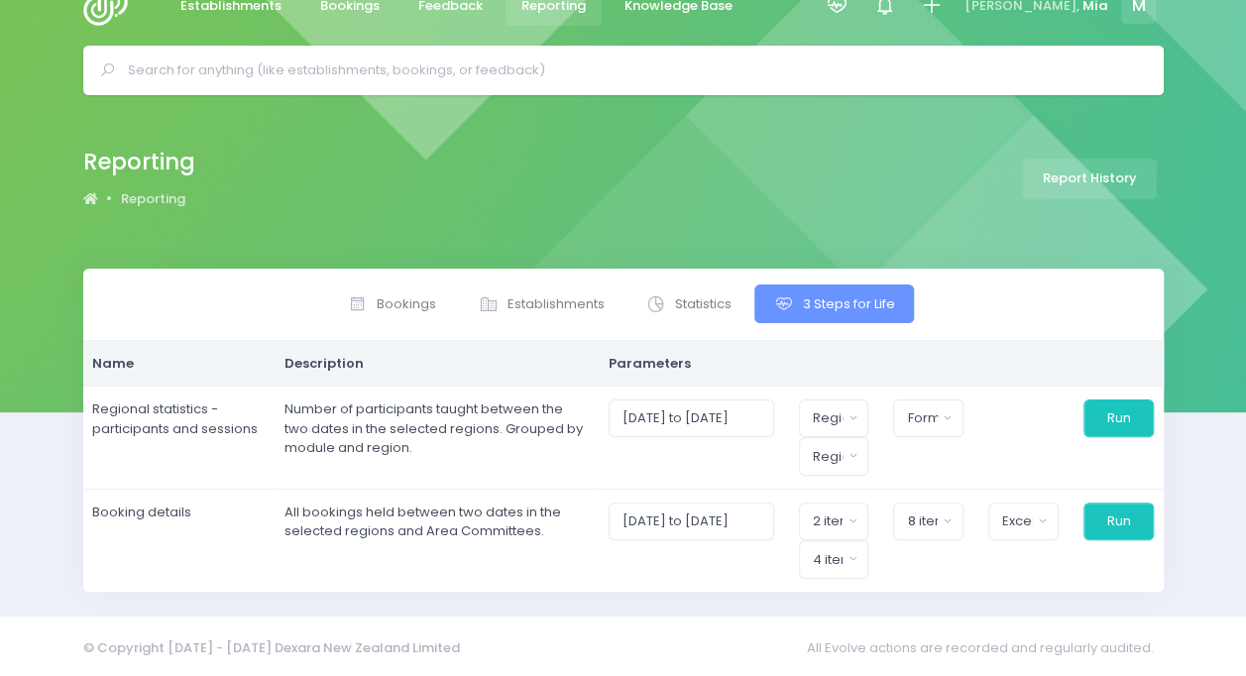
click at [595, 207] on div "Reporting Reporting Report History" at bounding box center [624, 179] width 1130 height 72
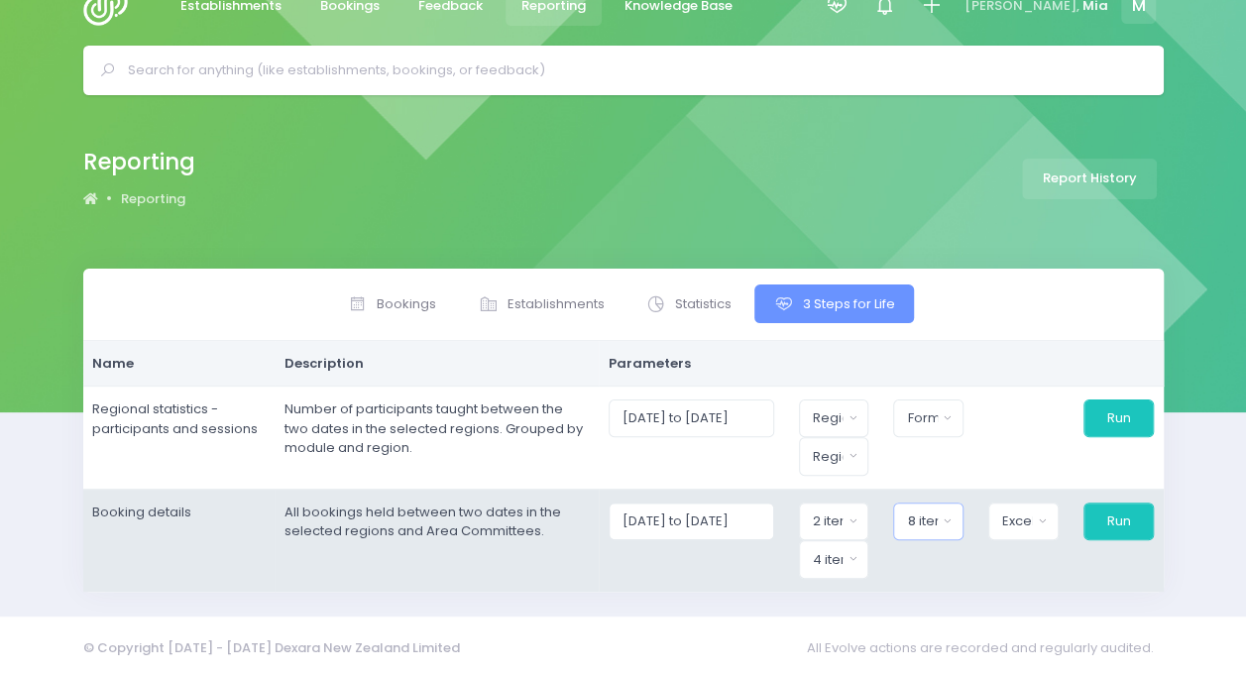
click at [934, 520] on div "8 items selected" at bounding box center [922, 522] width 30 height 20
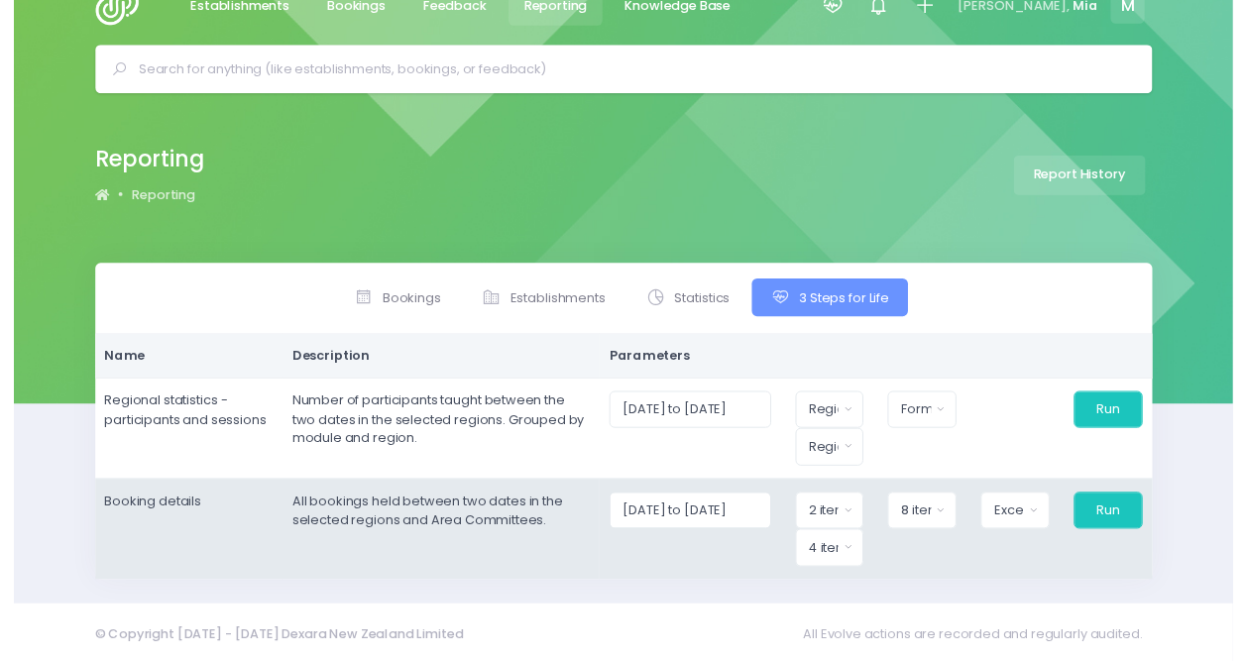
scroll to position [34, 8]
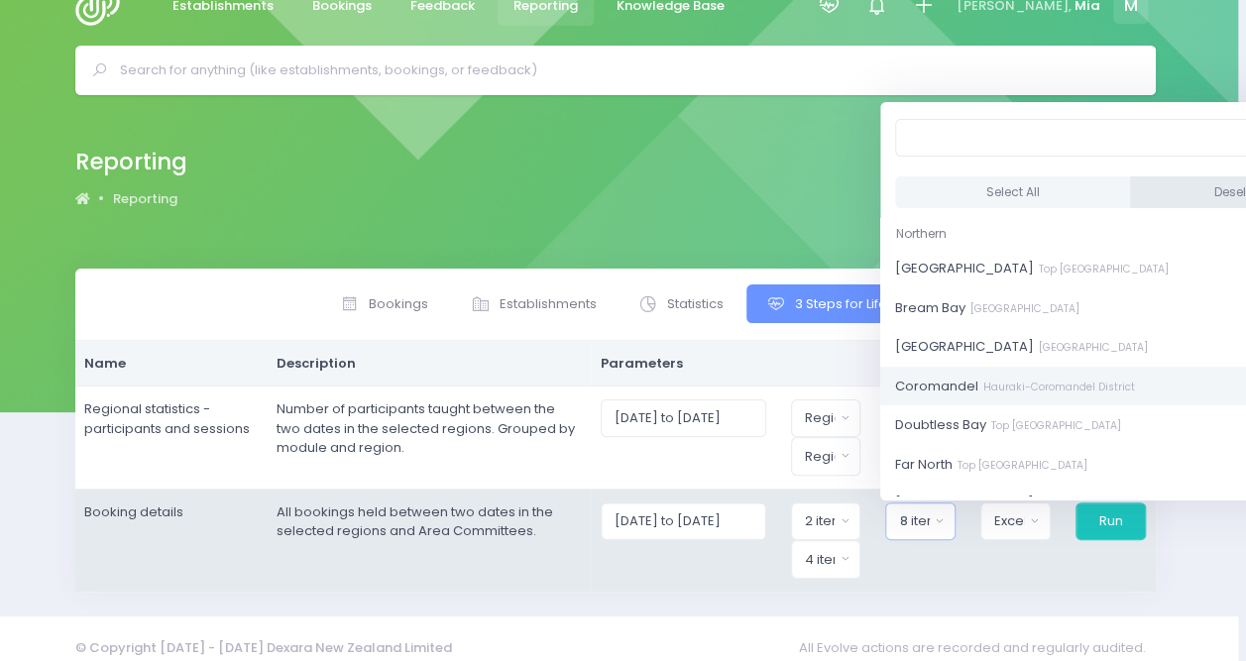
click at [1169, 194] on button "Deselect All" at bounding box center [1248, 192] width 236 height 33
select select
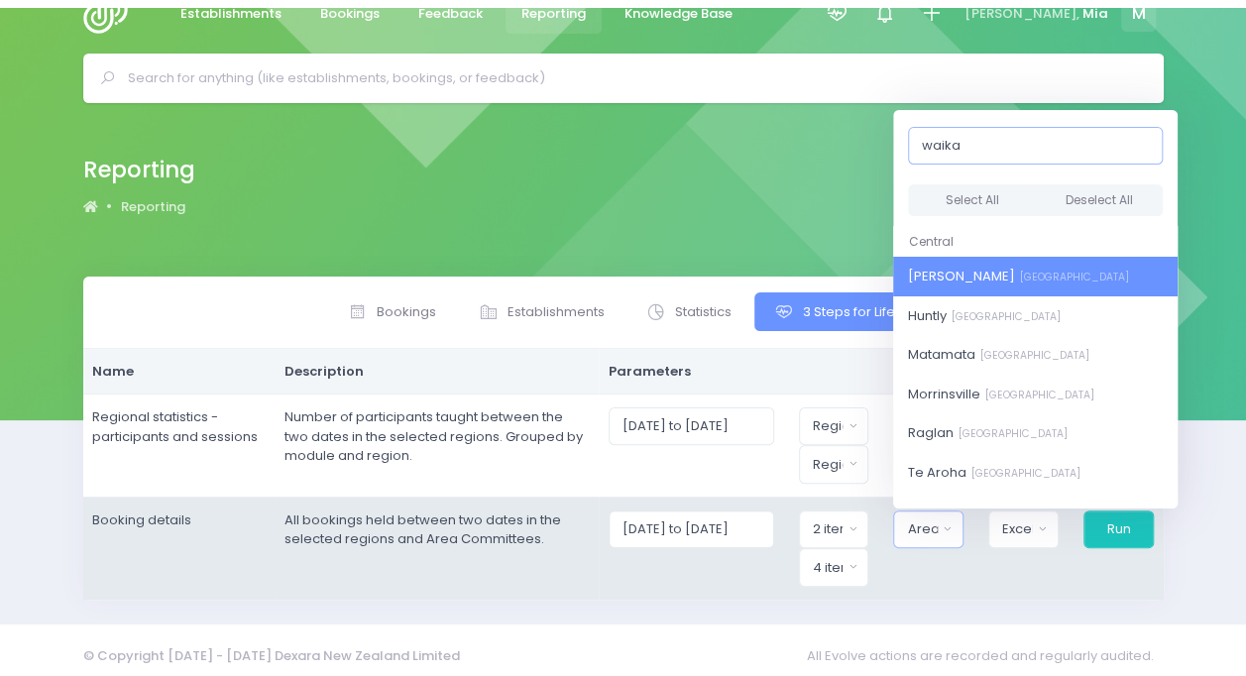
scroll to position [34, 0]
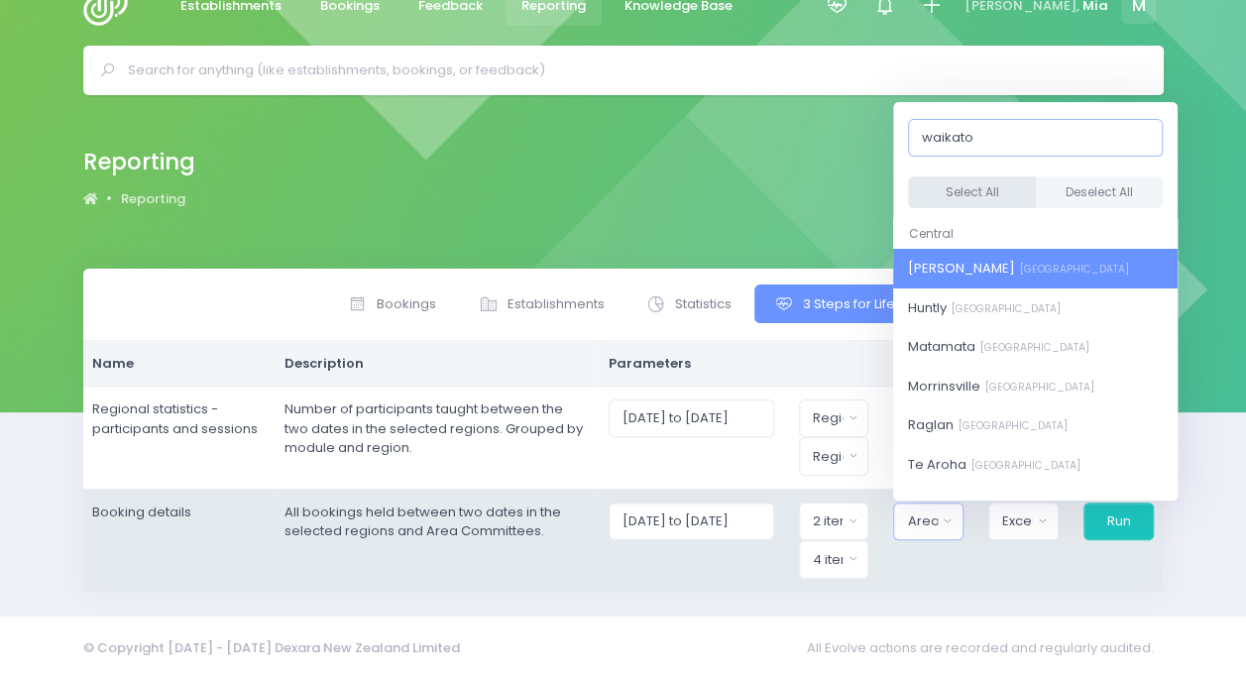
type input "waikato"
click at [1021, 183] on button "Select All" at bounding box center [972, 192] width 128 height 33
select select "Hamilton"
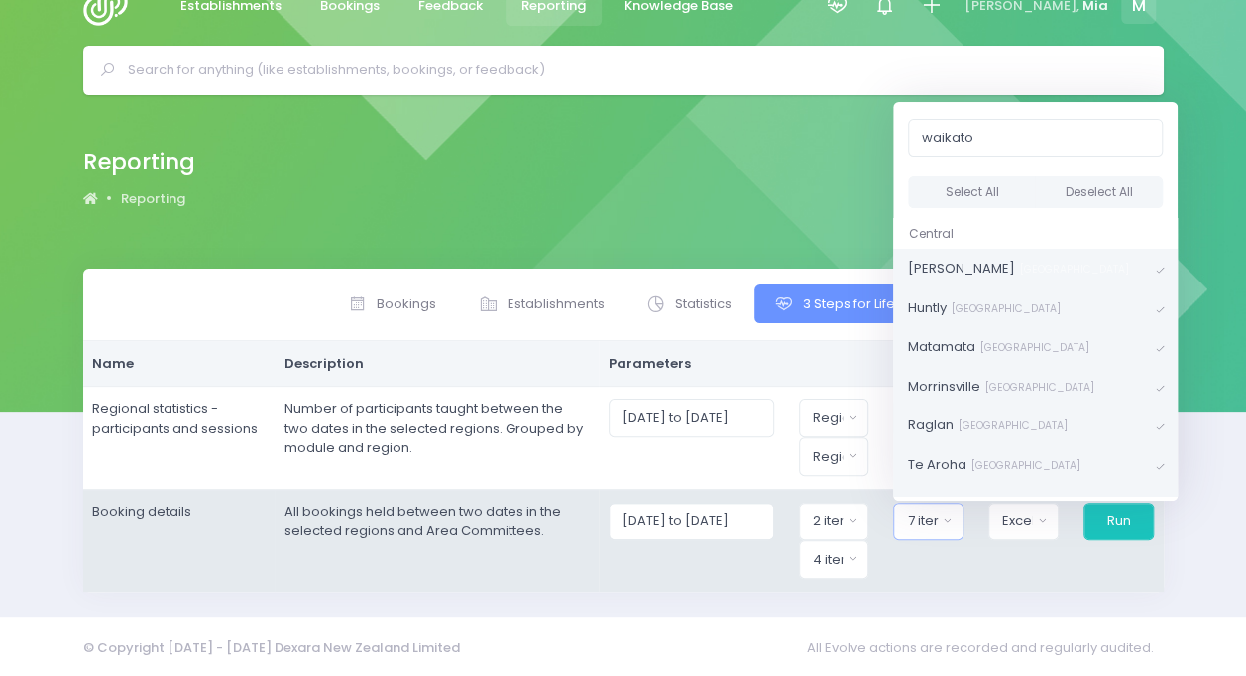
click at [978, 587] on div "Reporting Reporting Report History Bookings Statistics" at bounding box center [623, 356] width 1246 height 522
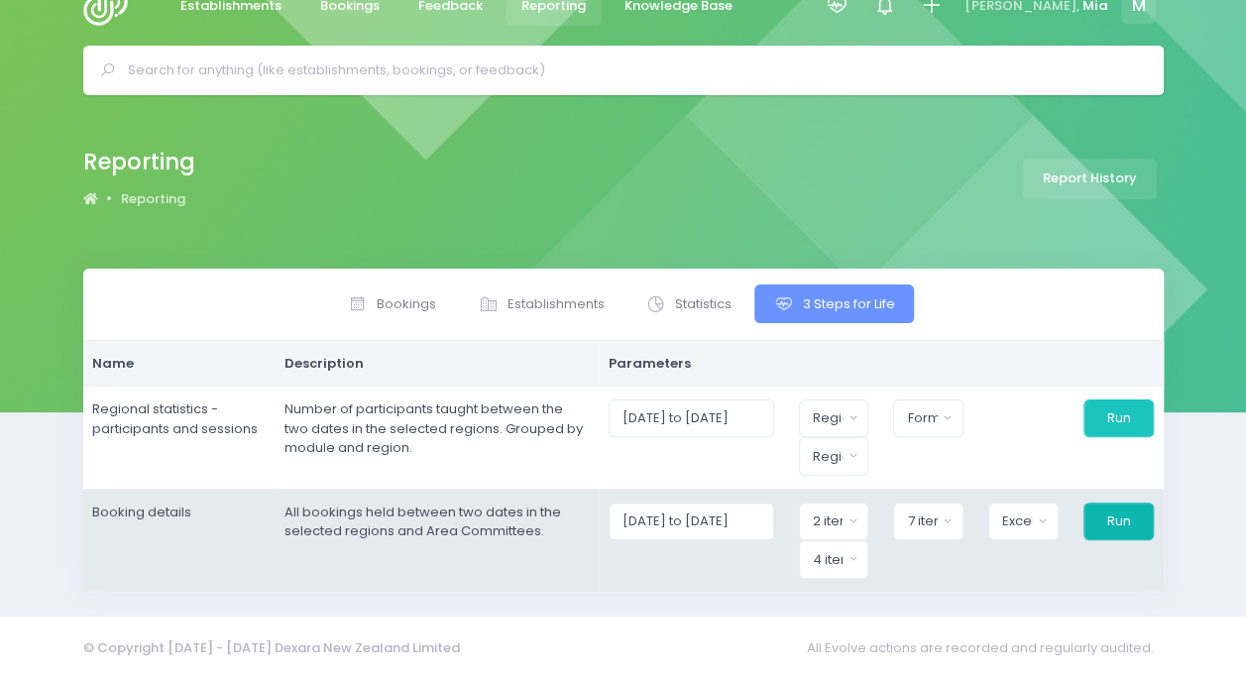
click at [1116, 507] on button "Run" at bounding box center [1119, 522] width 70 height 38
click at [929, 506] on button "7 items selected" at bounding box center [928, 522] width 70 height 38
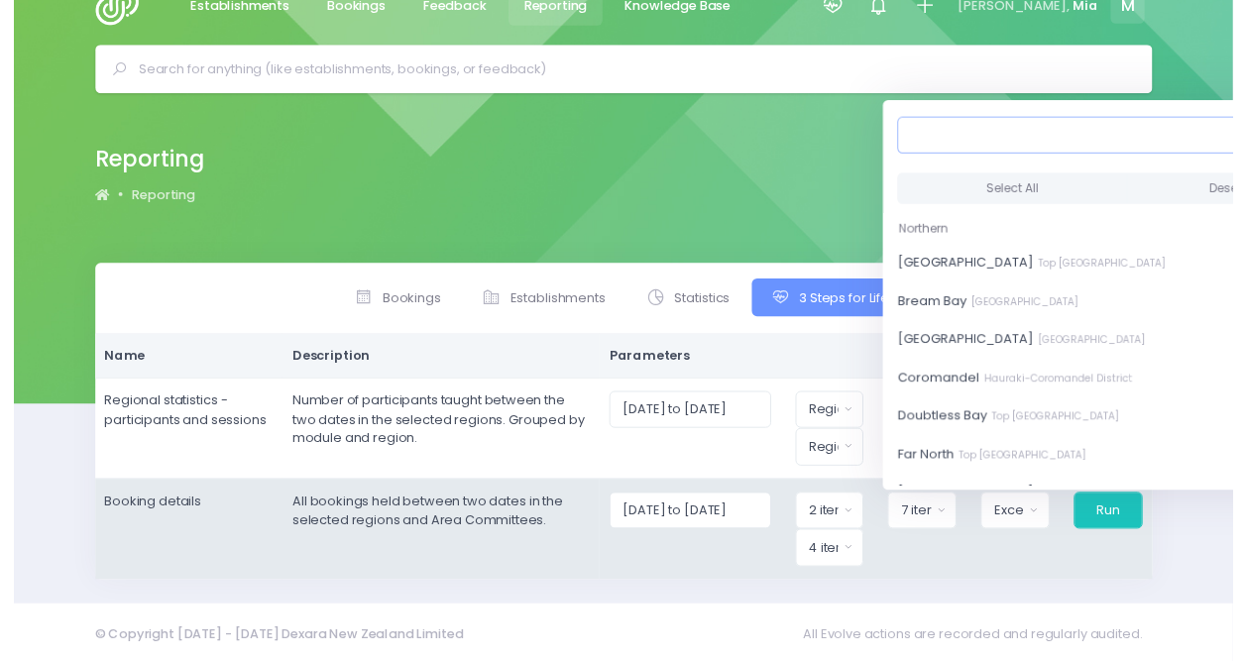
scroll to position [34, 8]
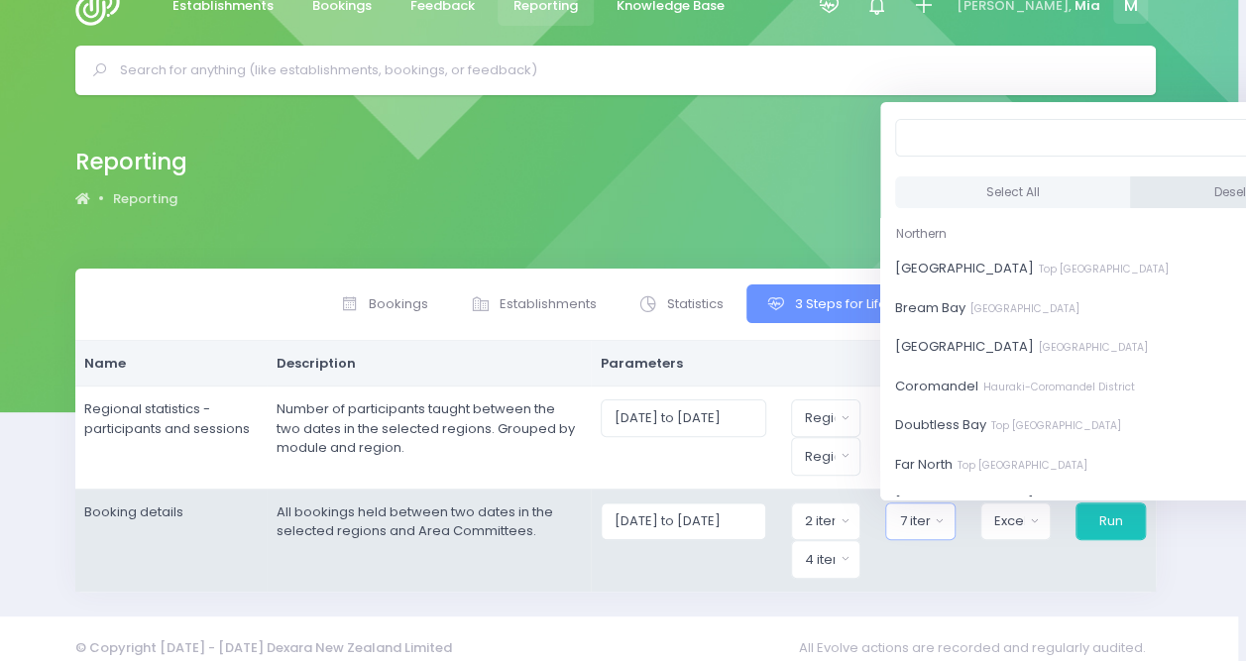
click at [1142, 176] on button "Deselect All" at bounding box center [1249, 192] width 236 height 33
select select
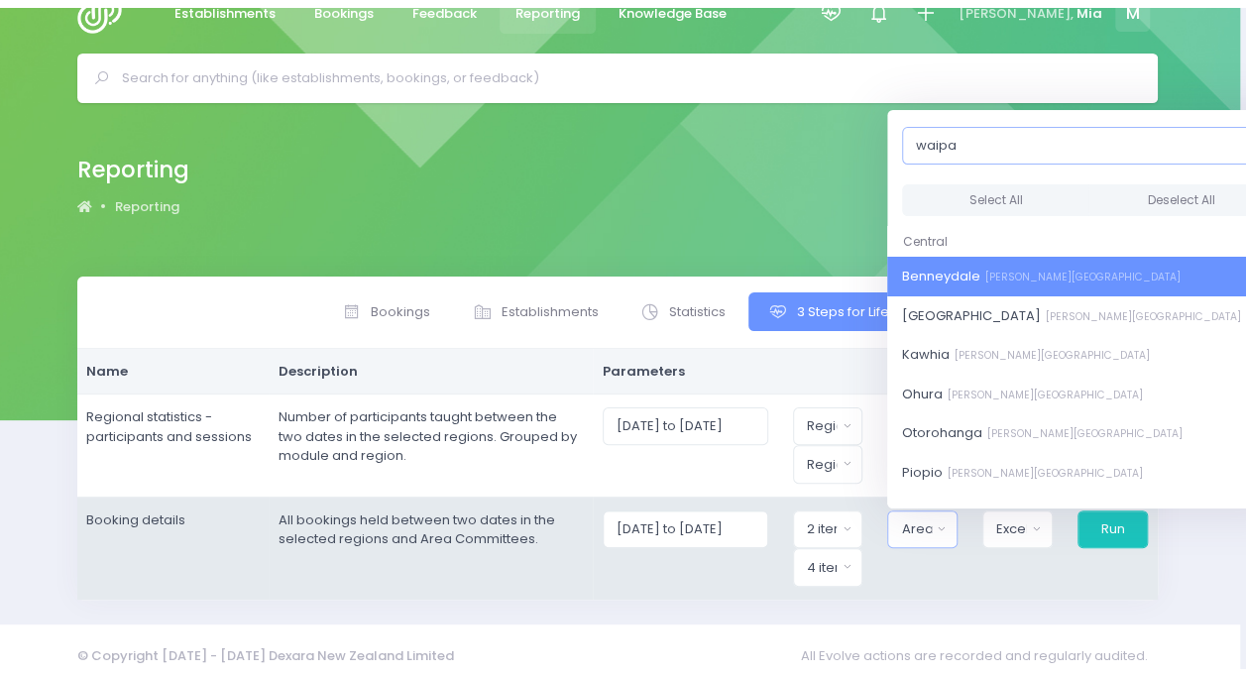
scroll to position [34, 0]
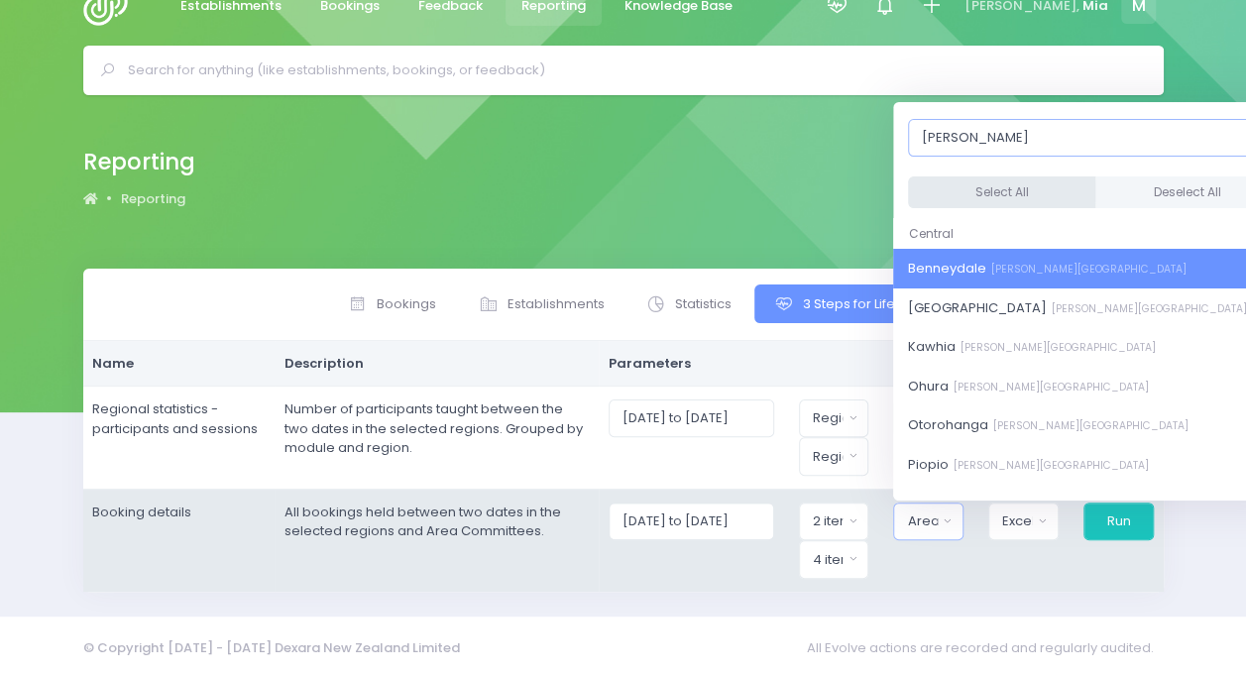
type input "waipa-king"
click at [982, 191] on button "Select All" at bounding box center [1001, 192] width 187 height 33
select select "Benneydale"
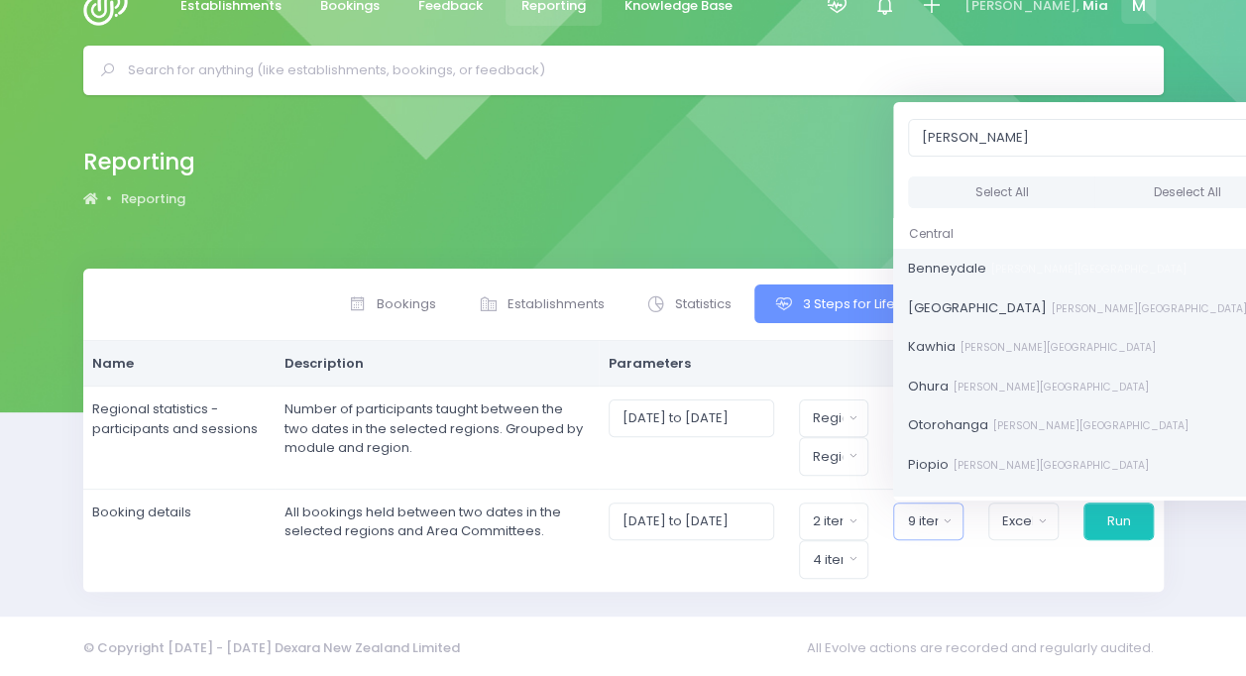
click at [1054, 638] on span "All Evolve actions are recorded and regularly audited." at bounding box center [985, 649] width 357 height 39
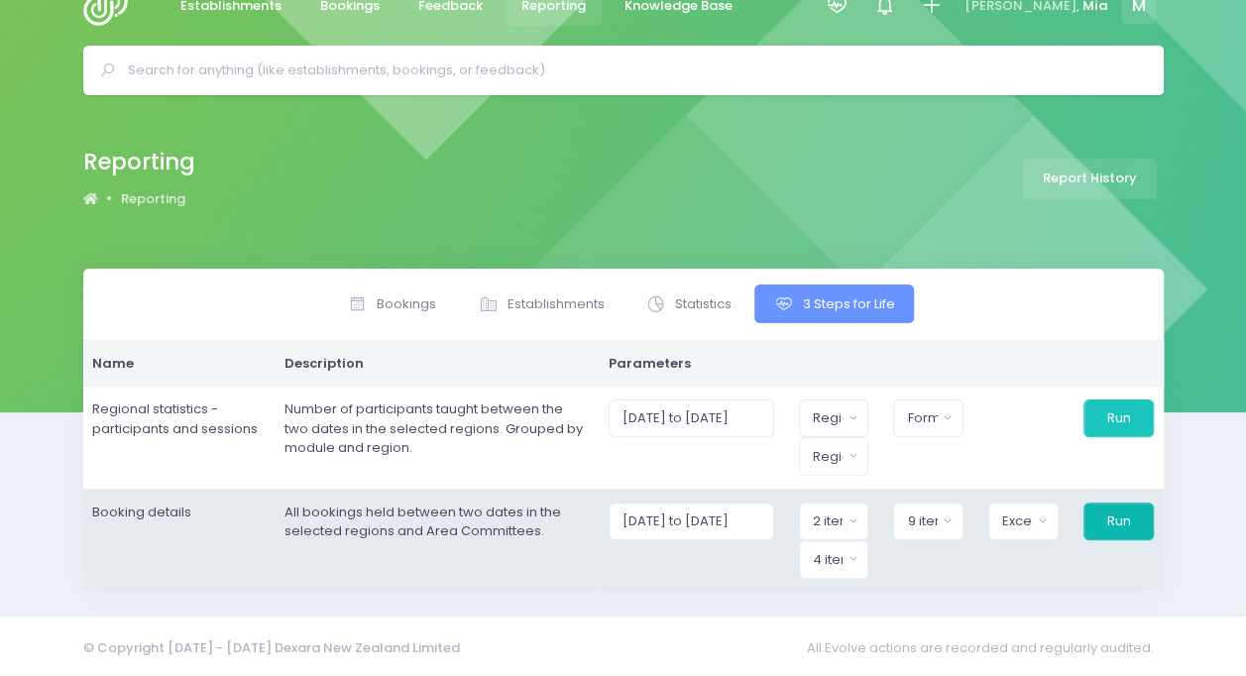
click at [1112, 516] on button "Run" at bounding box center [1119, 522] width 70 height 38
click at [932, 512] on div "9 items selected" at bounding box center [922, 522] width 30 height 20
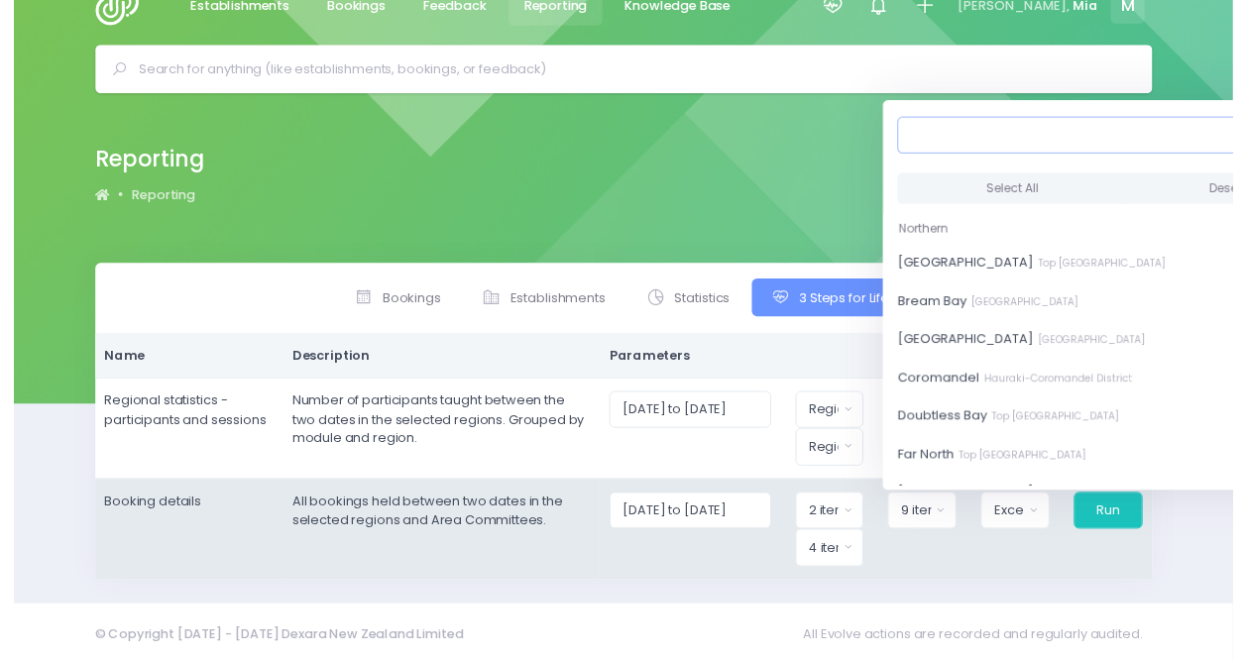
scroll to position [34, 8]
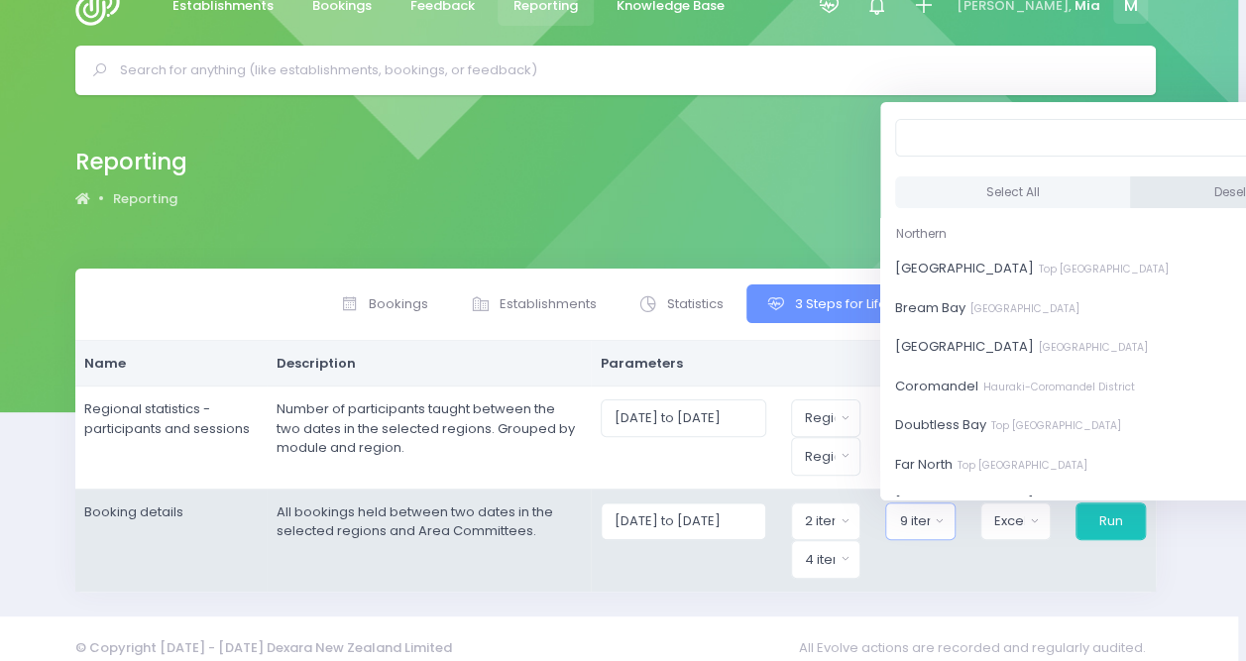
click at [1144, 200] on button "Deselect All" at bounding box center [1248, 192] width 236 height 33
select select
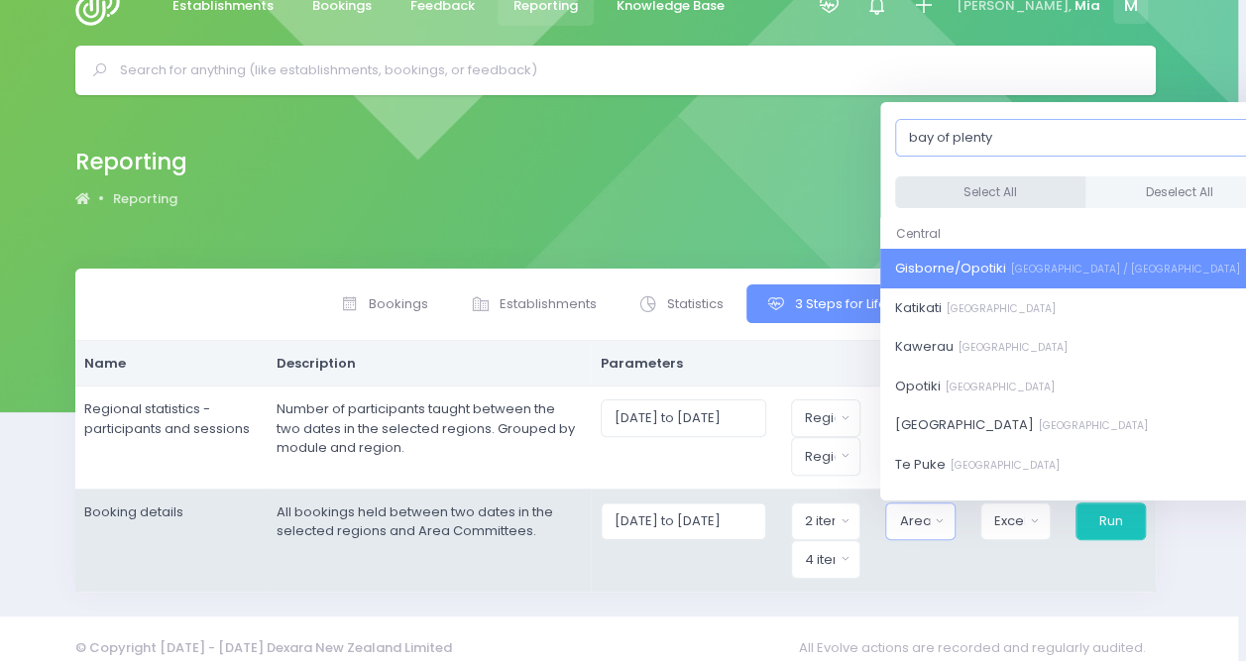
type input "bay of plenty"
click at [1027, 182] on button "Select All" at bounding box center [990, 192] width 190 height 33
select select "Gisborne/Opotiki"
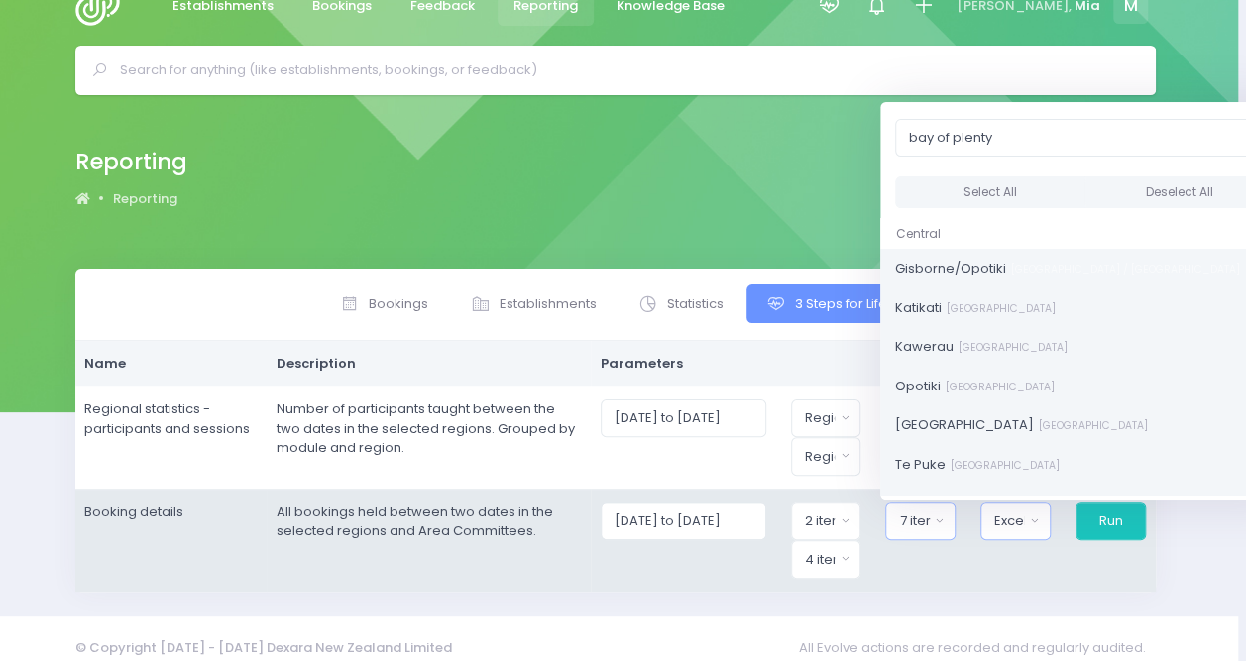
click at [1033, 530] on button "Excel Spreadsheet" at bounding box center [1016, 522] width 70 height 38
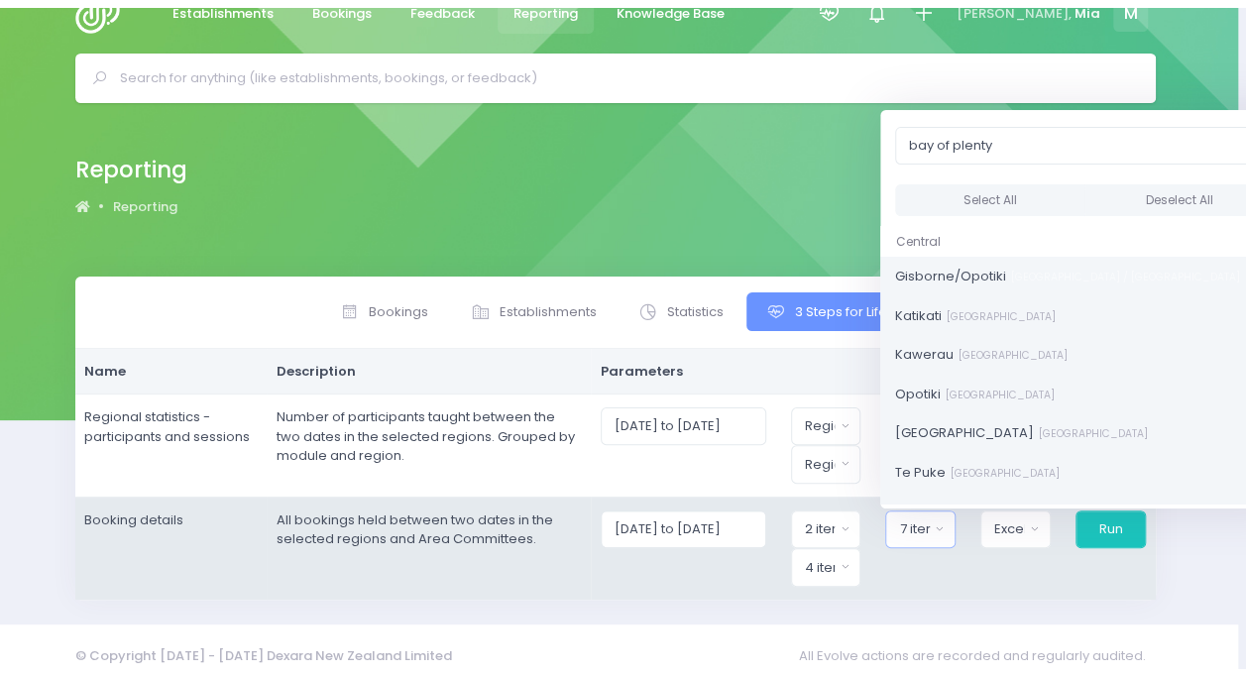
scroll to position [34, 0]
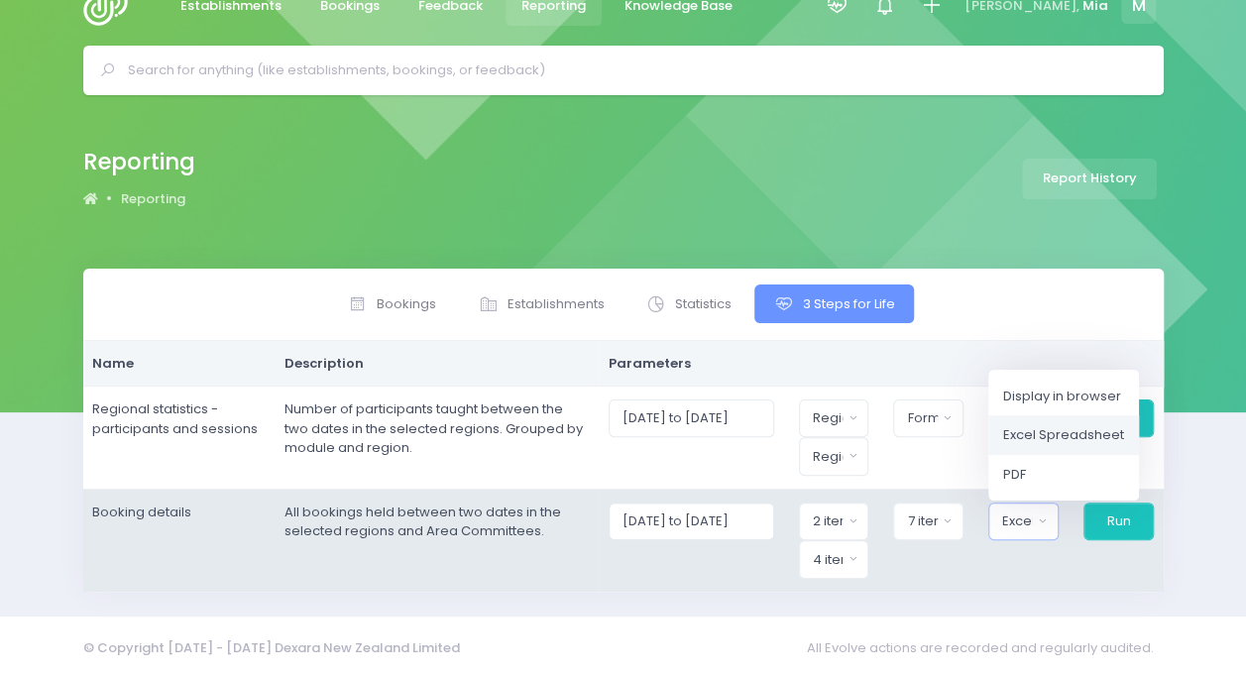
click at [1079, 440] on span "Excel Spreadsheet" at bounding box center [1063, 435] width 121 height 20
select select "excel"
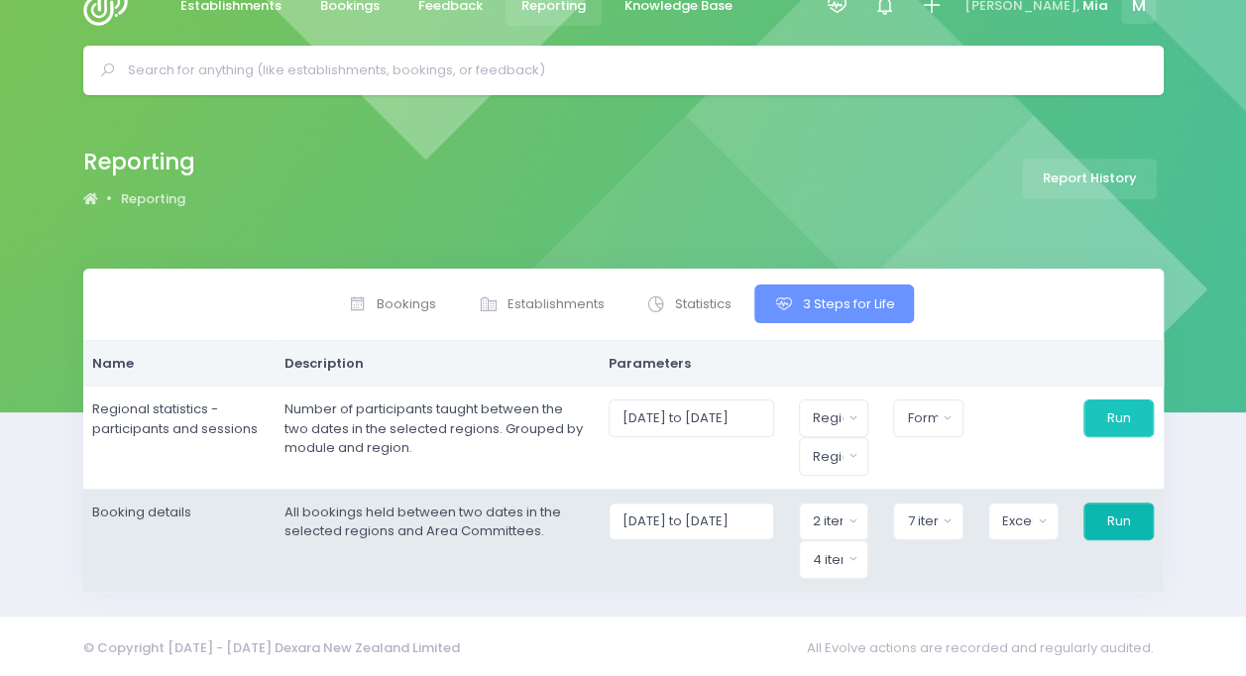
click at [1120, 508] on button "Run" at bounding box center [1119, 522] width 70 height 38
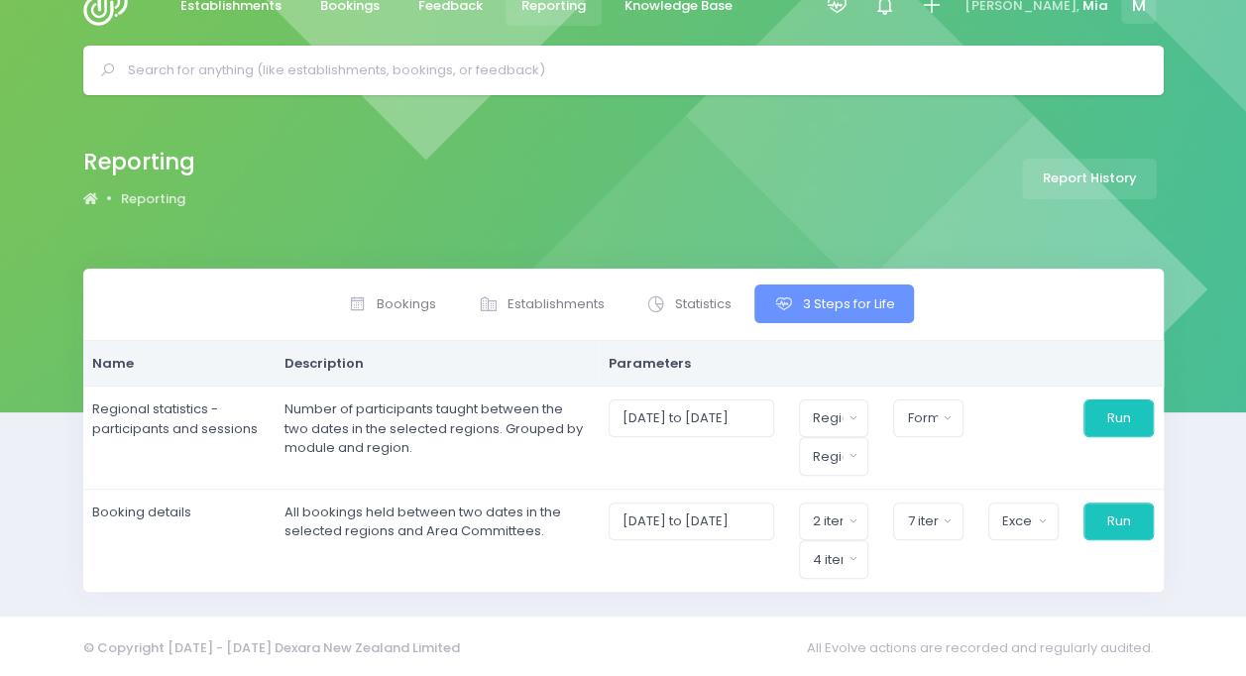
click at [627, 140] on div "Reporting Reporting Report History" at bounding box center [623, 182] width 1246 height 174
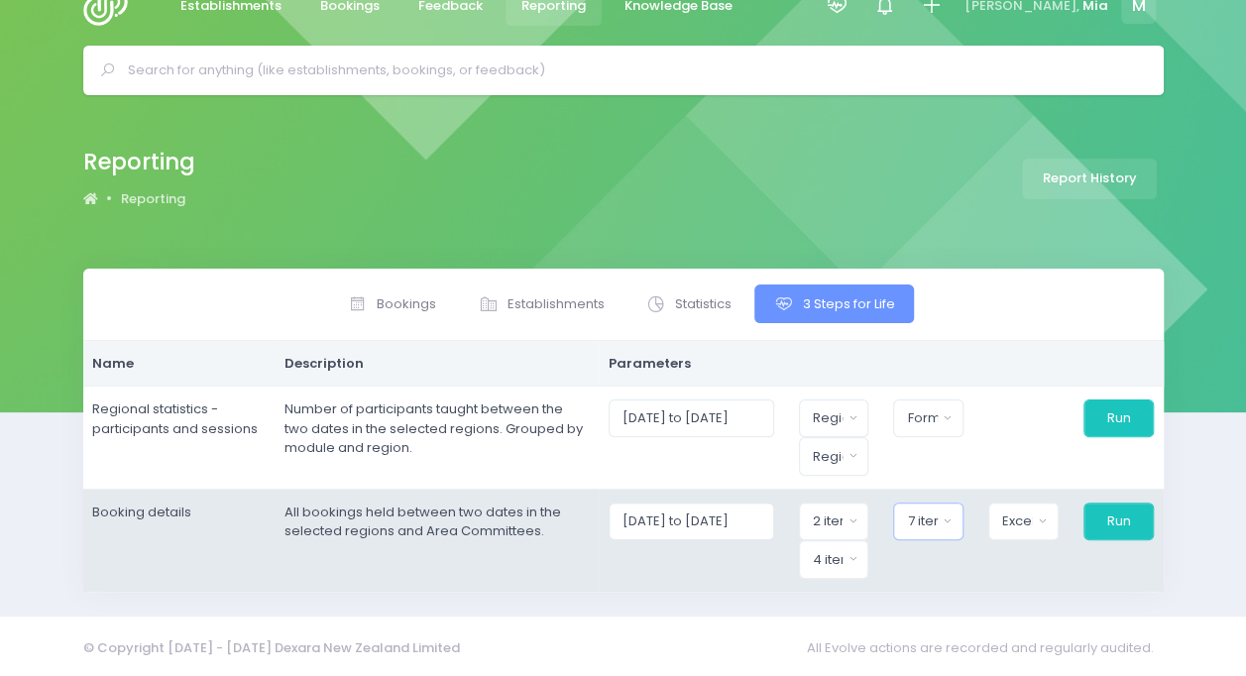
click at [955, 526] on button "7 items selected" at bounding box center [928, 522] width 70 height 38
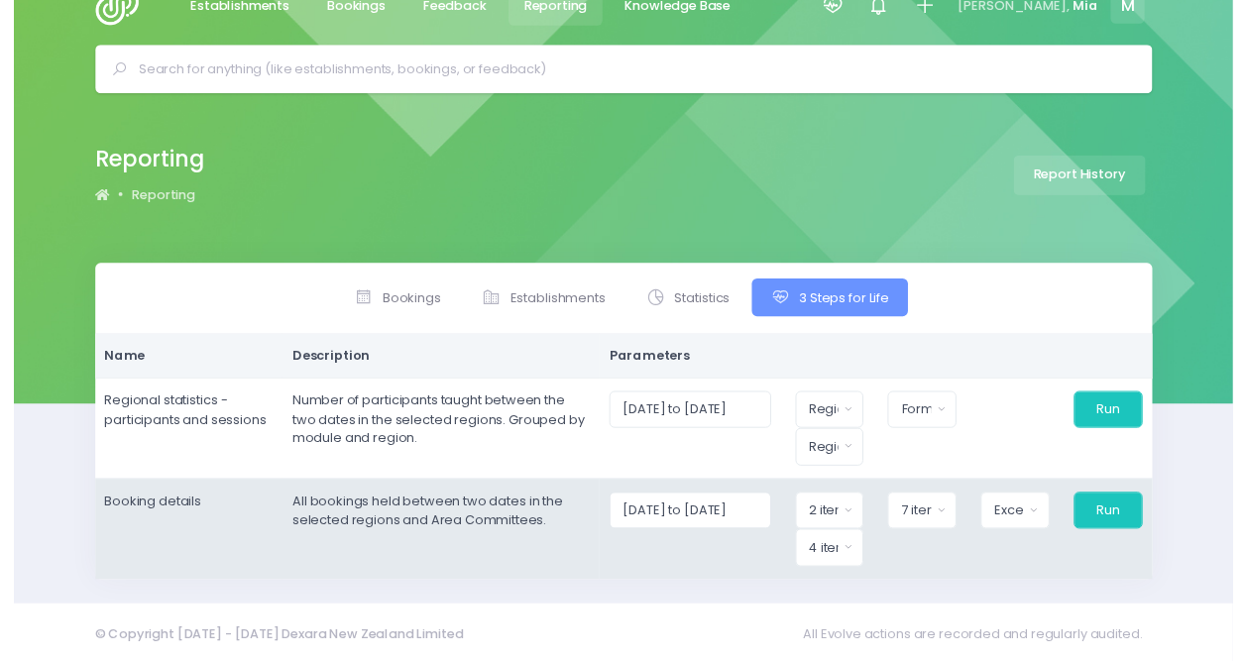
scroll to position [34, 8]
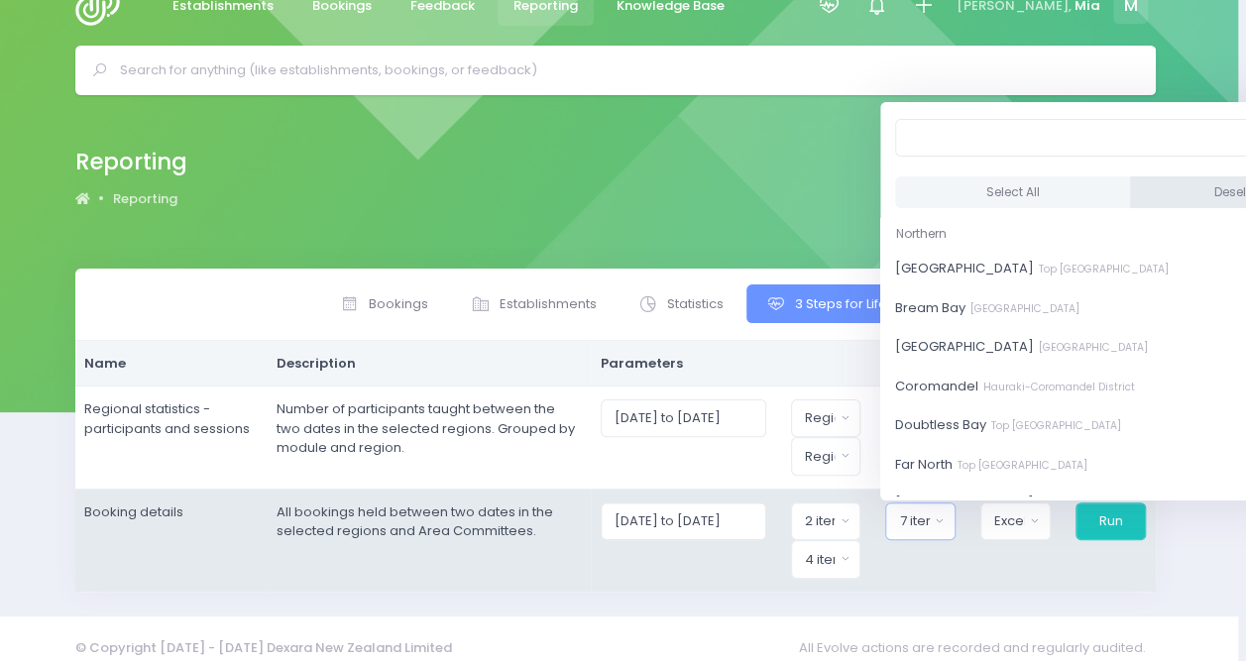
click at [1137, 182] on button "Deselect All" at bounding box center [1249, 192] width 236 height 33
select select
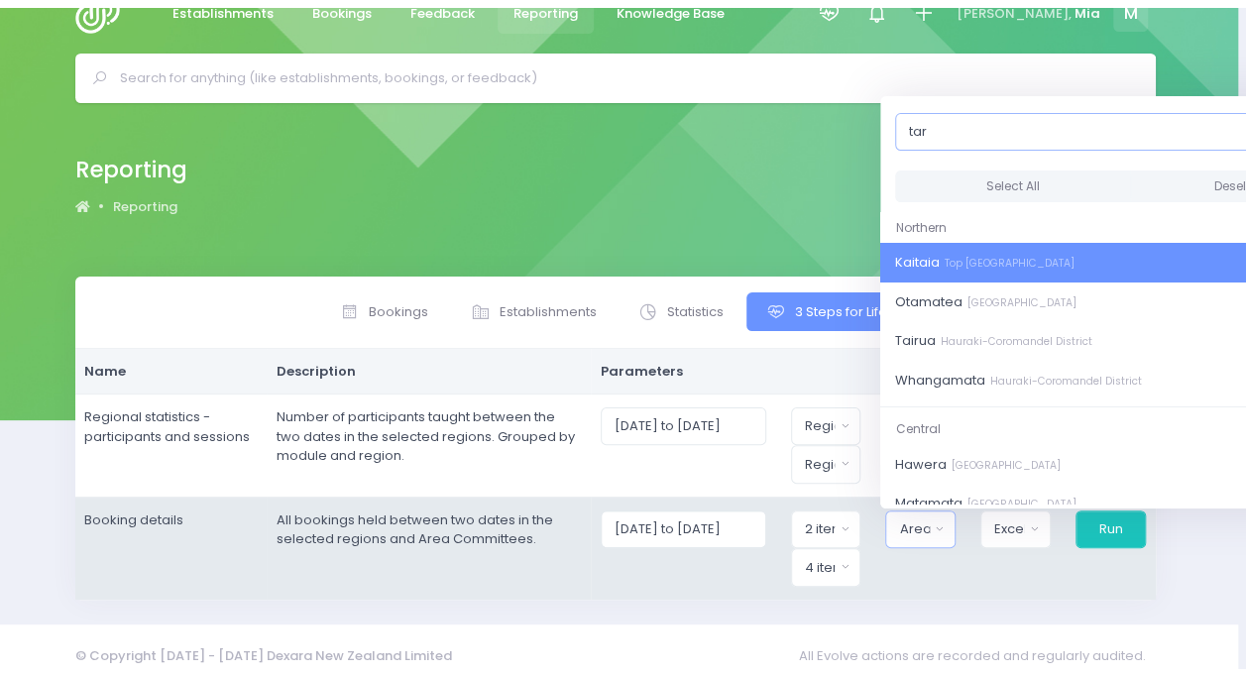
scroll to position [34, 0]
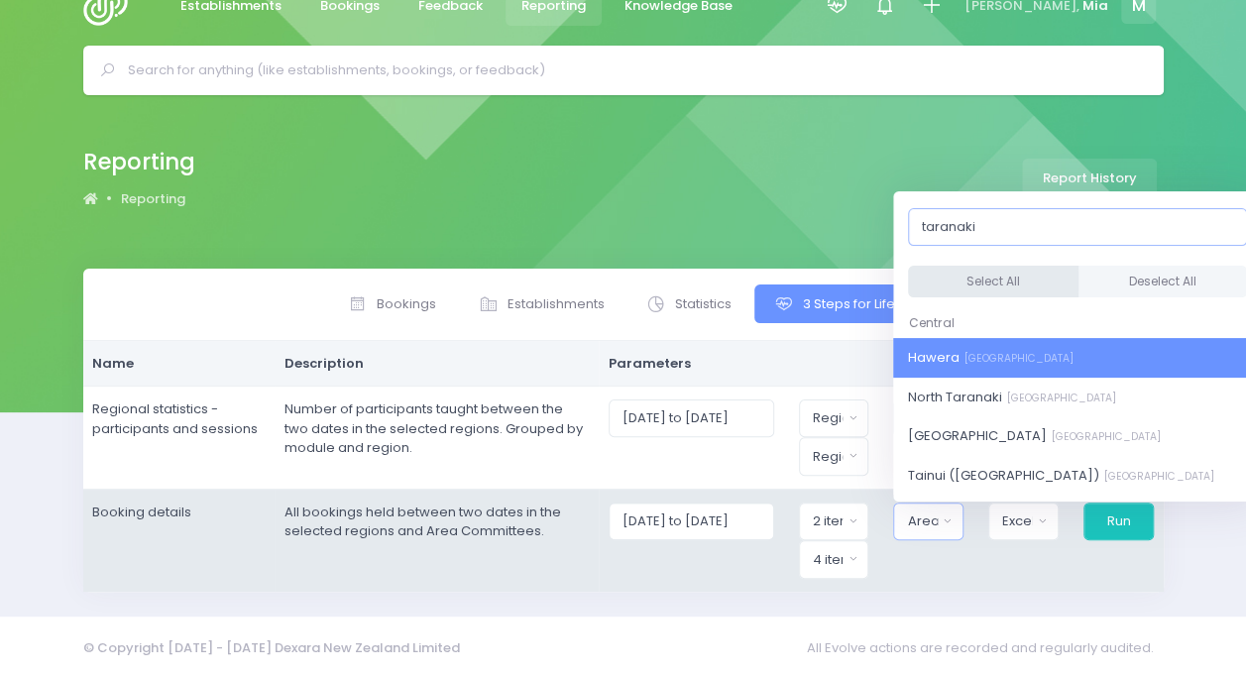
type input "taranaki"
click at [974, 280] on button "Select All" at bounding box center [993, 282] width 171 height 33
select select "Hawera"
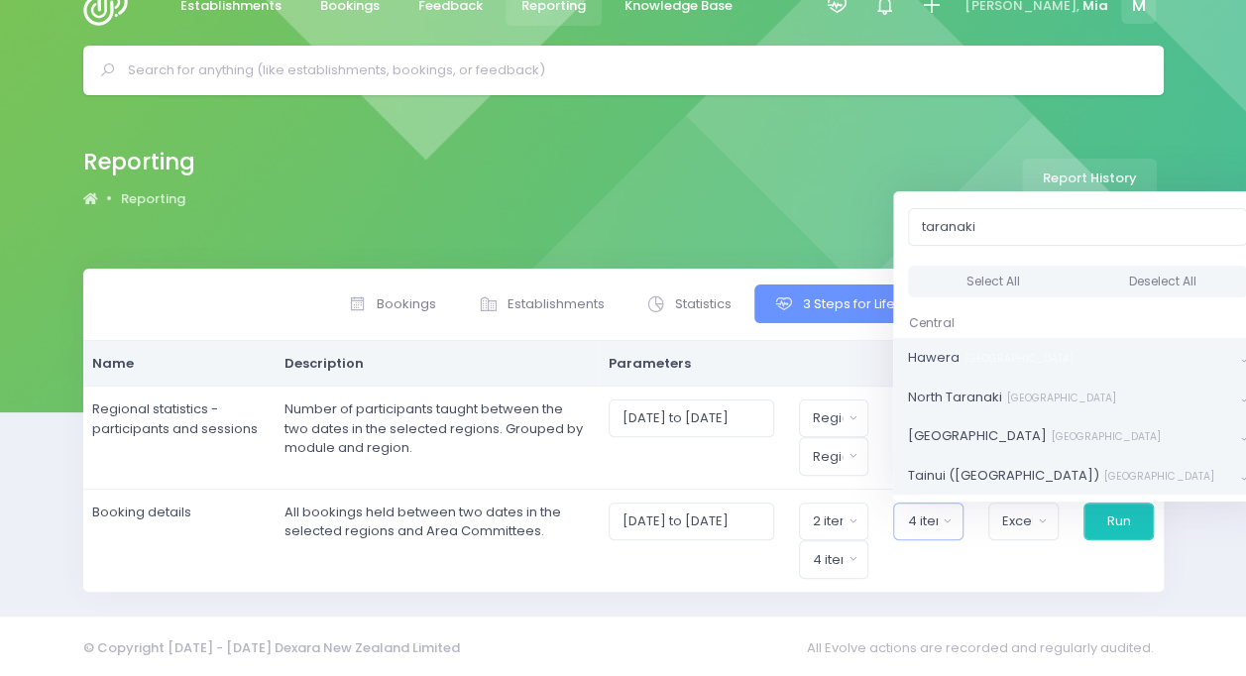
click at [1032, 606] on div "Reporting Reporting Report History Bookings Statistics" at bounding box center [623, 356] width 1246 height 522
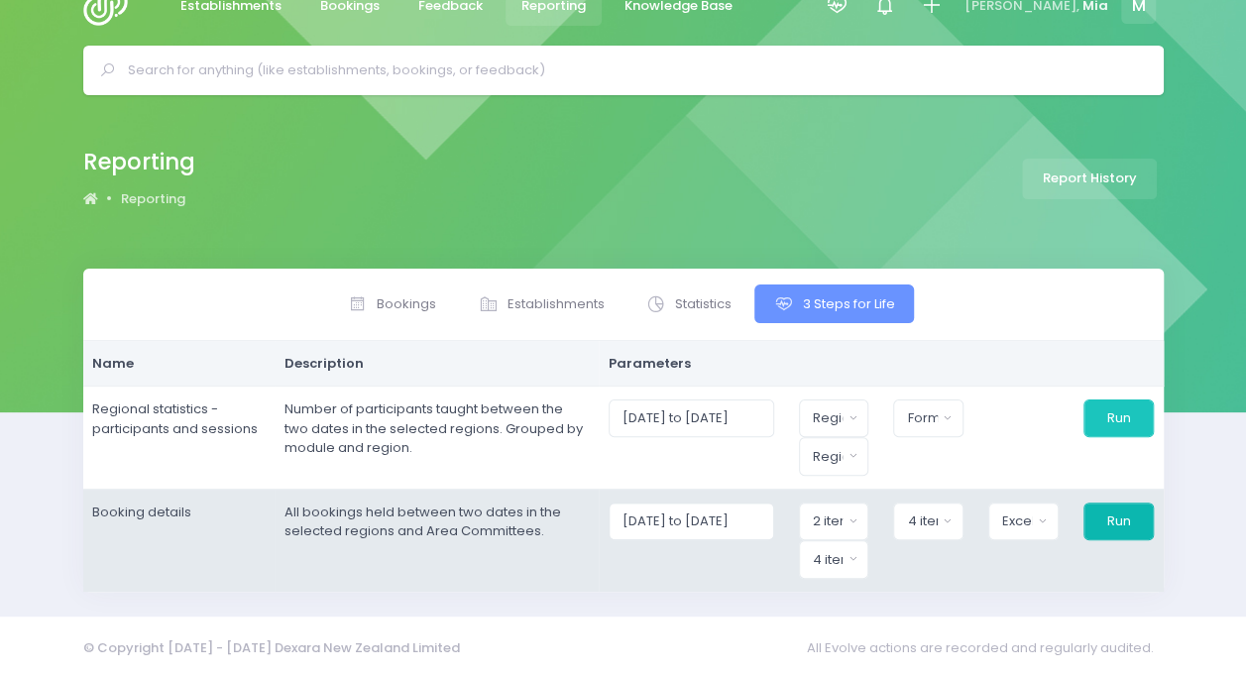
click at [1112, 521] on button "Run" at bounding box center [1119, 522] width 70 height 38
click at [929, 512] on div "4 items selected" at bounding box center [922, 522] width 30 height 20
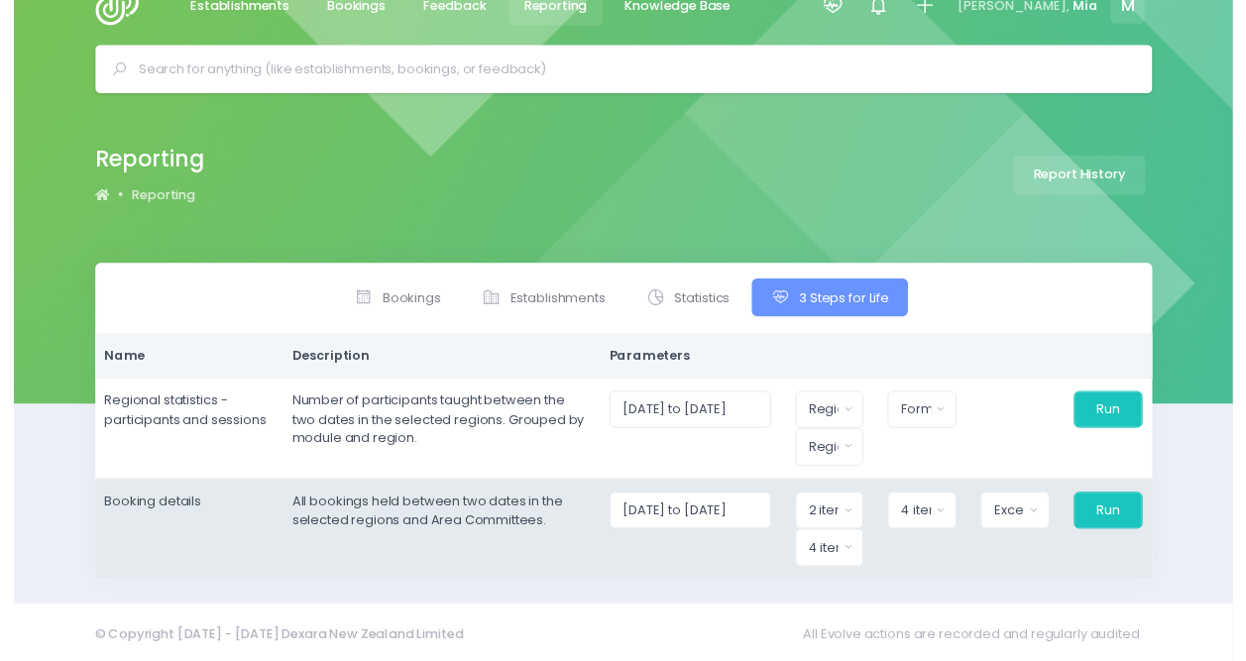
scroll to position [34, 8]
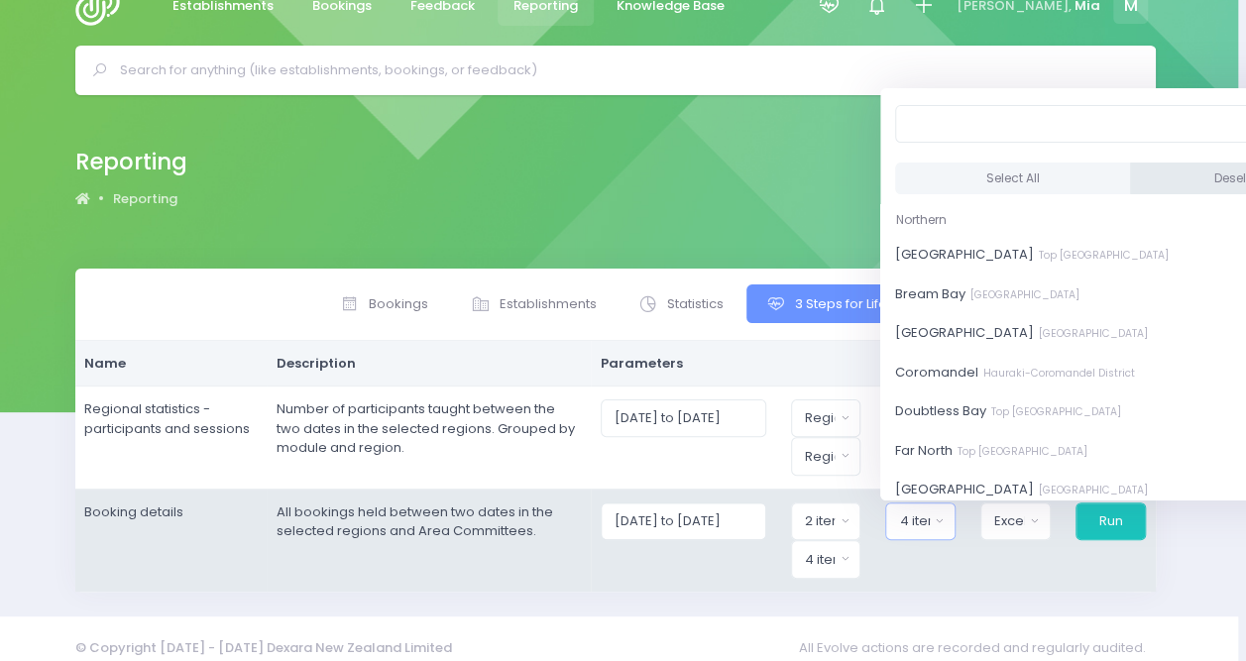
click at [1144, 187] on button "Deselect All" at bounding box center [1248, 179] width 236 height 33
select select
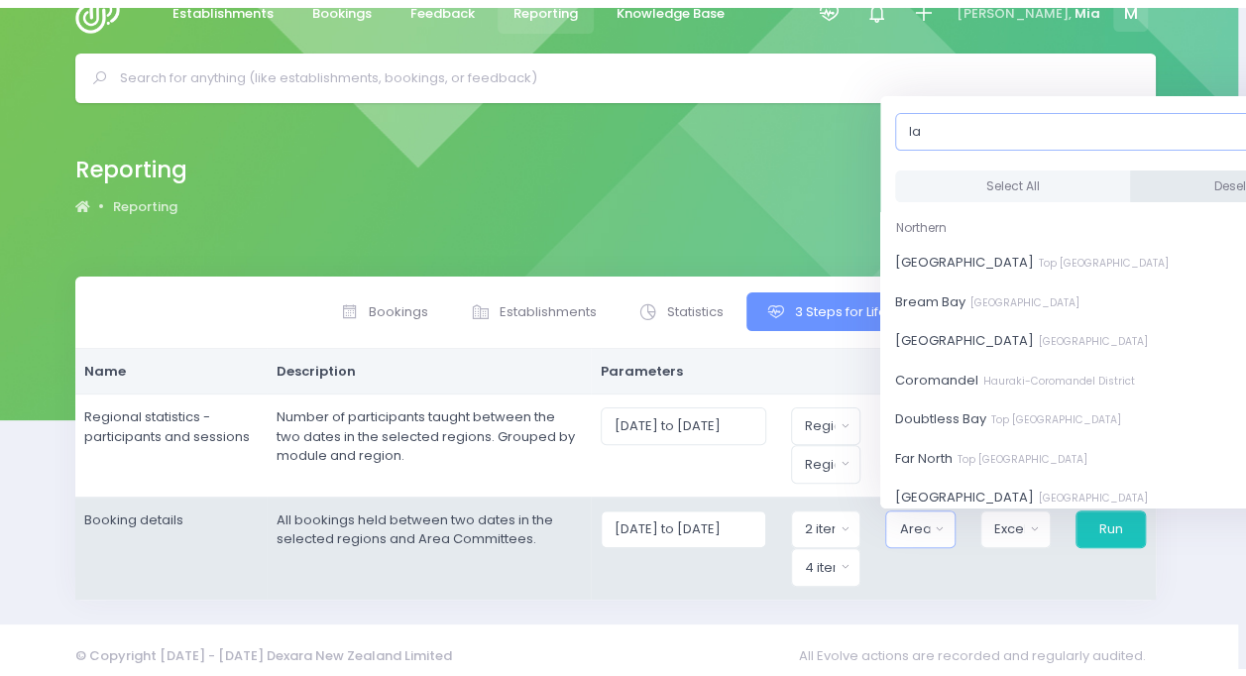
scroll to position [34, 0]
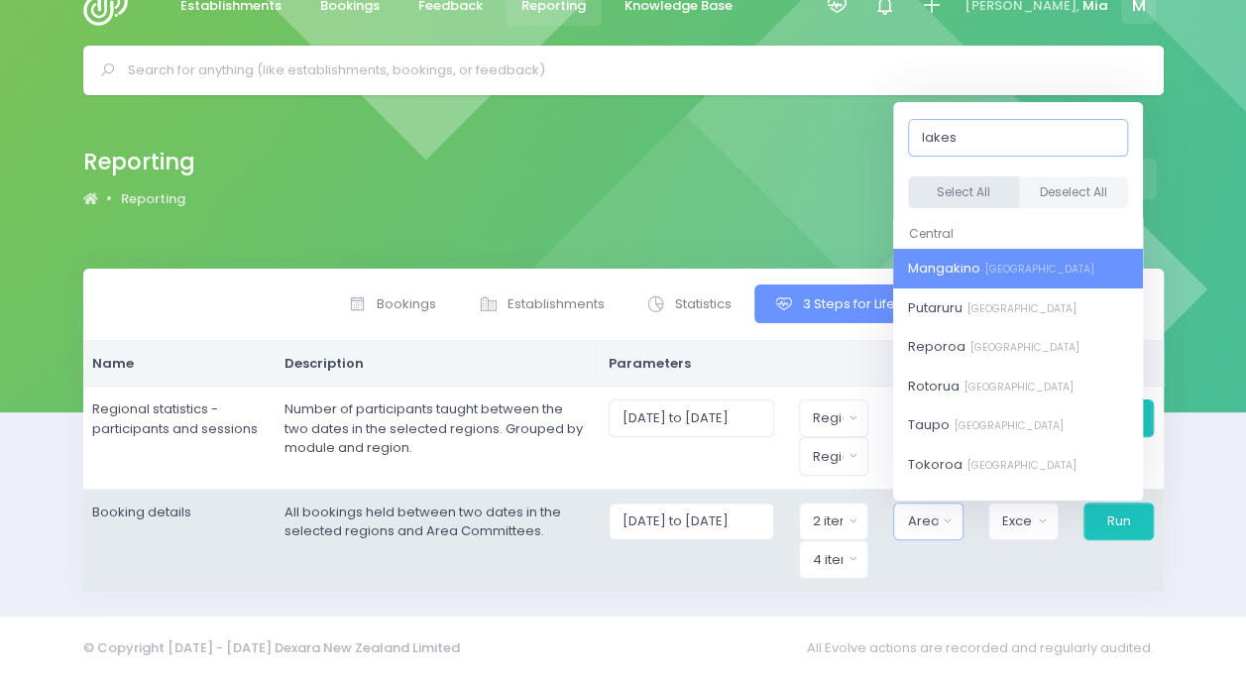
type input "lakes"
click at [994, 176] on button "Select All" at bounding box center [963, 192] width 111 height 33
select select "Mangakino"
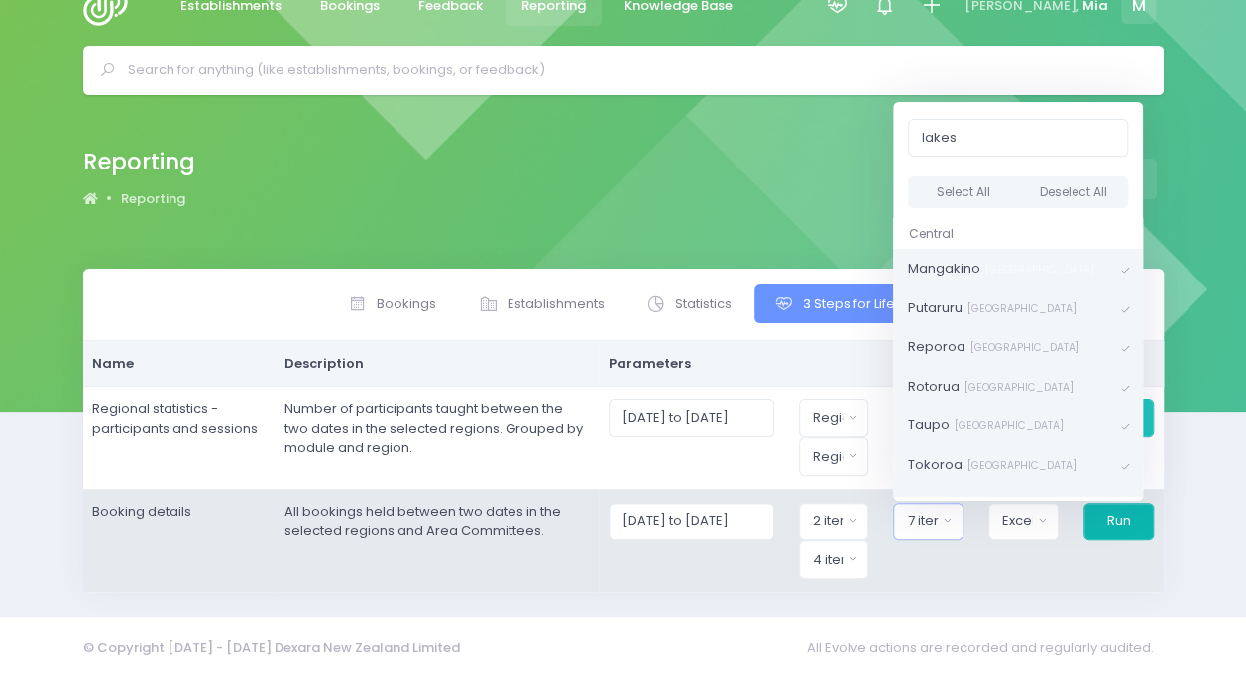
click at [1104, 512] on button "Run" at bounding box center [1119, 522] width 70 height 38
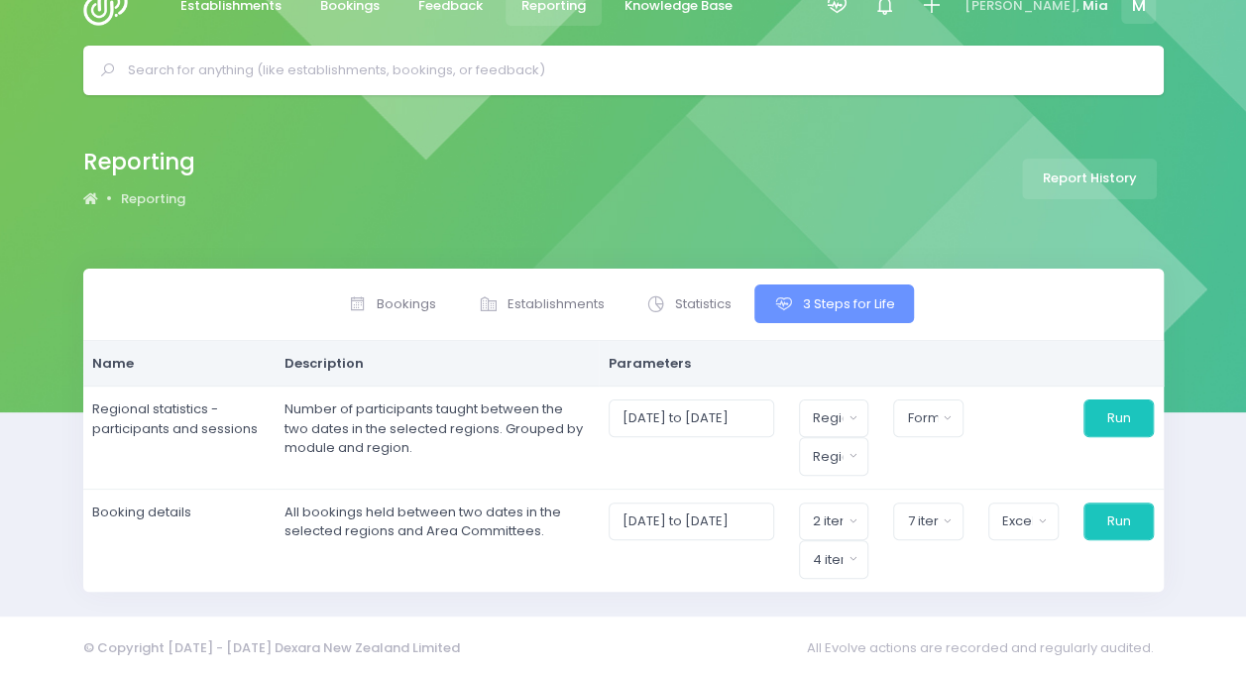
click at [436, 146] on div "Reporting Reporting Report History" at bounding box center [624, 179] width 1130 height 72
